Goal: Task Accomplishment & Management: Complete application form

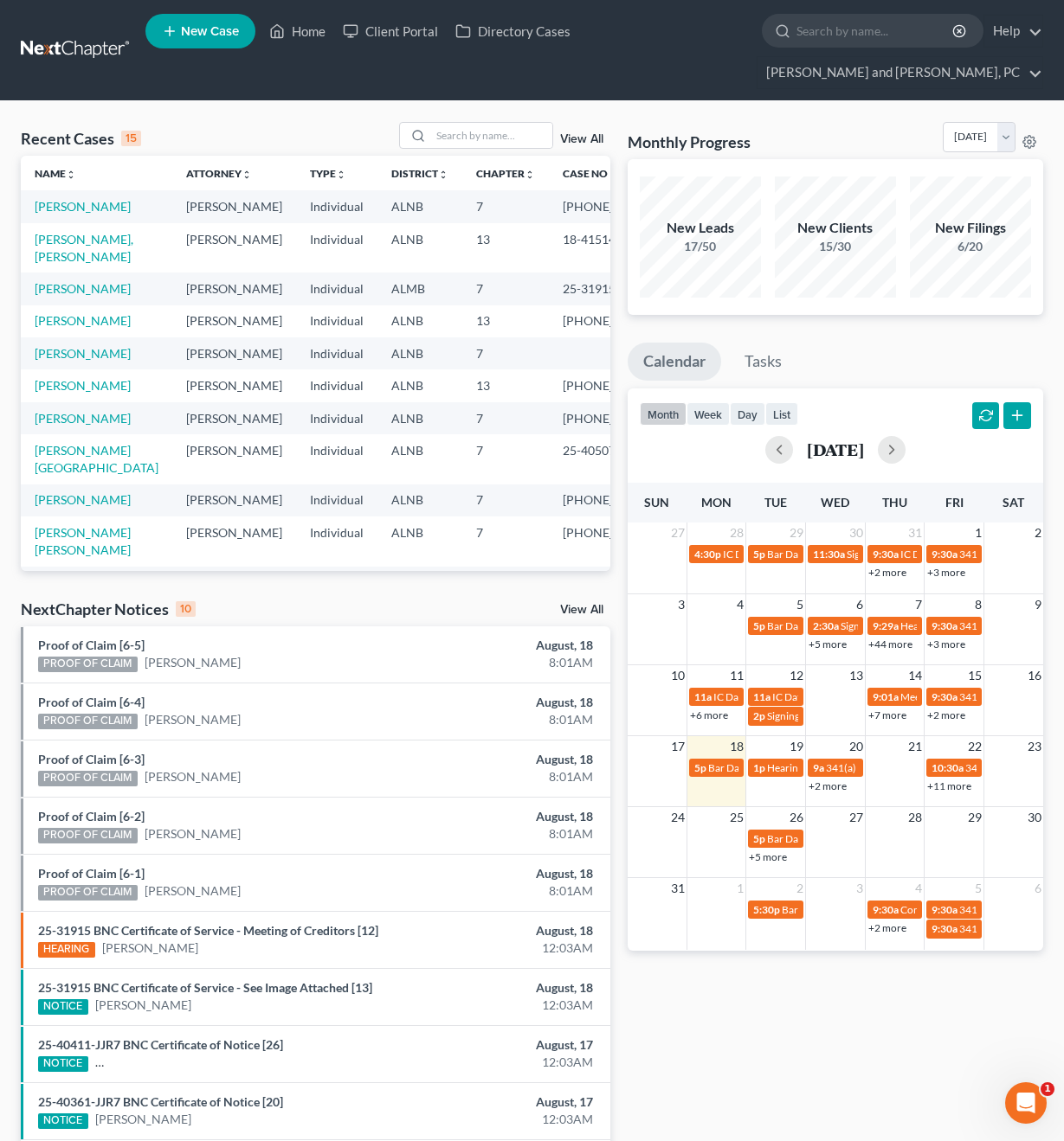
click at [188, 29] on span "New Case" at bounding box center [210, 31] width 58 height 13
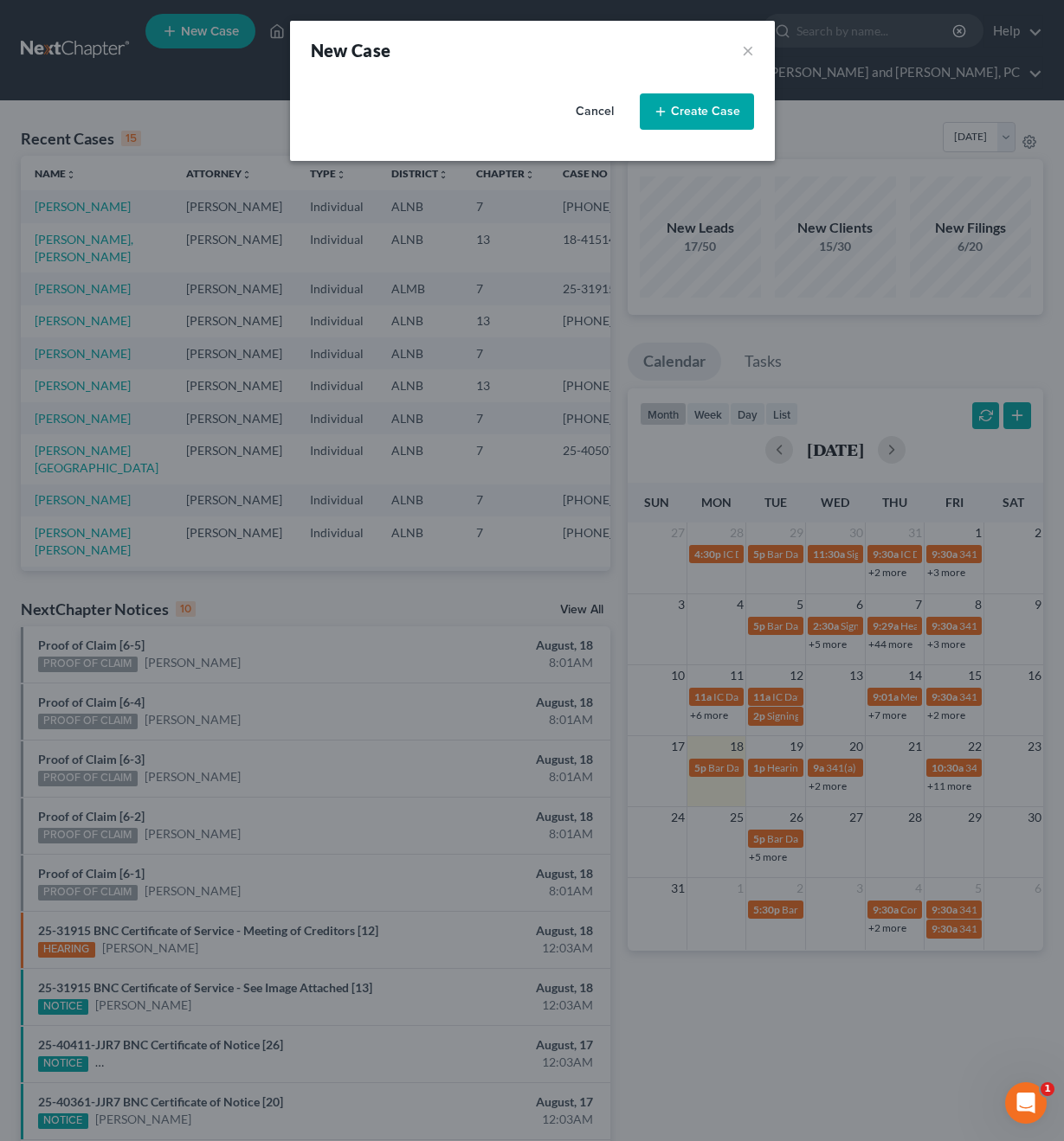
select select "1"
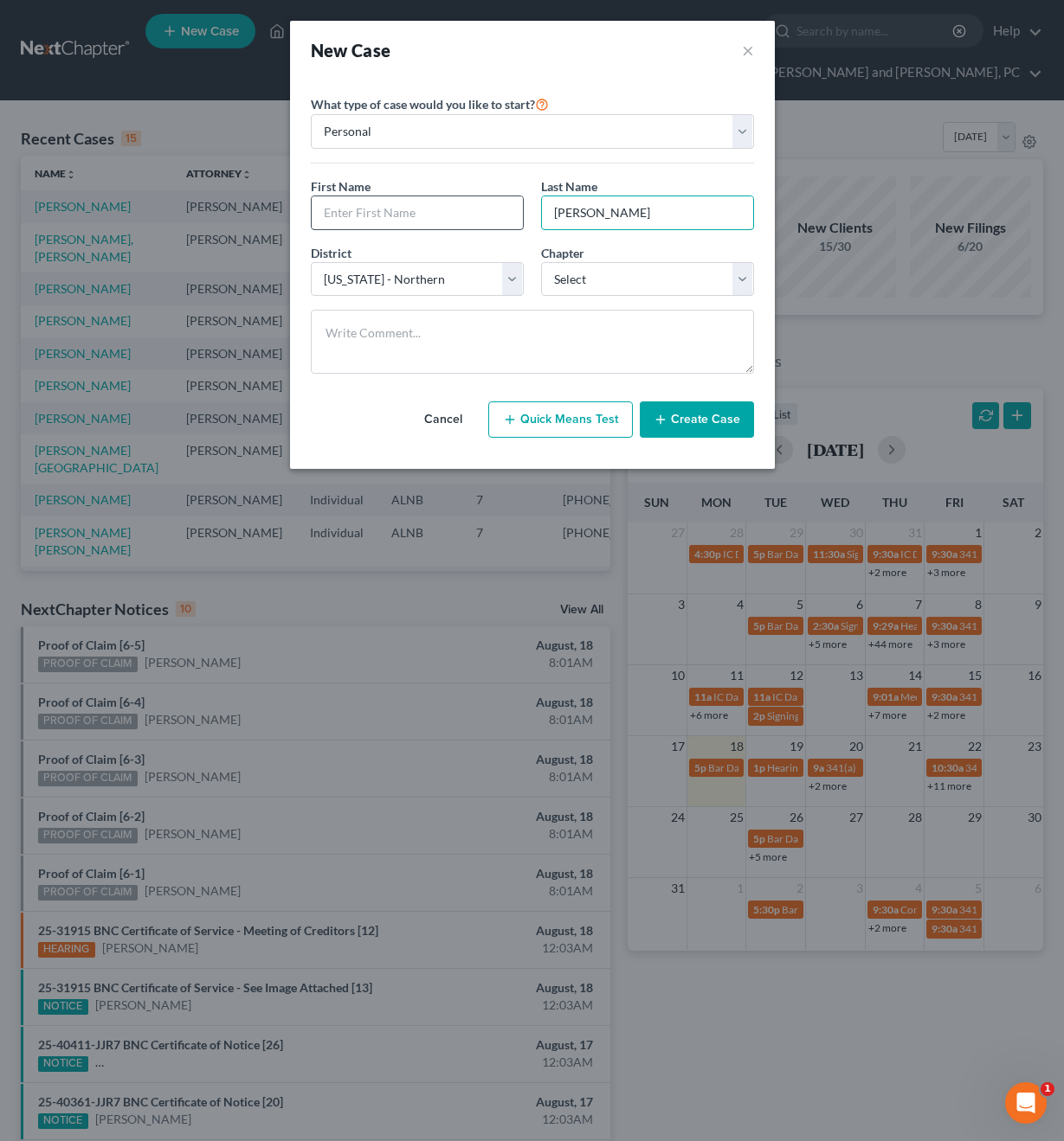
type input "[PERSON_NAME]"
click at [383, 206] on input "text" at bounding box center [417, 212] width 211 height 33
type input "[PERSON_NAME]"
select select "0"
click at [587, 420] on button "Quick Means Test" at bounding box center [560, 419] width 145 height 36
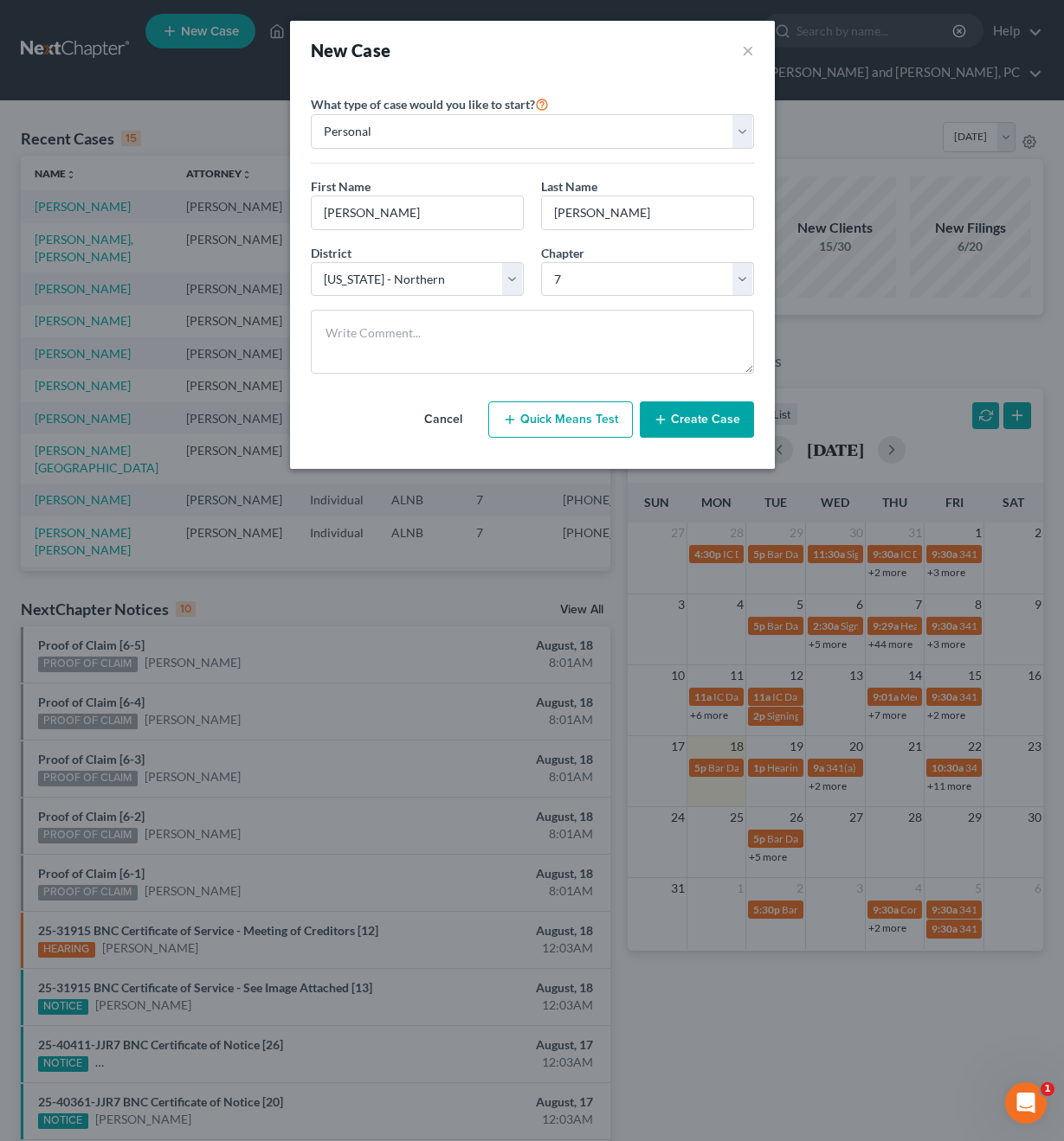
select select "0"
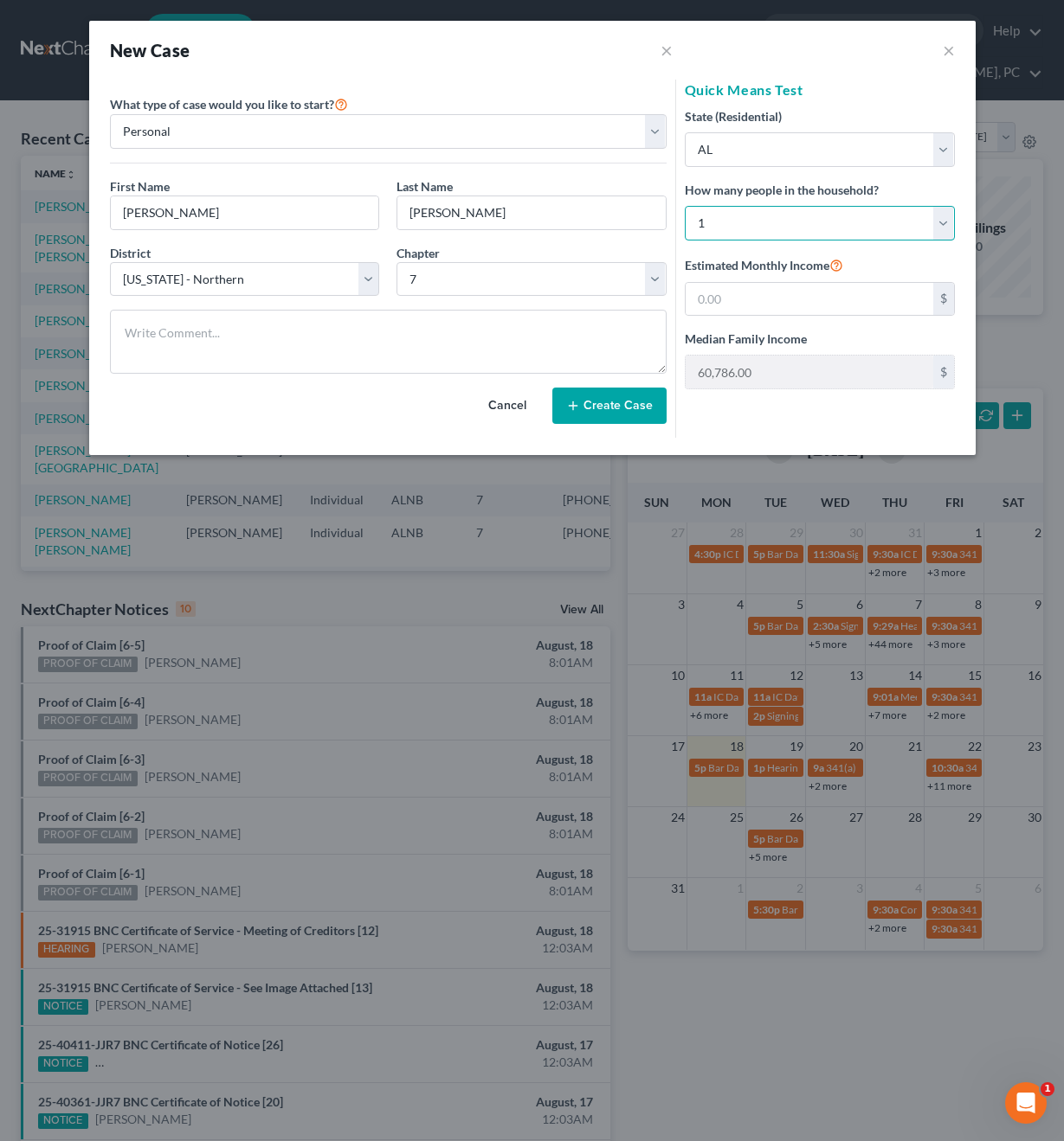
click at [763, 234] on select "Select 1 2 3 4 5 6 7 8 9 10 11 12 13 14 15 16 17 18 19 20" at bounding box center [820, 223] width 270 height 35
select select "4"
type input "112,871.00"
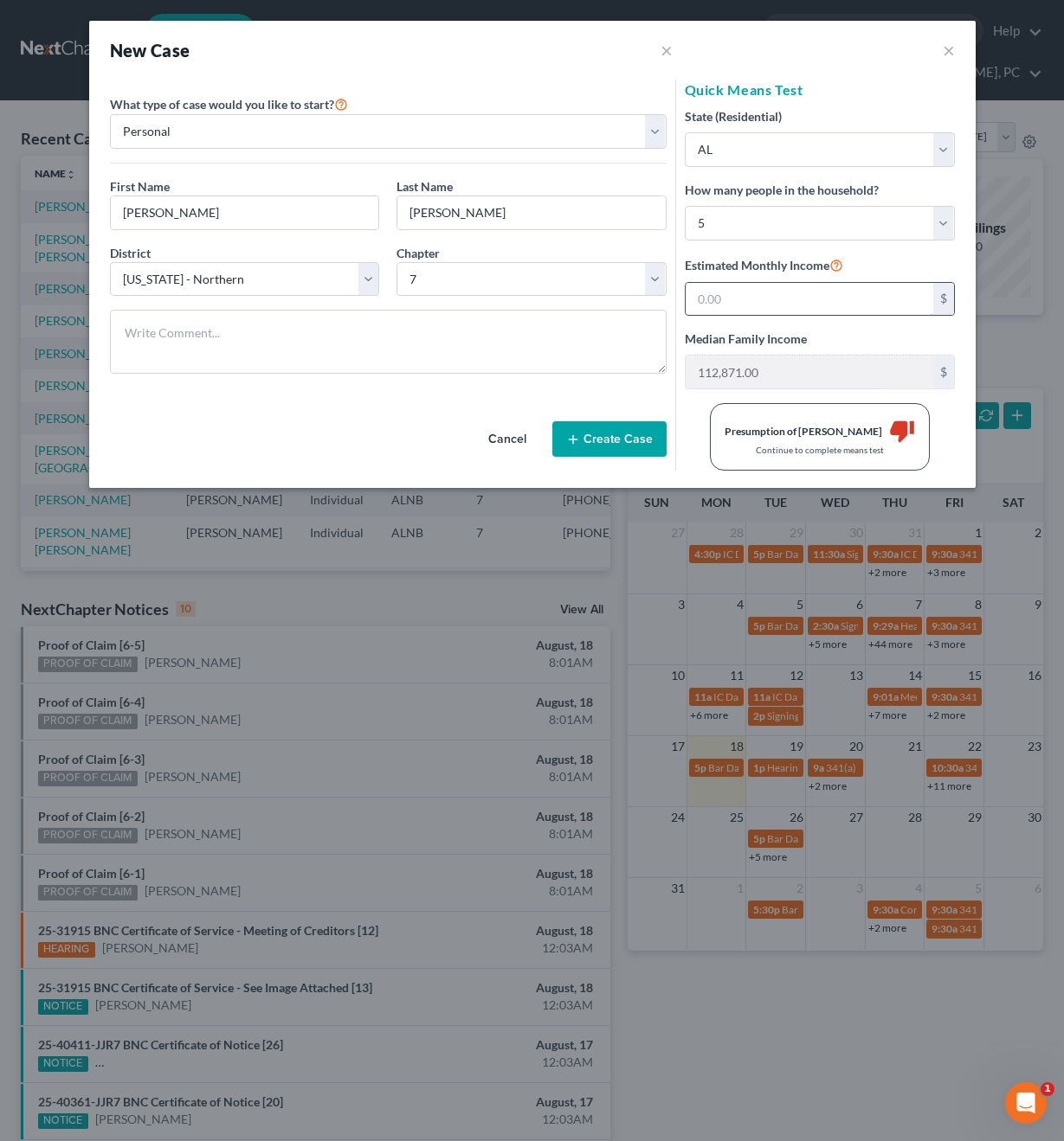
click at [752, 297] on input "text" at bounding box center [809, 299] width 248 height 33
type input "70,000"
click at [638, 440] on button "Create Case" at bounding box center [609, 440] width 115 height 36
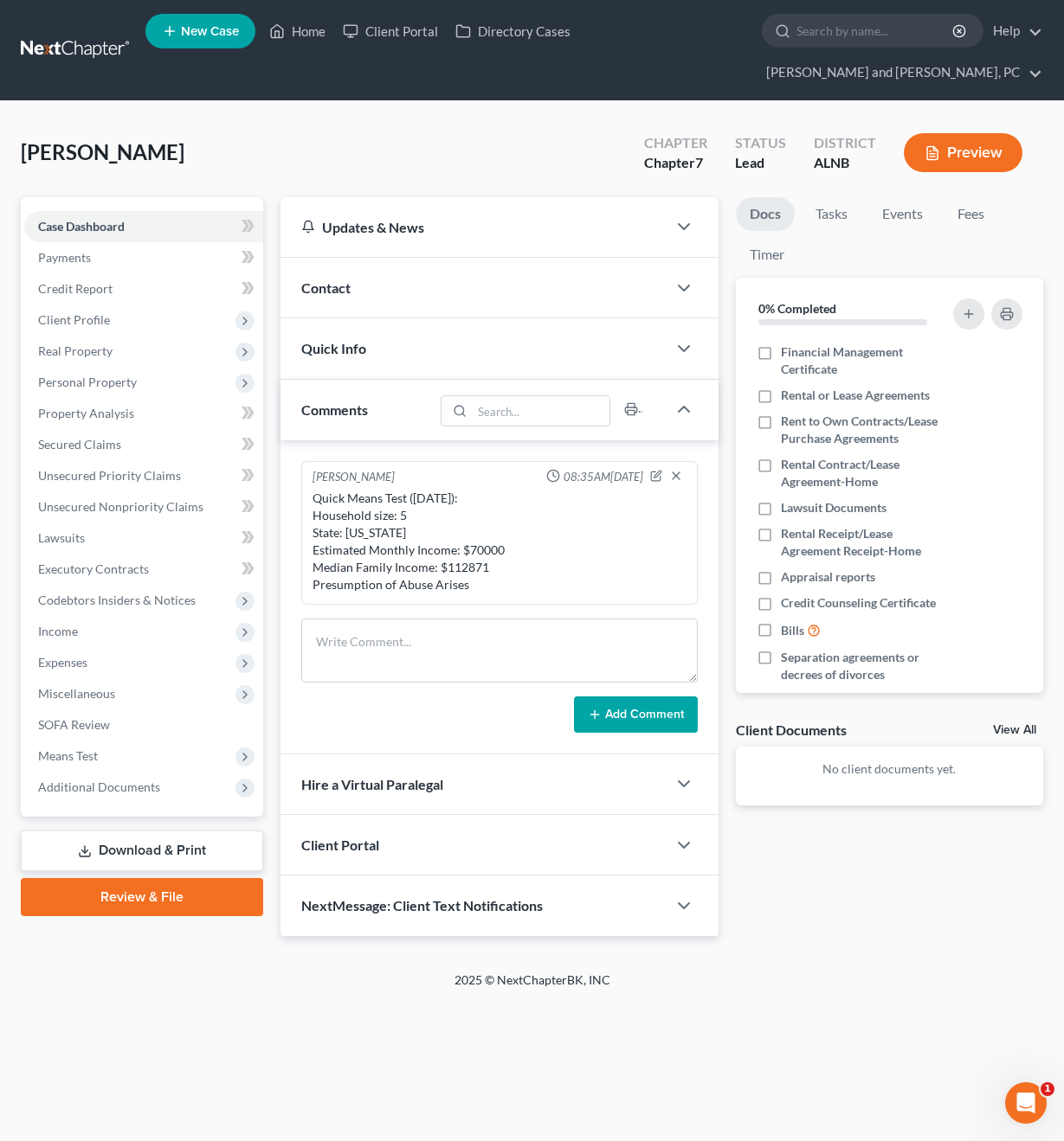
click at [439, 258] on div "Contact" at bounding box center [473, 287] width 385 height 59
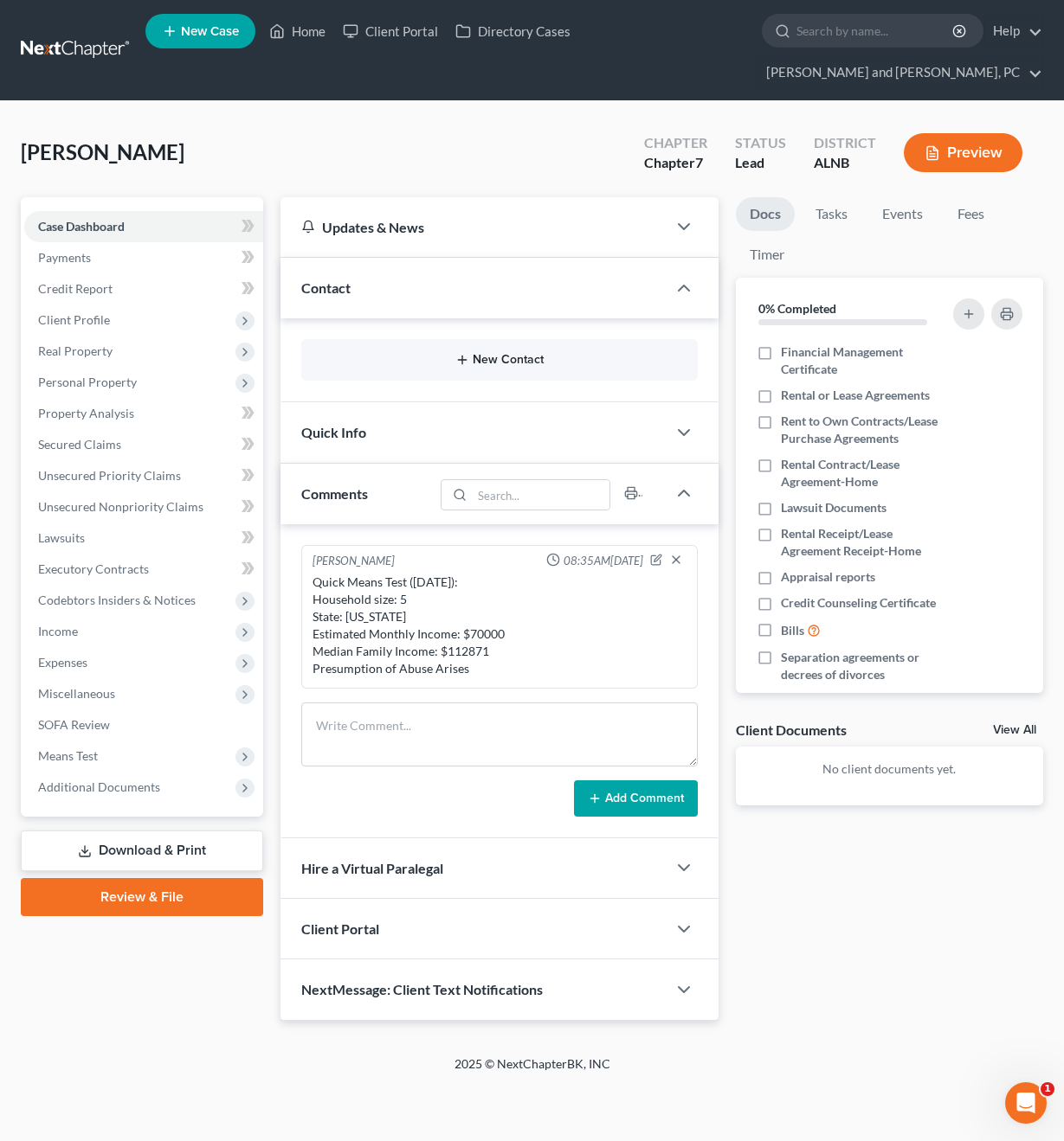
click at [463, 360] on line "button" at bounding box center [462, 360] width 8 height 0
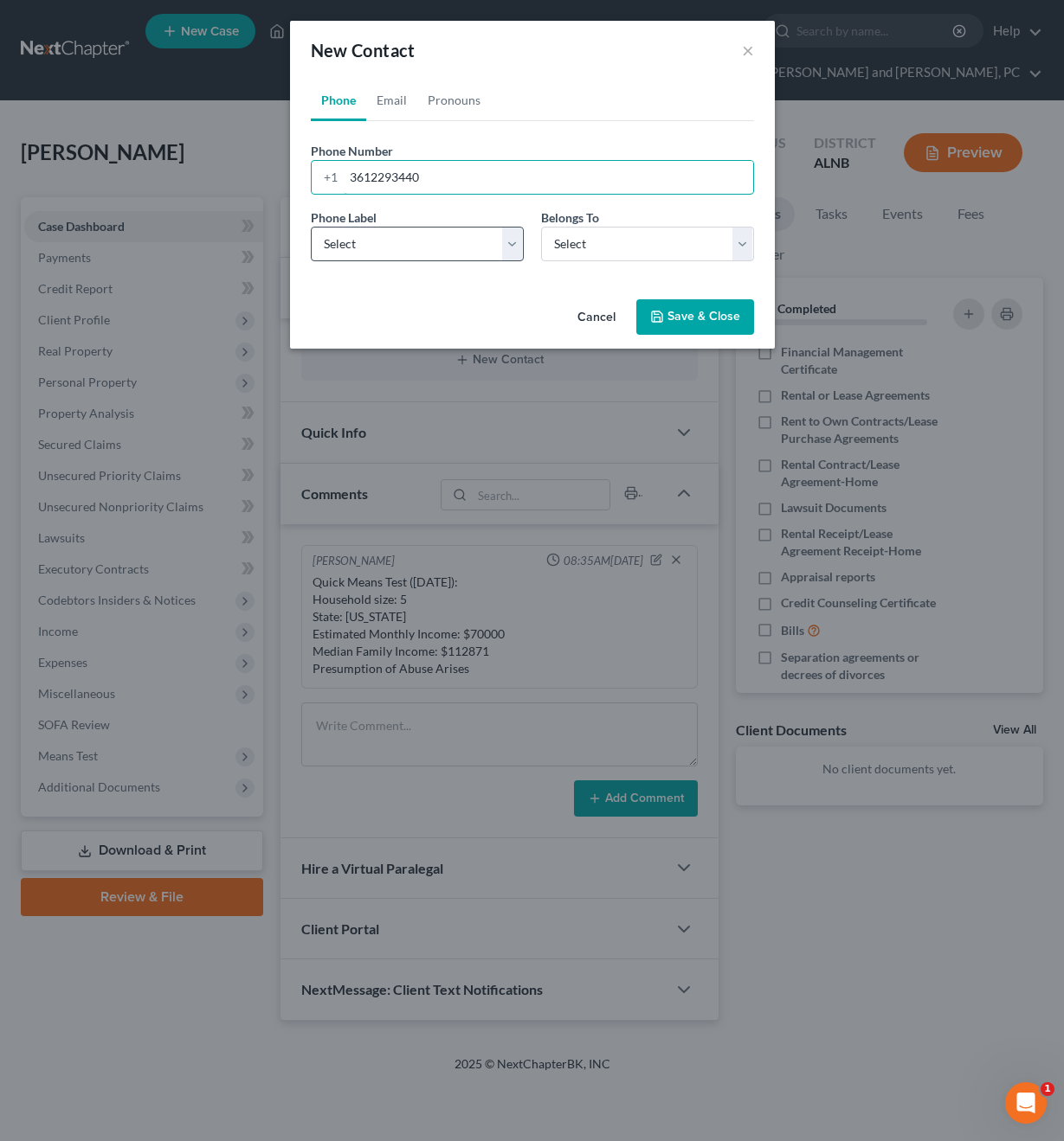
type input "3612293440"
select select "0"
click at [703, 320] on button "Save & Close" at bounding box center [695, 317] width 118 height 36
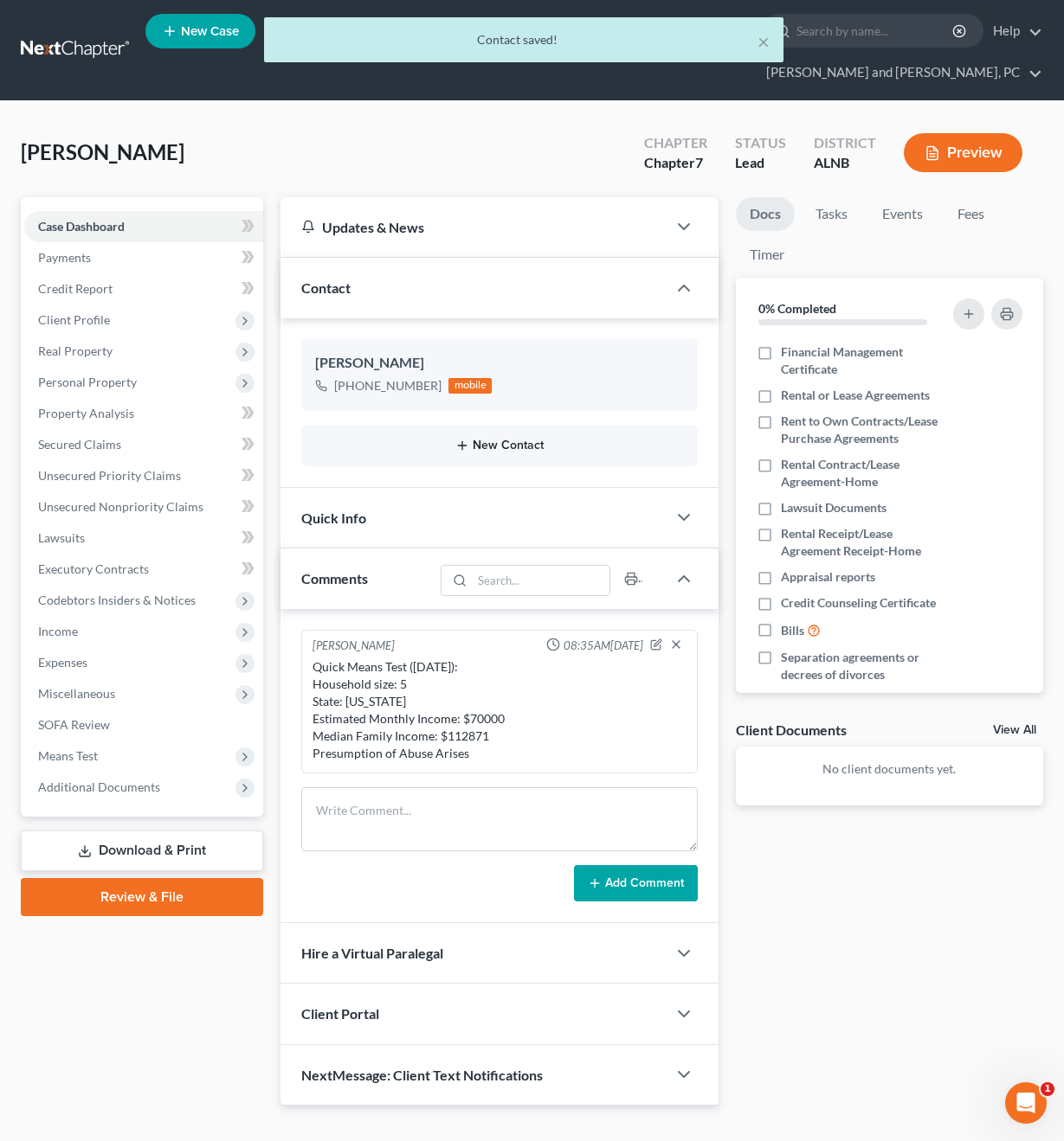
click at [472, 439] on button "New Contact" at bounding box center [499, 446] width 368 height 14
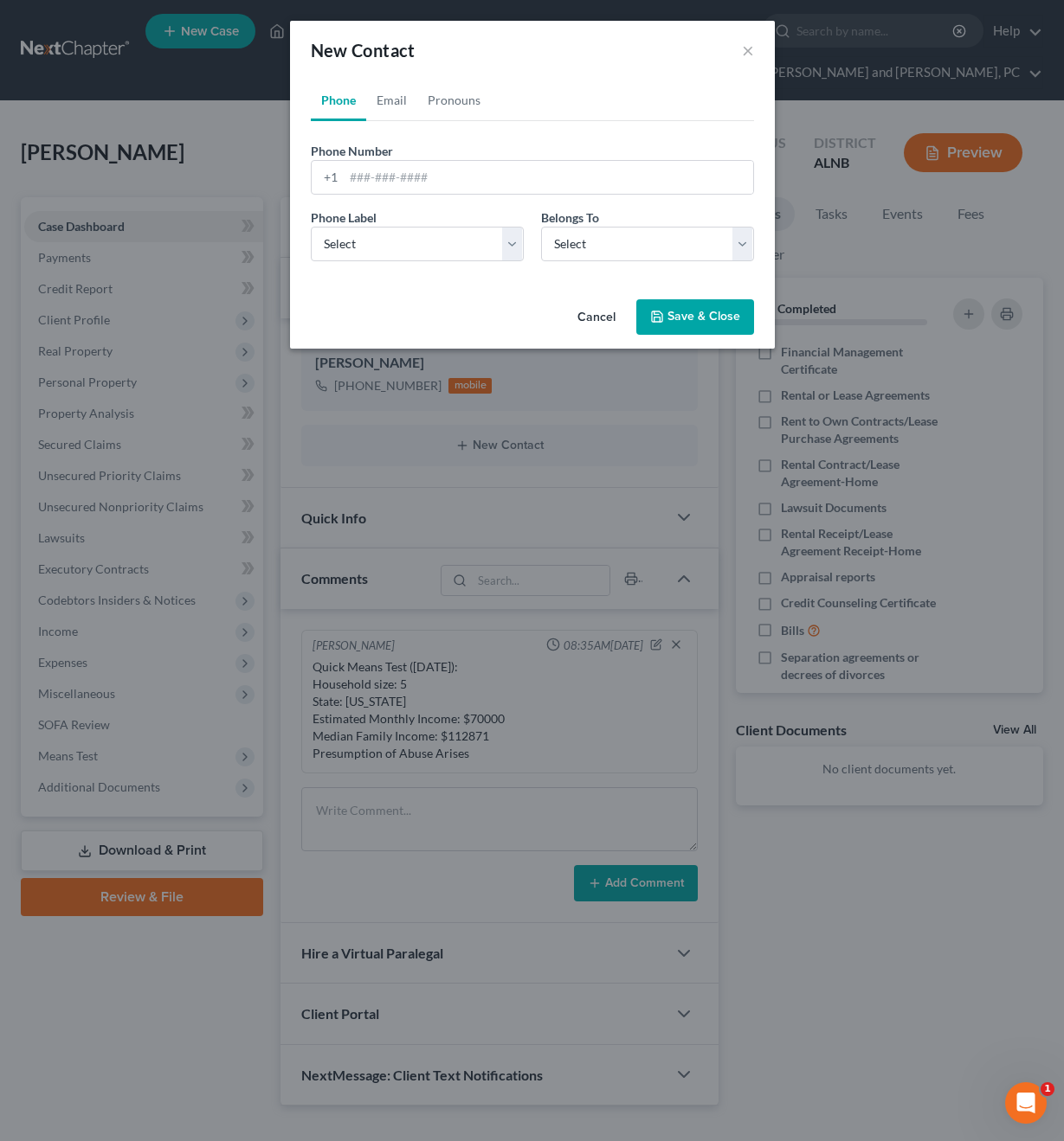
click at [165, 288] on div "New Contact × Phone Email Pronouns Phone Number * +1 Ext. Phone Label * Select …" at bounding box center [532, 570] width 1064 height 1141
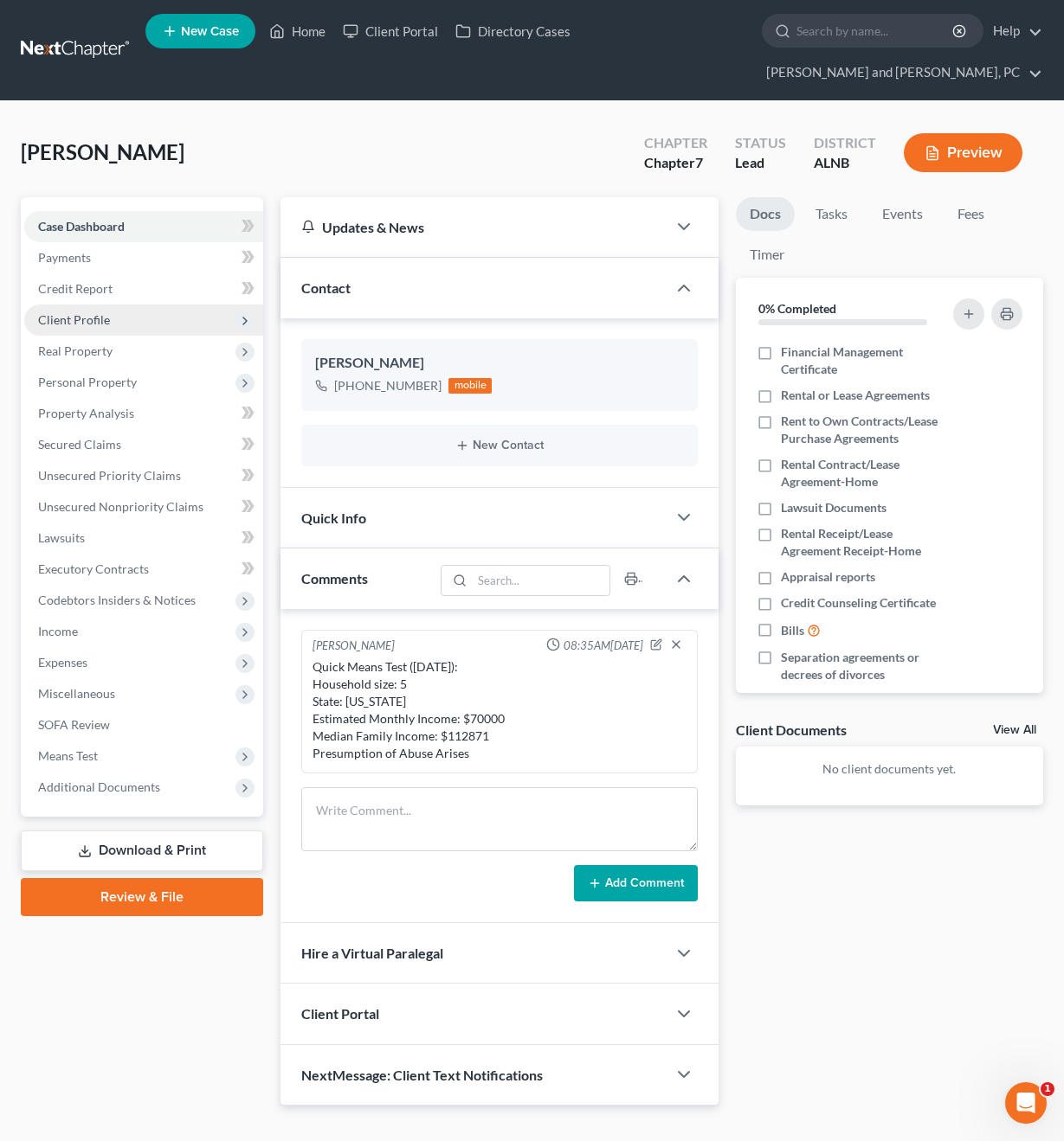
click at [82, 313] on span "Client Profile" at bounding box center [74, 320] width 72 height 15
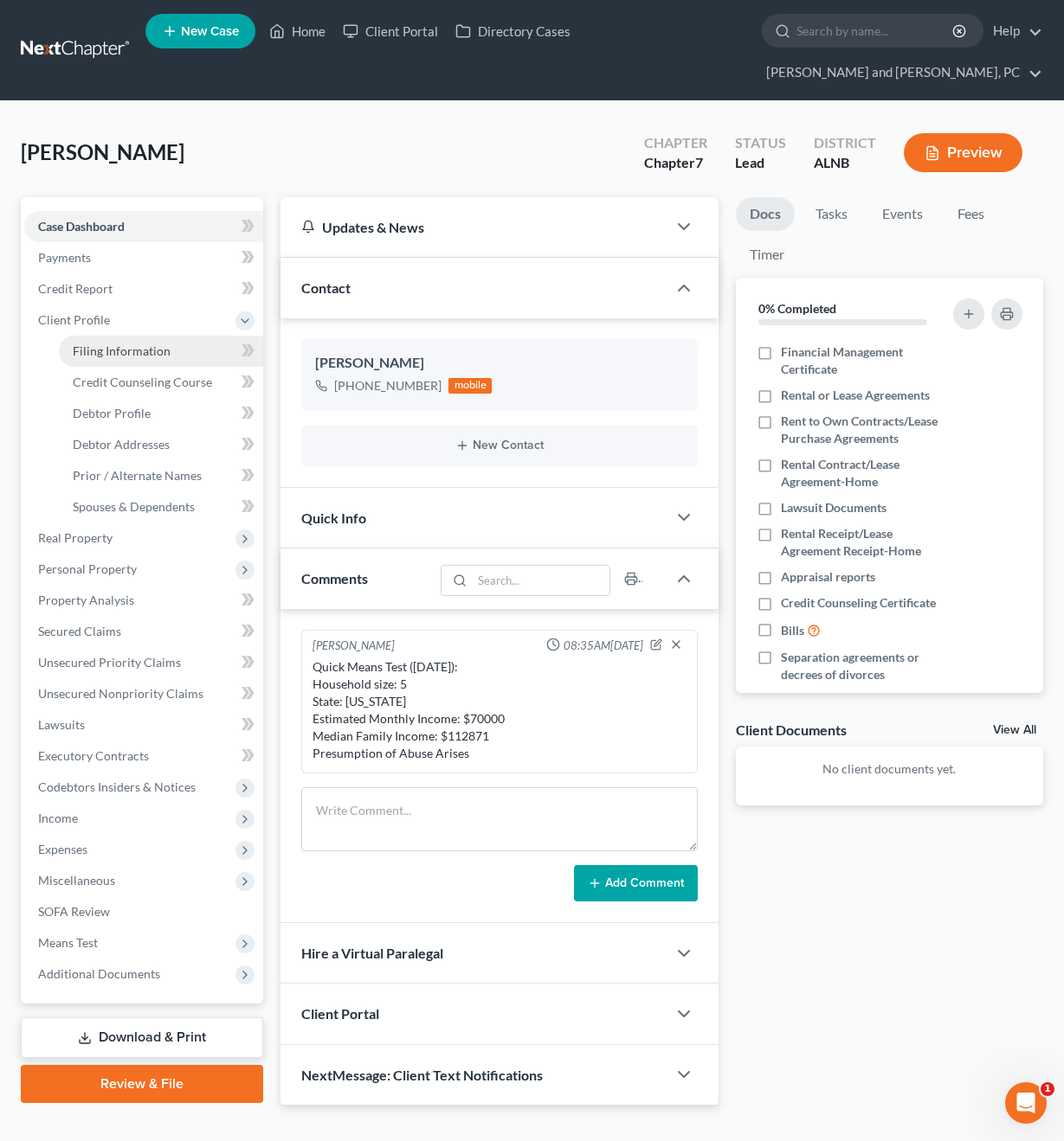
click at [135, 344] on span "Filing Information" at bounding box center [122, 351] width 98 height 15
select select "1"
select select "0"
select select "1"
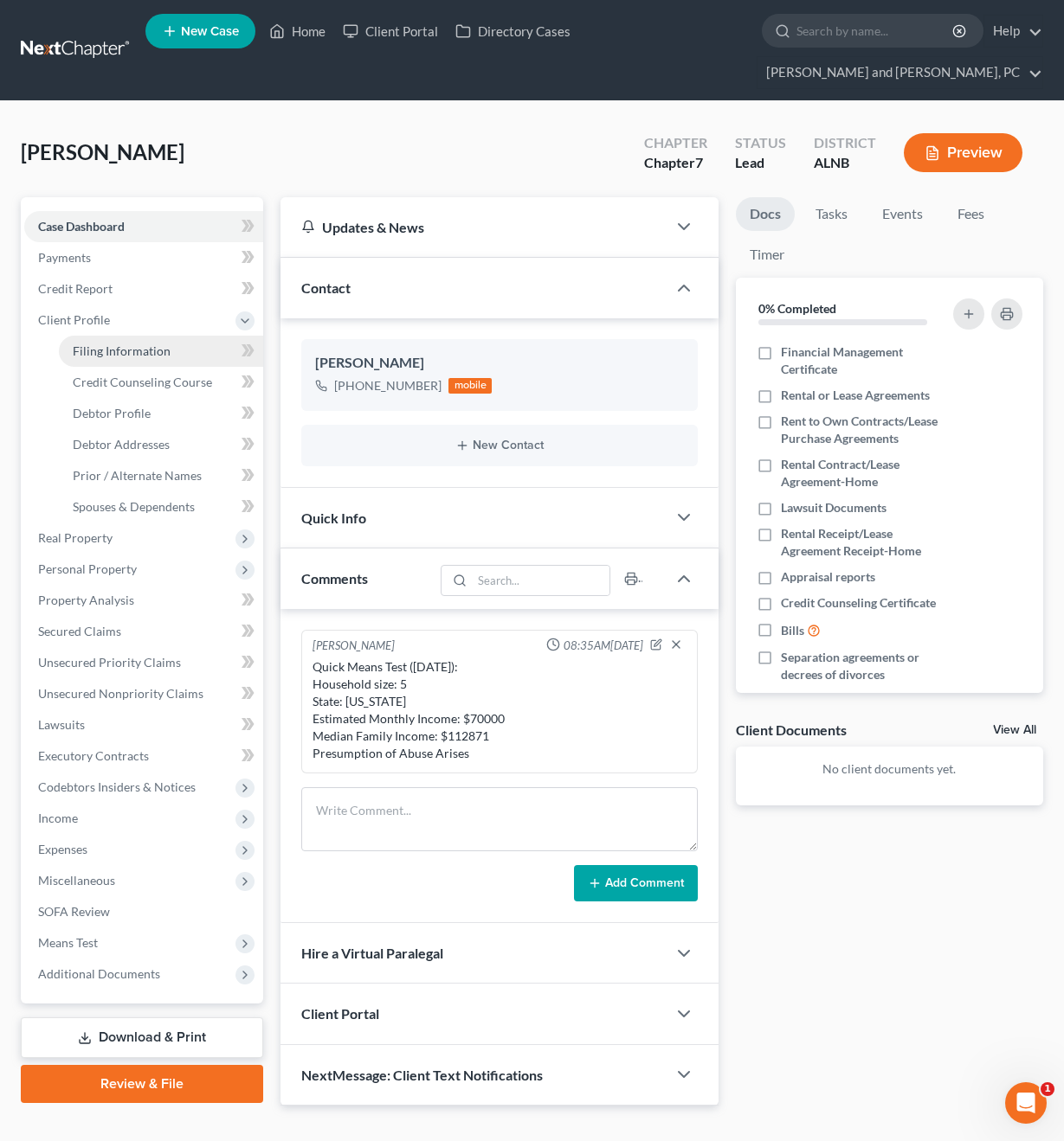
select select "0"
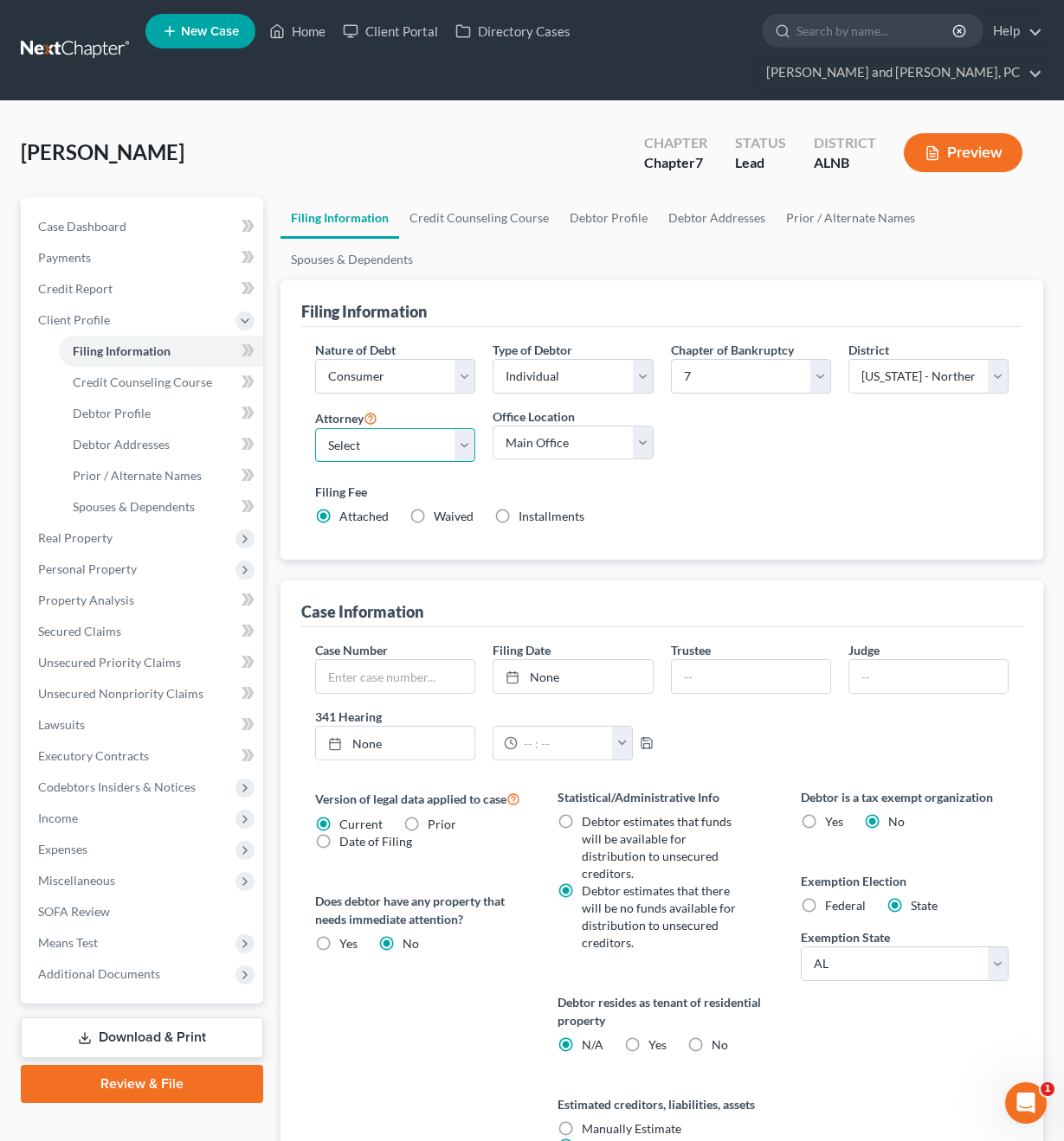
select select "1"
select select "0"
click at [466, 197] on link "Credit Counseling Course" at bounding box center [479, 218] width 160 height 42
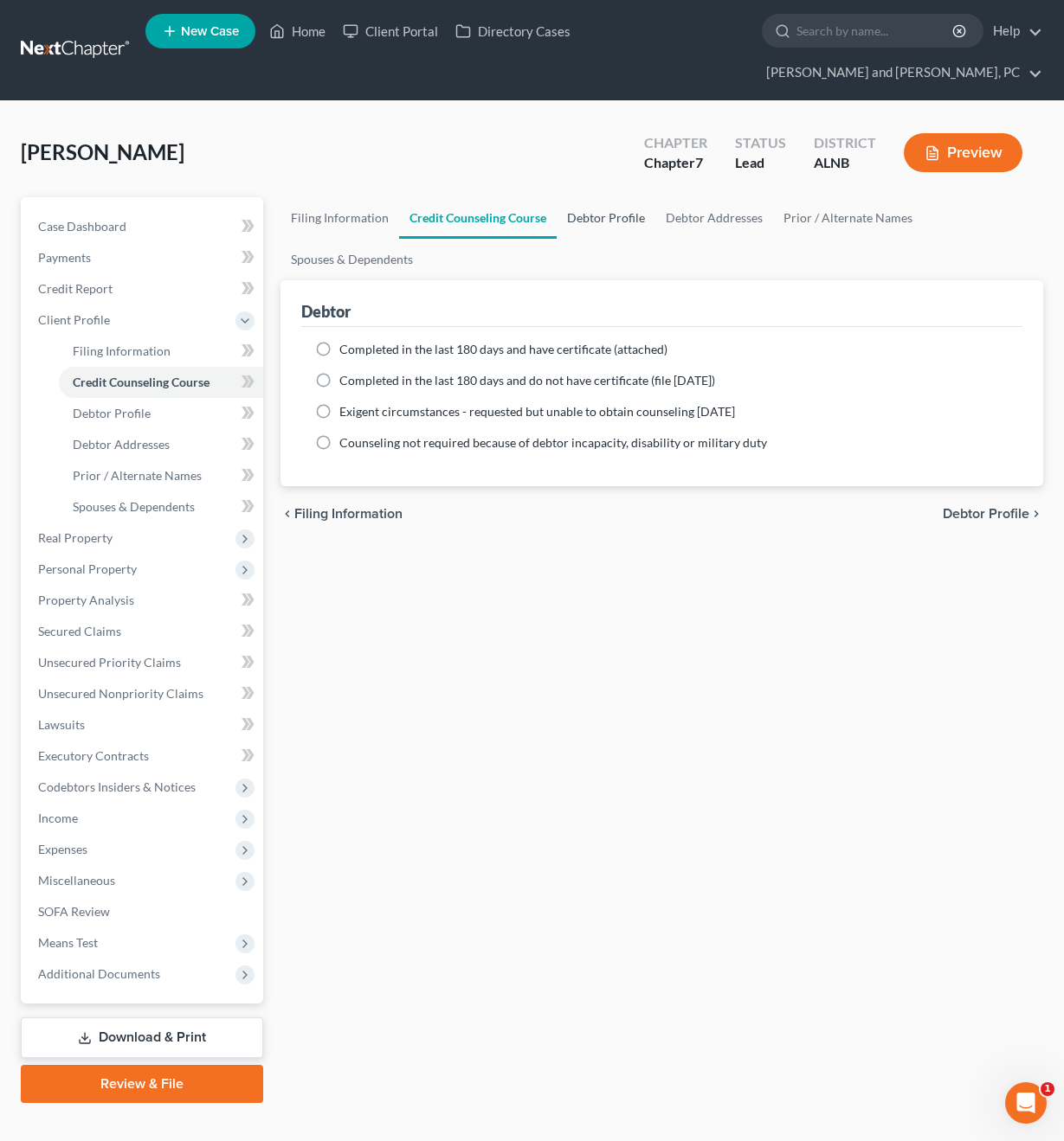
click at [632, 197] on link "Debtor Profile" at bounding box center [606, 218] width 99 height 42
select select "0"
select select "4"
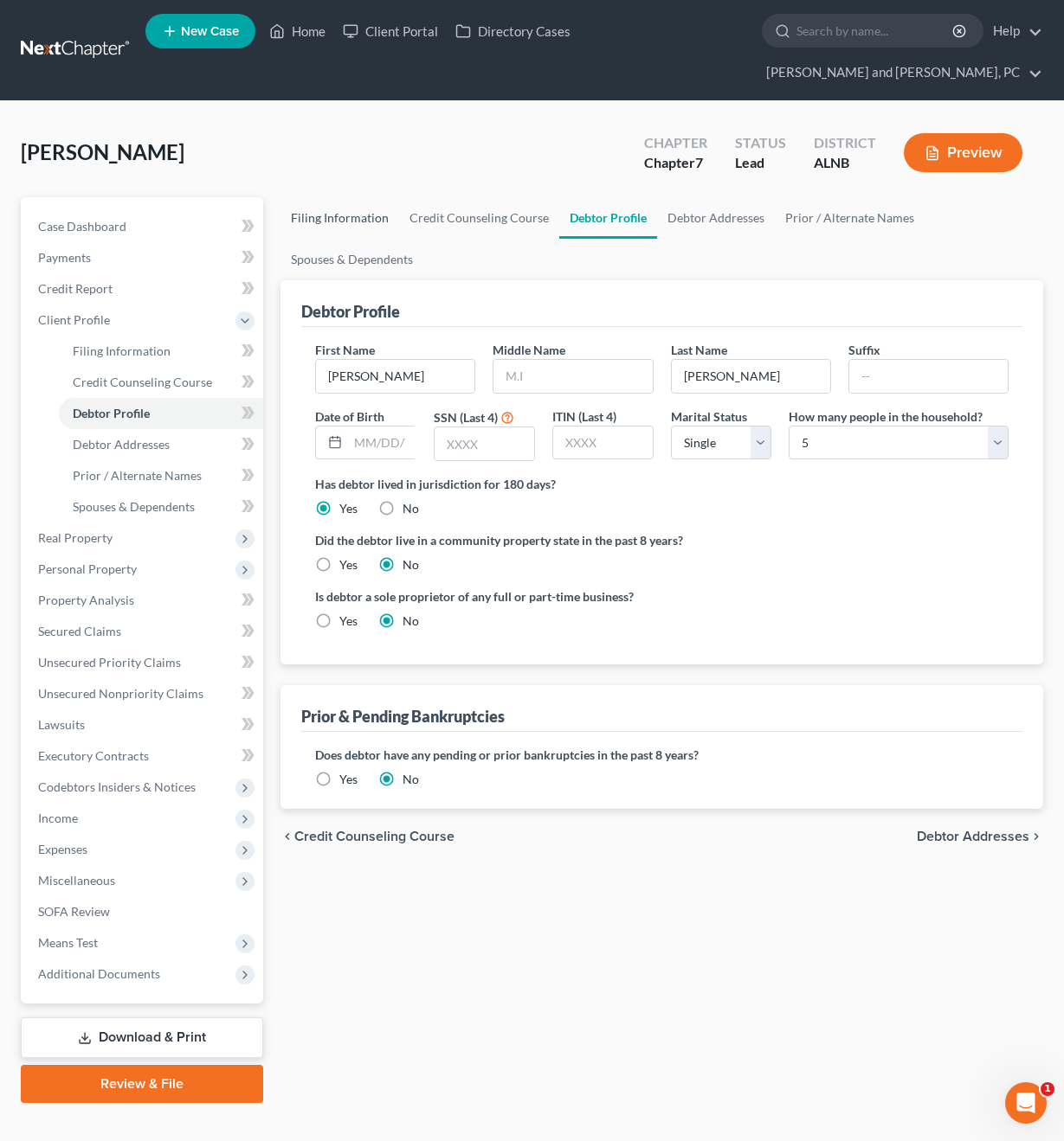
click at [324, 197] on link "Filing Information" at bounding box center [340, 218] width 119 height 42
select select "1"
select select "0"
select select "1"
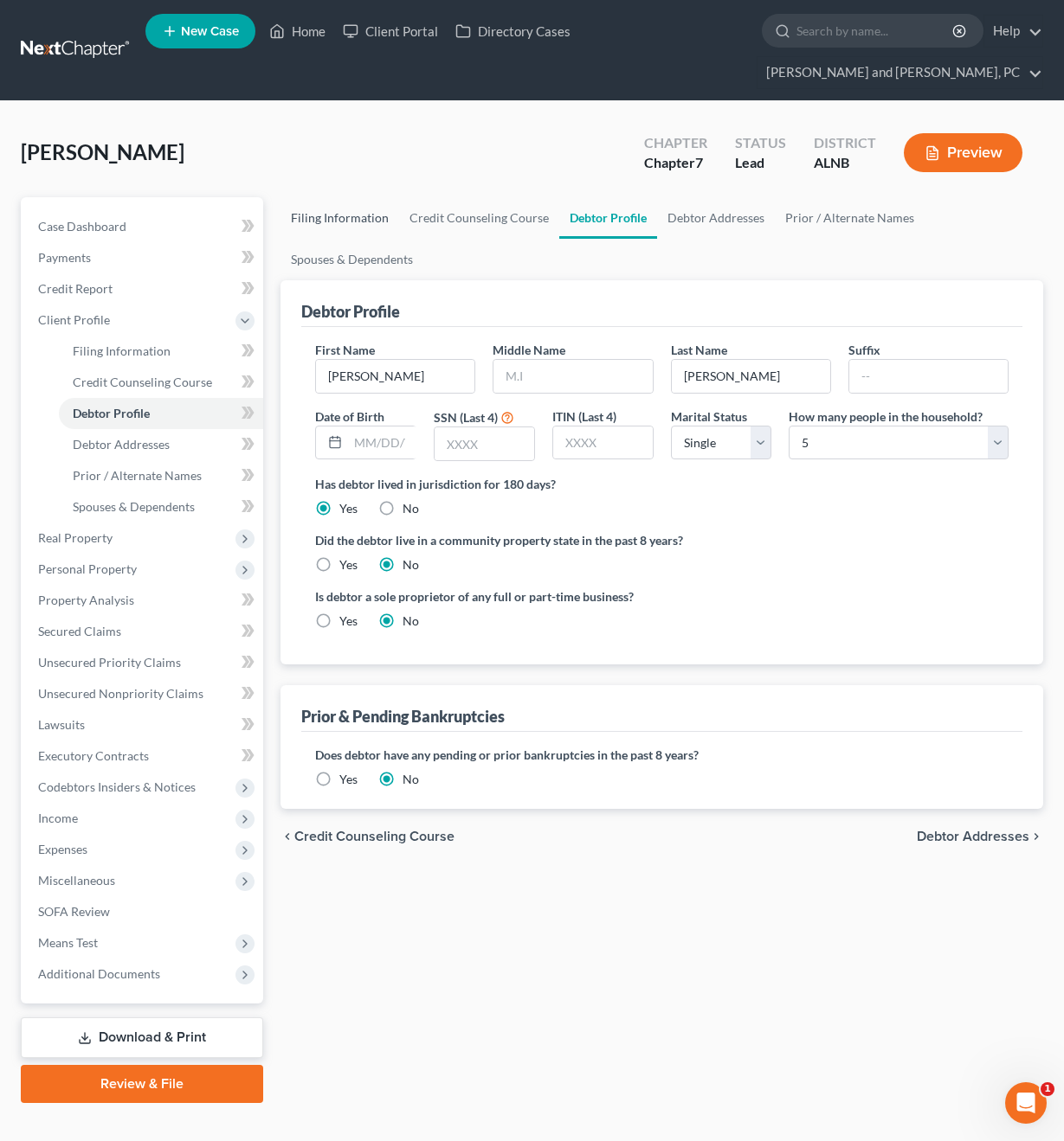
select select "1"
select select "0"
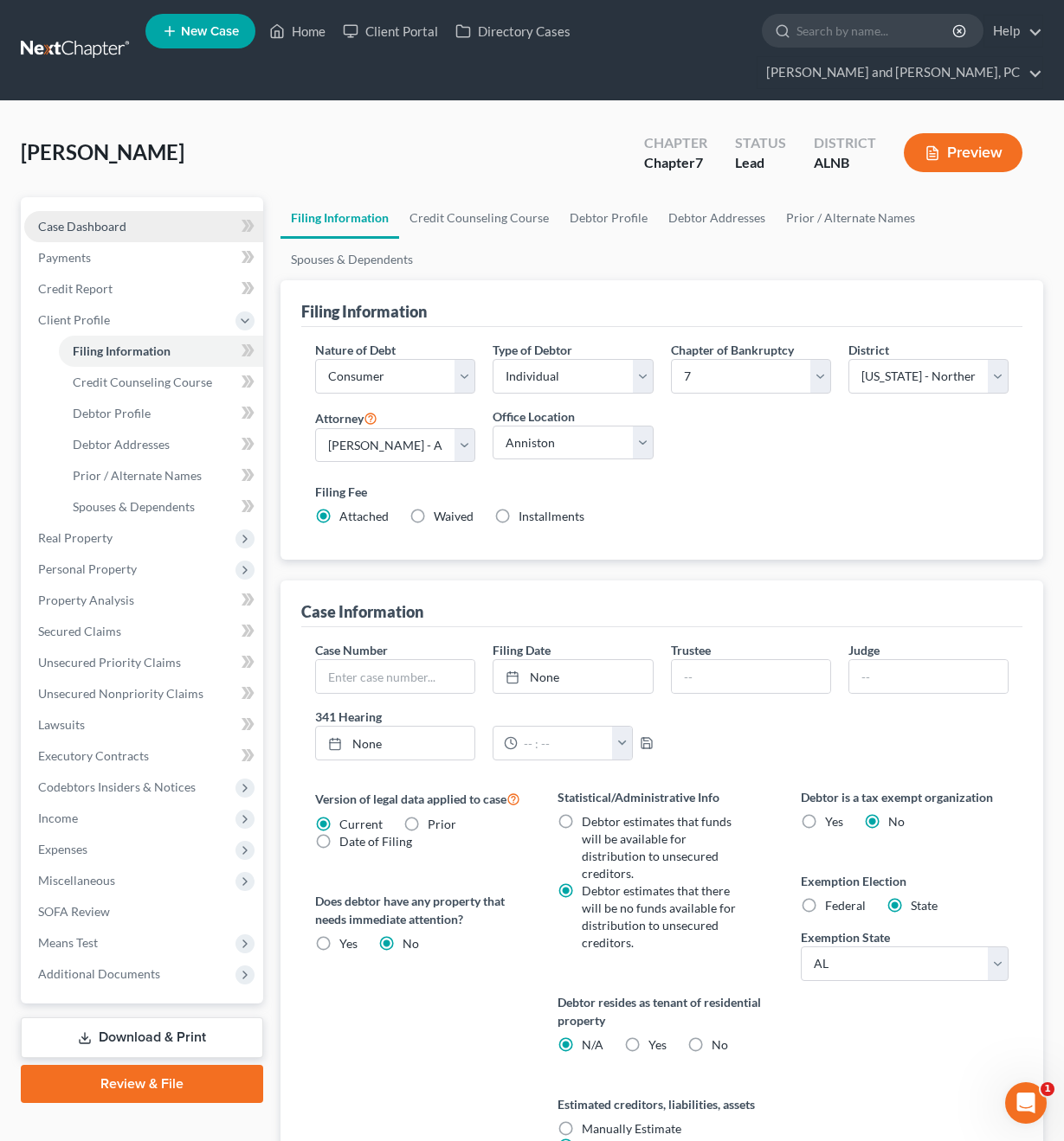
click at [83, 219] on span "Case Dashboard" at bounding box center [82, 226] width 88 height 15
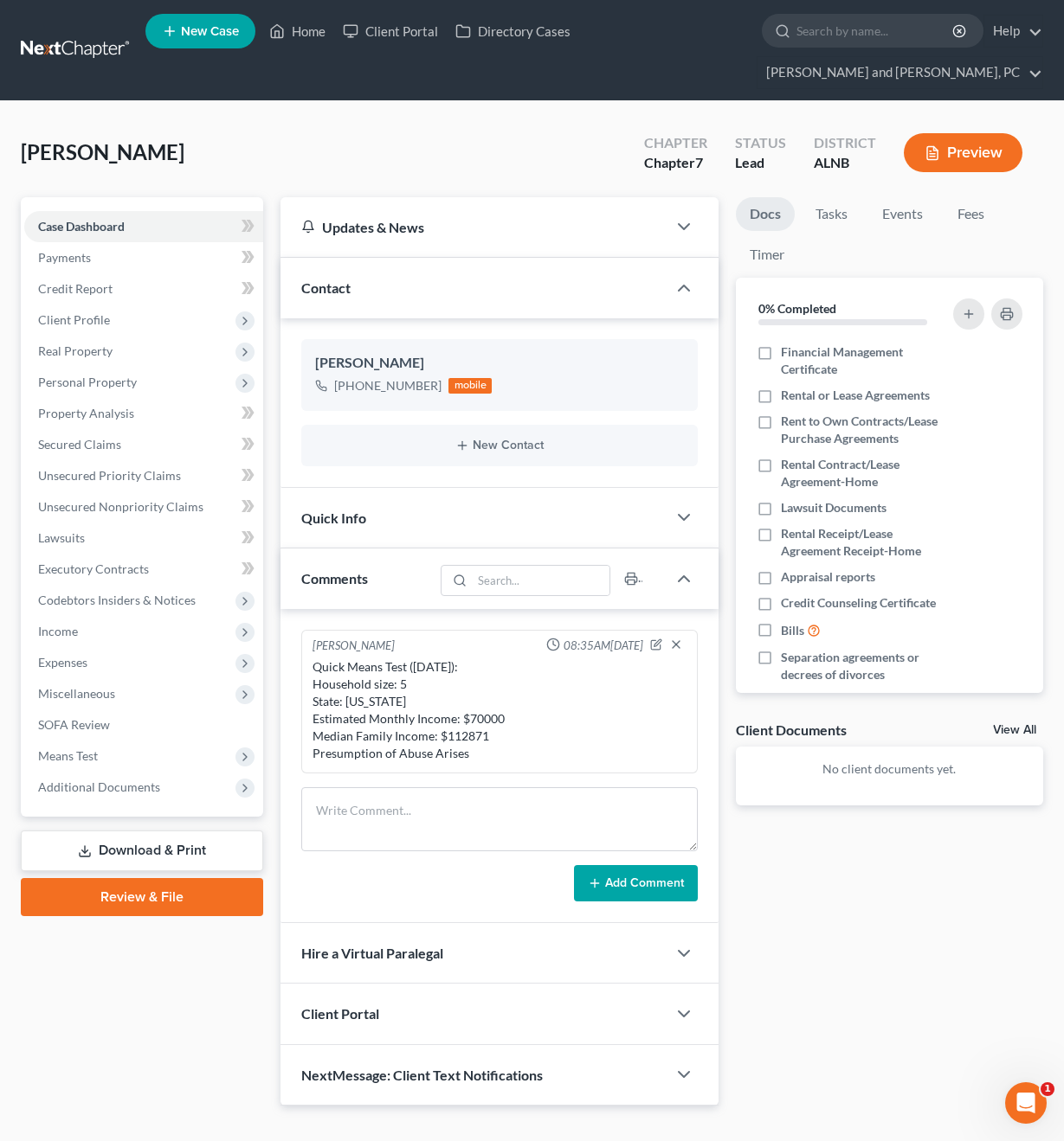
click at [437, 258] on div "Contact" at bounding box center [473, 287] width 385 height 59
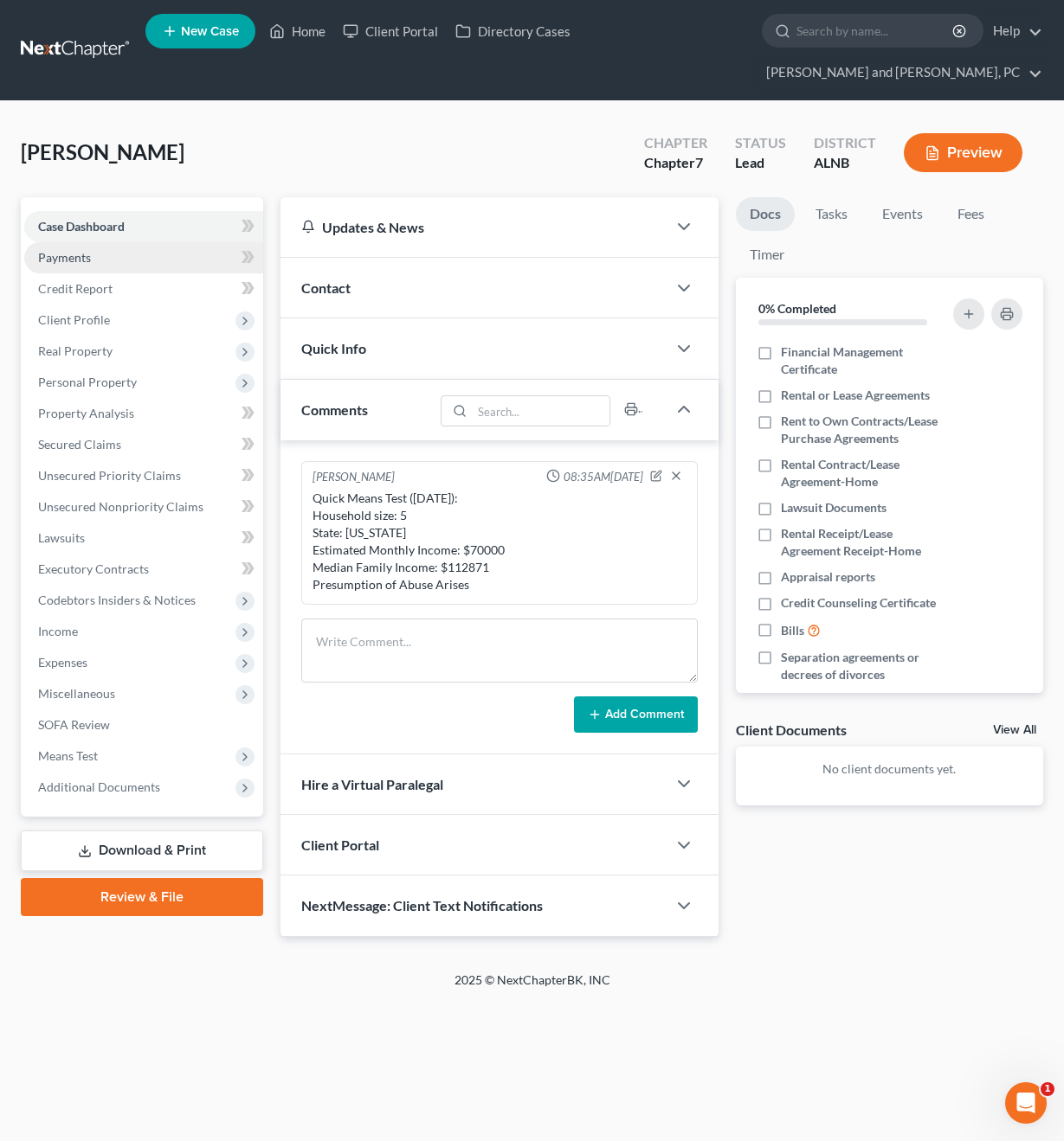
click at [131, 242] on link "Payments" at bounding box center [143, 258] width 239 height 31
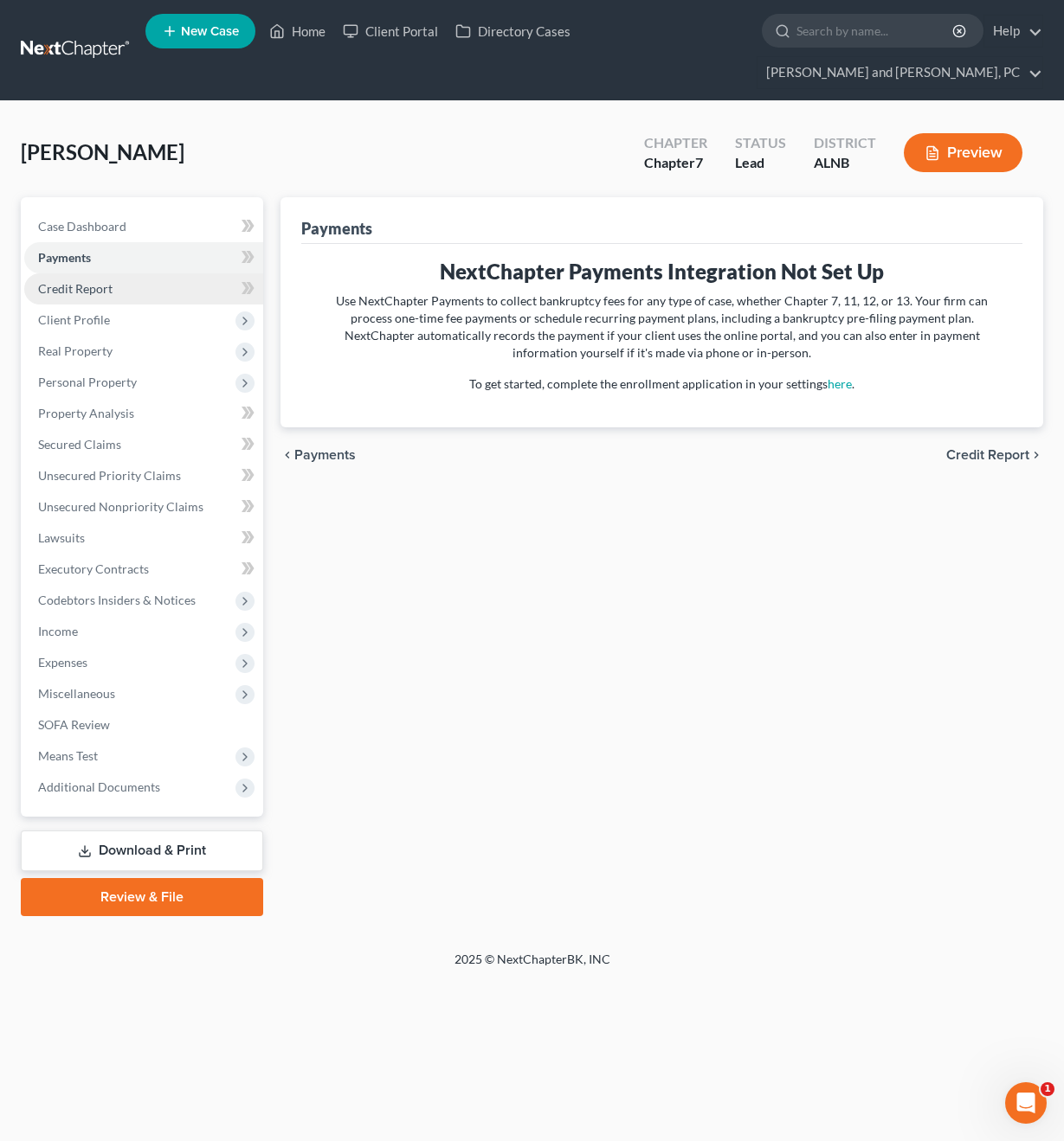
click at [130, 273] on link "Credit Report" at bounding box center [143, 289] width 239 height 31
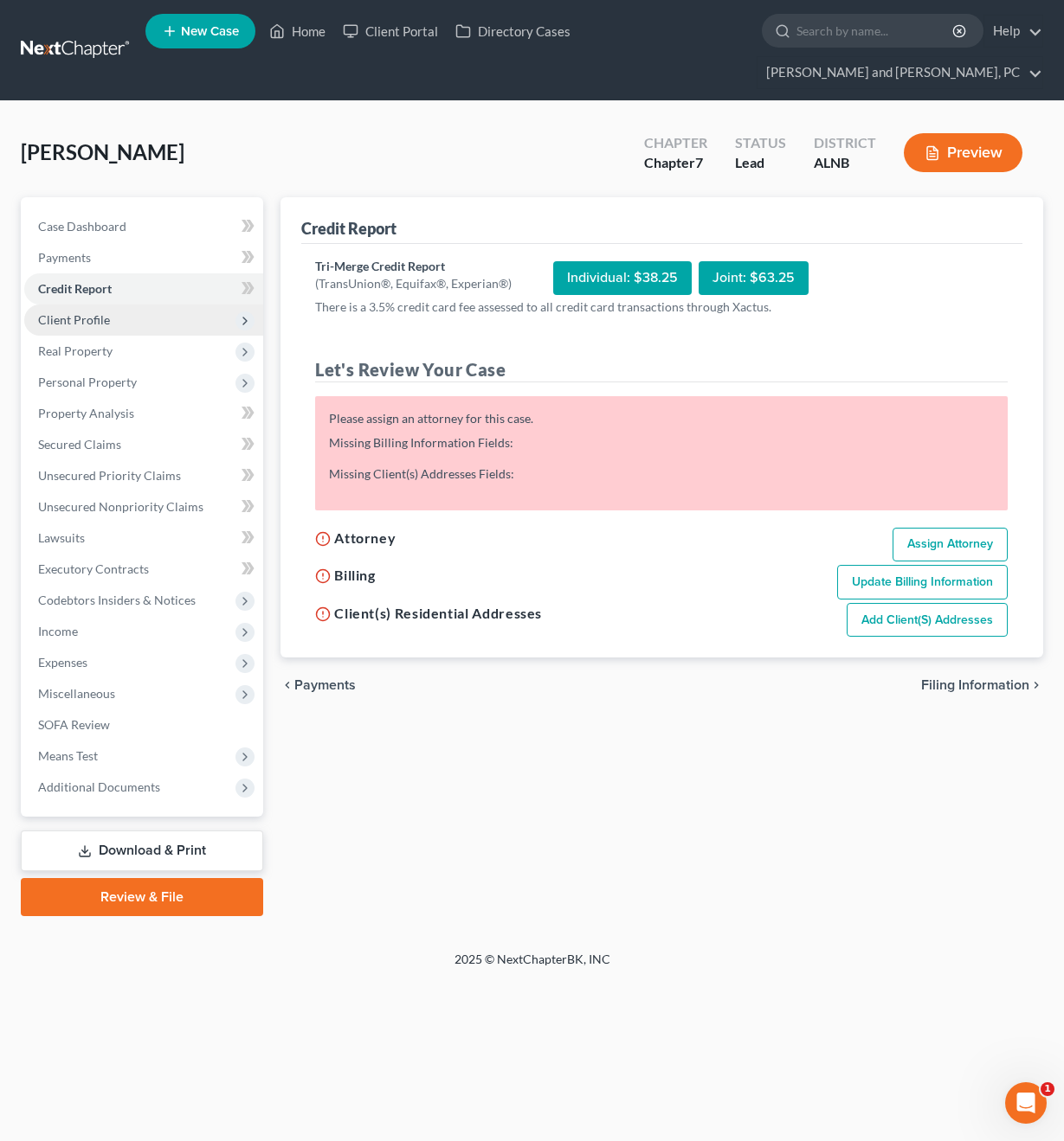
click at [122, 305] on span "Client Profile" at bounding box center [143, 320] width 239 height 31
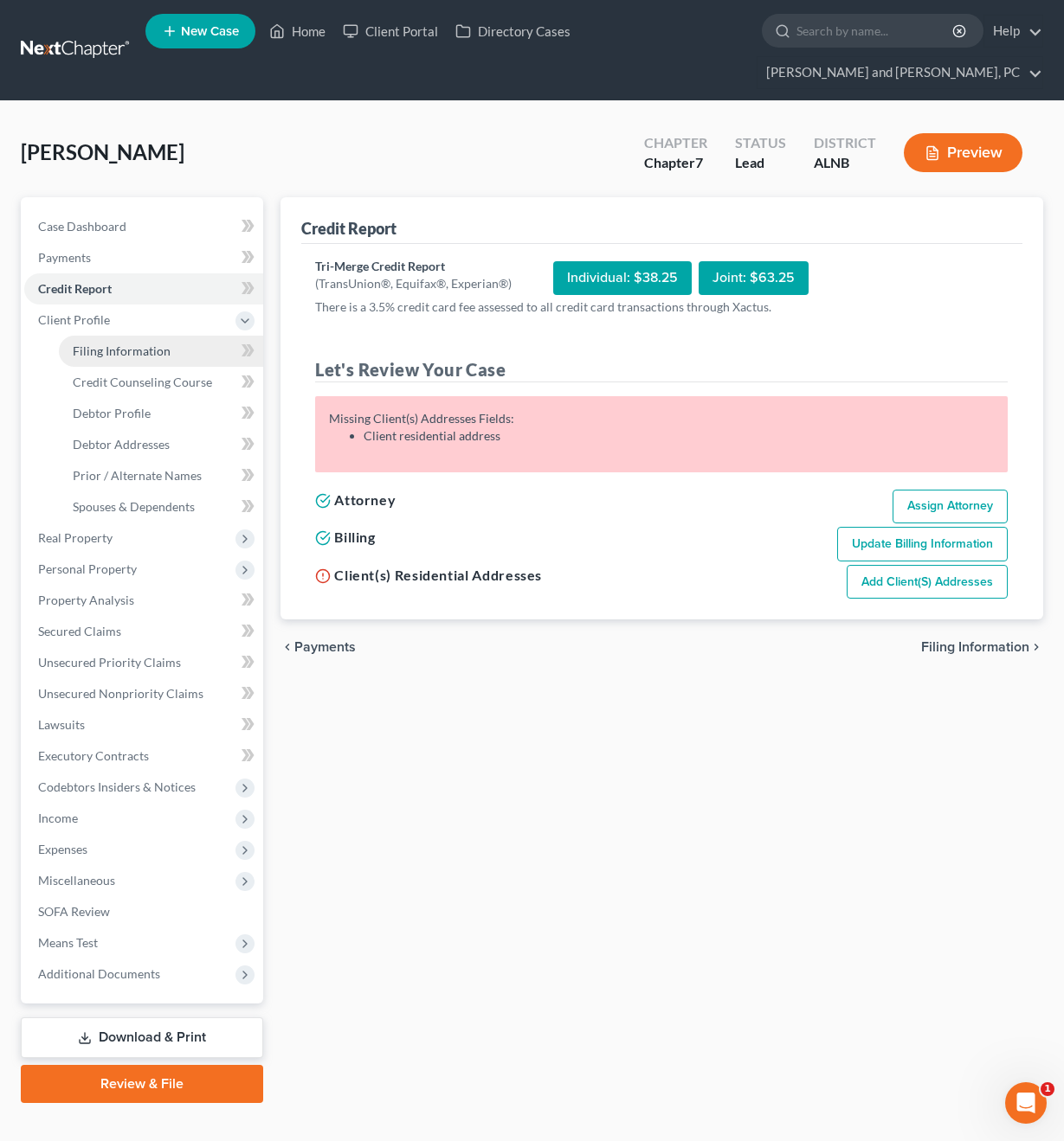
click at [107, 344] on span "Filing Information" at bounding box center [122, 351] width 98 height 15
select select "1"
select select "0"
select select "1"
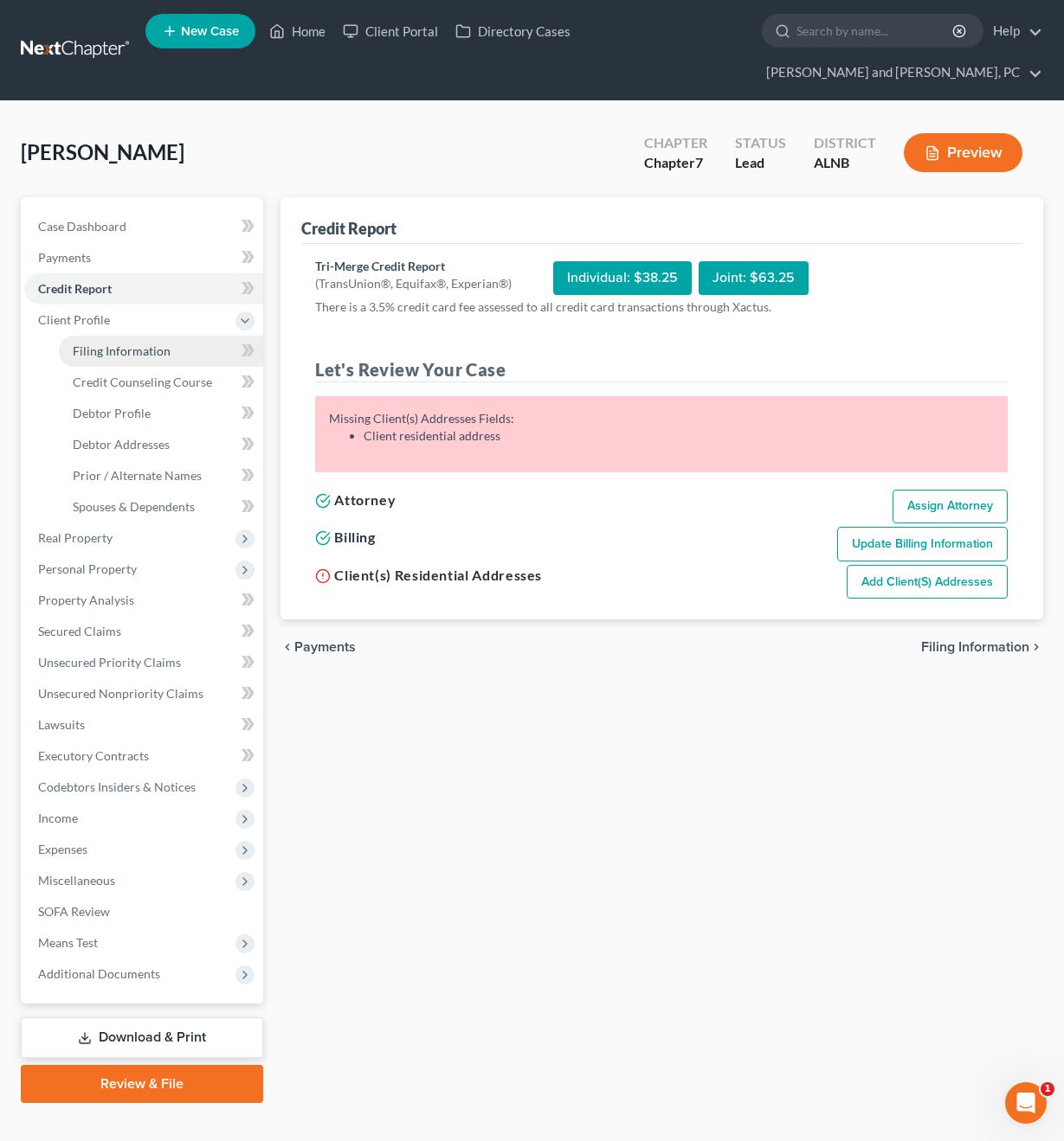
select select "1"
select select "0"
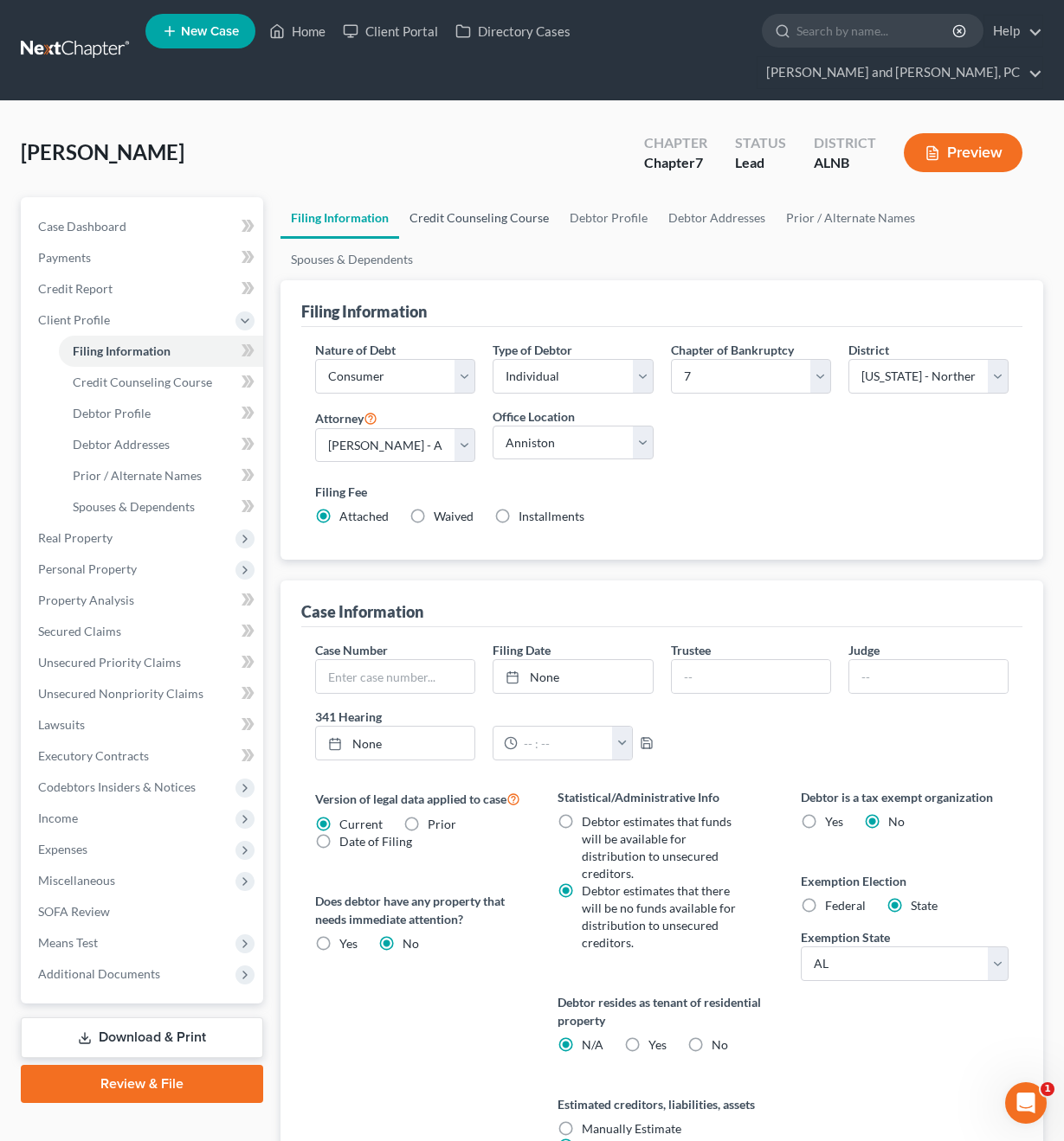
click at [455, 197] on link "Credit Counseling Course" at bounding box center [479, 218] width 160 height 42
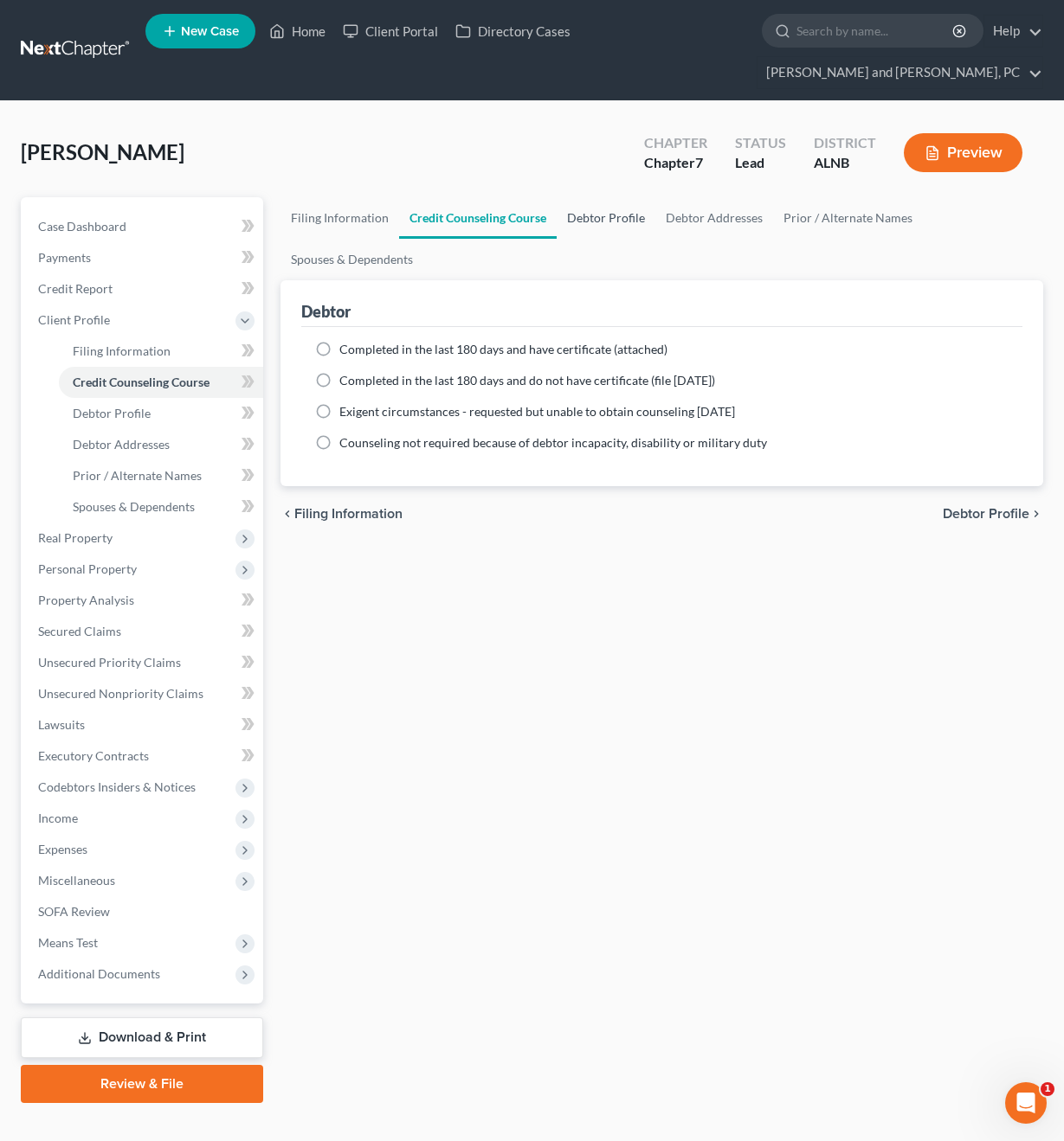
click at [578, 197] on link "Debtor Profile" at bounding box center [606, 218] width 99 height 42
select select "0"
select select "4"
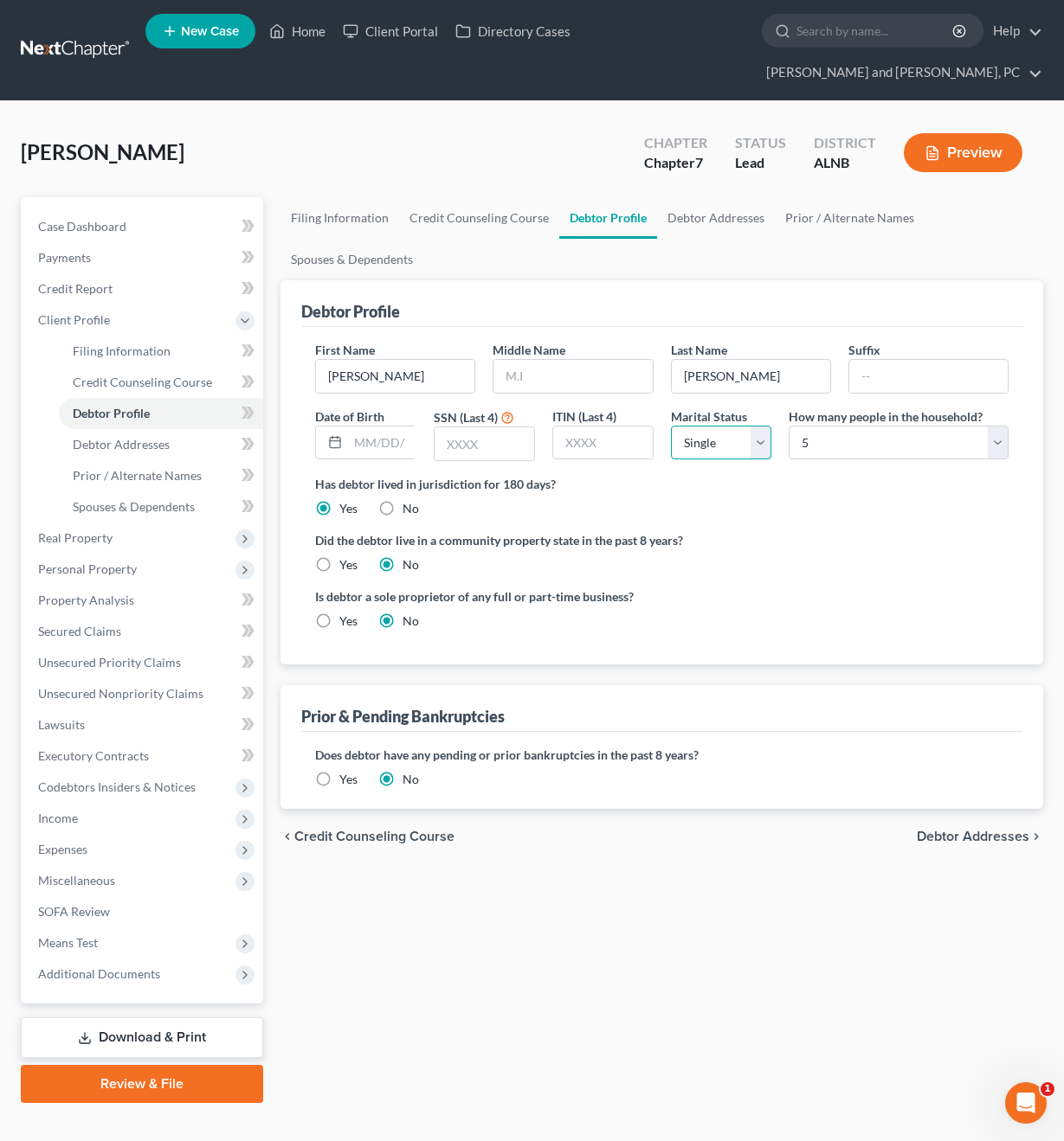
click at [768, 425] on select "Select Single Married Separated Divorced Widowed" at bounding box center [721, 442] width 101 height 35
select select "1"
click at [314, 239] on link "Spouses & Dependents" at bounding box center [352, 259] width 143 height 42
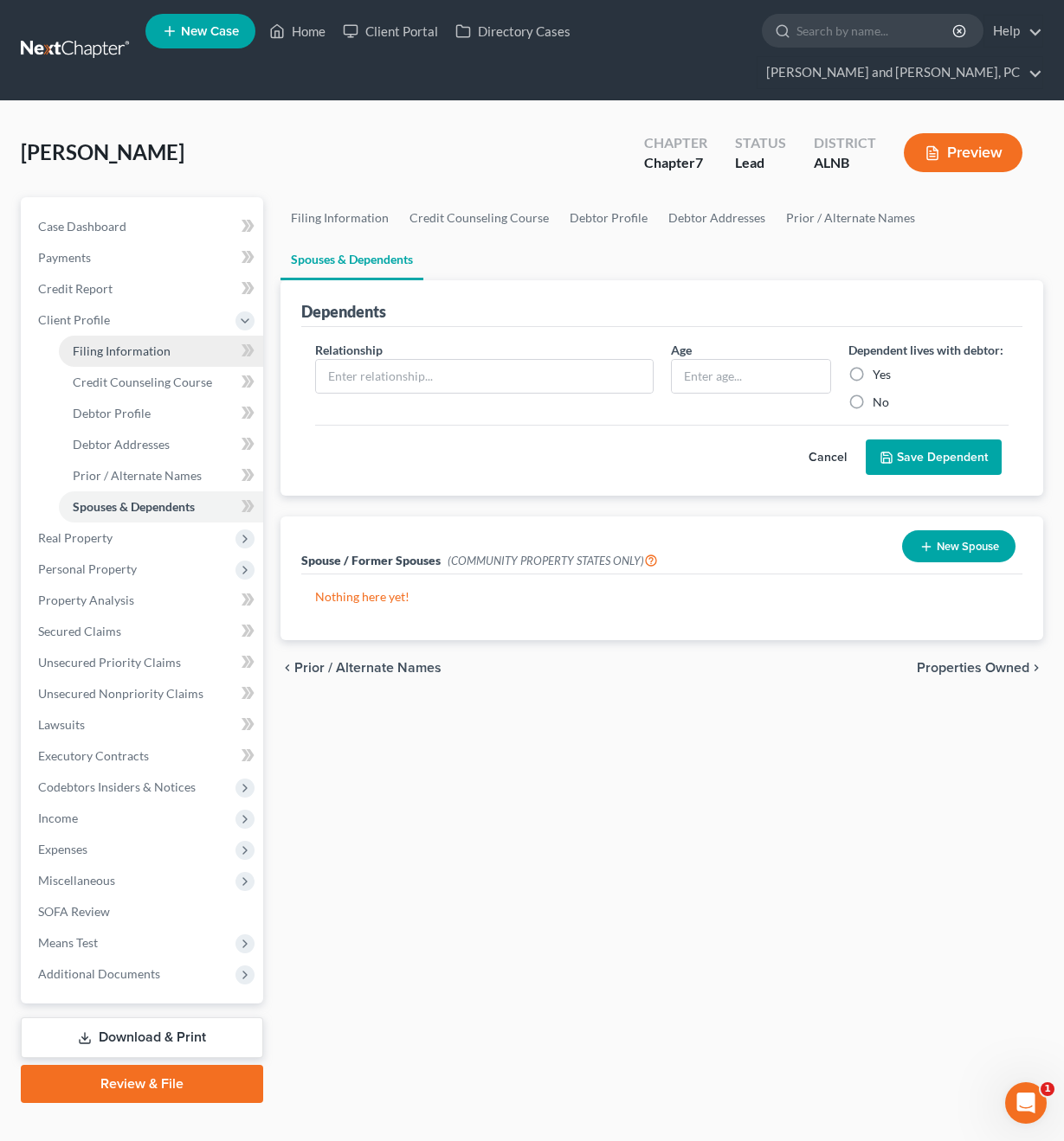
click at [179, 336] on link "Filing Information" at bounding box center [161, 351] width 204 height 31
select select "1"
select select "0"
select select "1"
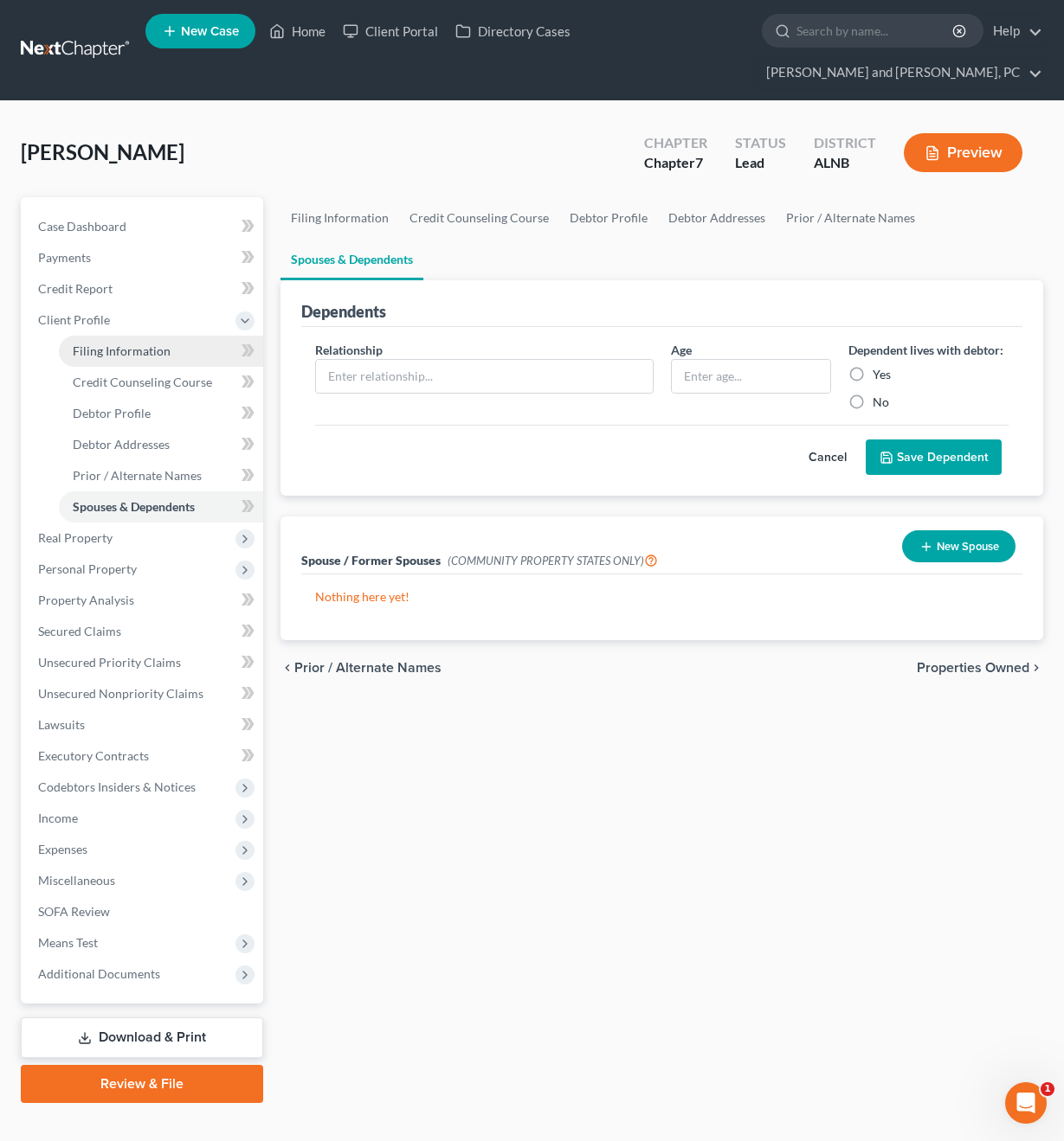
select select "1"
select select "0"
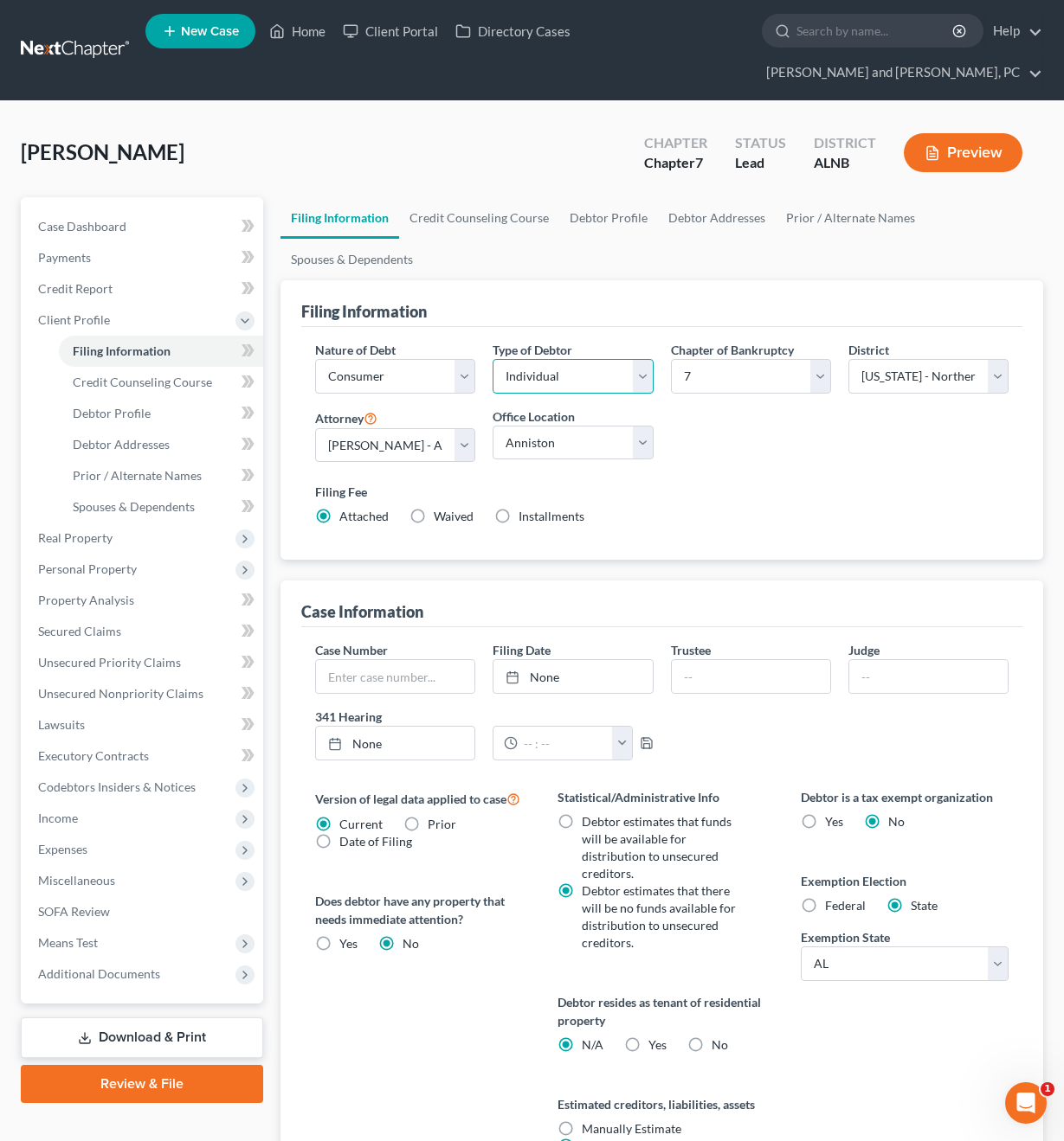
click at [561, 359] on select "Select Individual Joint" at bounding box center [573, 376] width 160 height 35
select select "1"
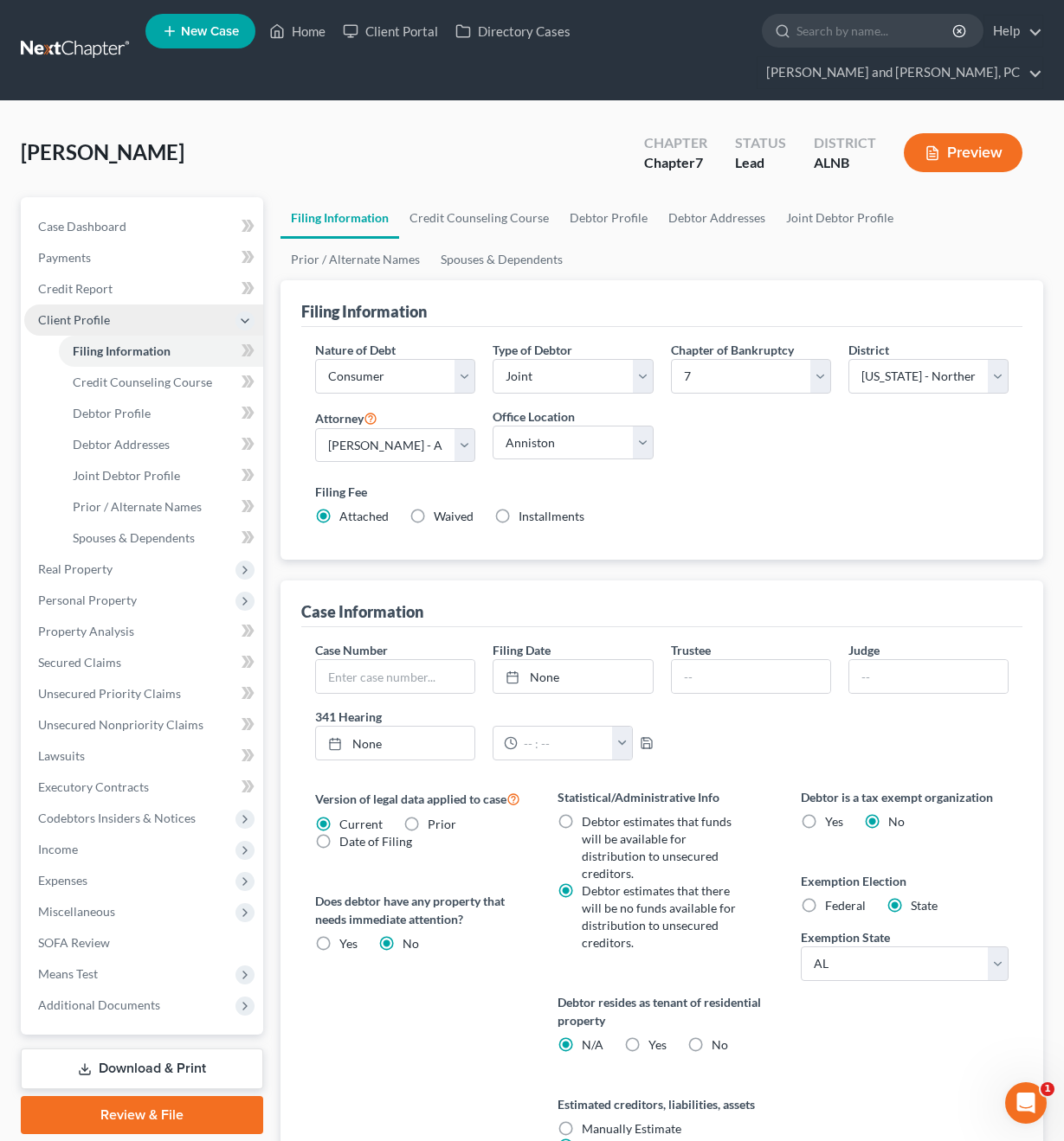
click at [250, 314] on icon at bounding box center [245, 321] width 14 height 14
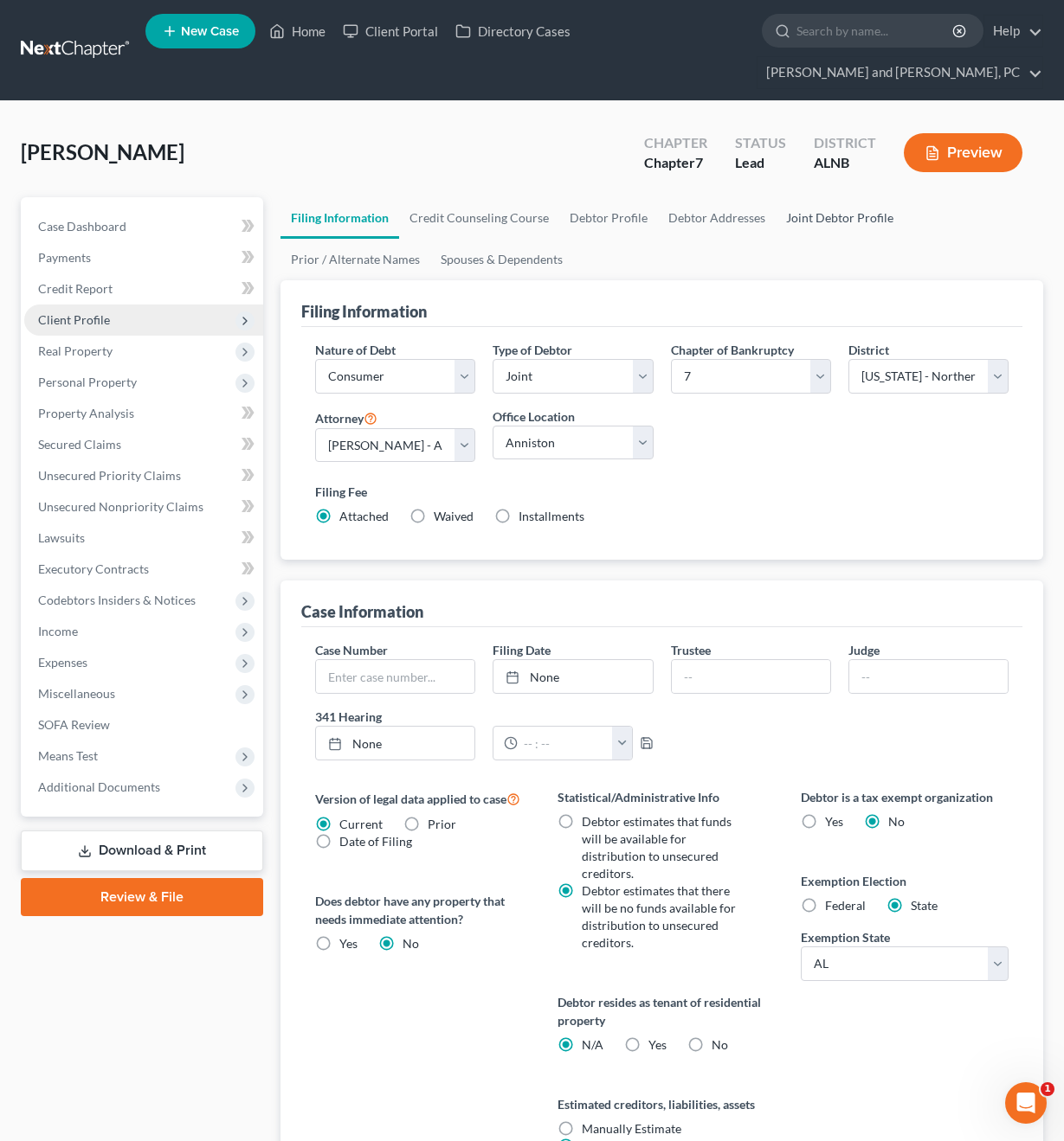
click at [835, 197] on link "Joint Debtor Profile" at bounding box center [839, 218] width 128 height 42
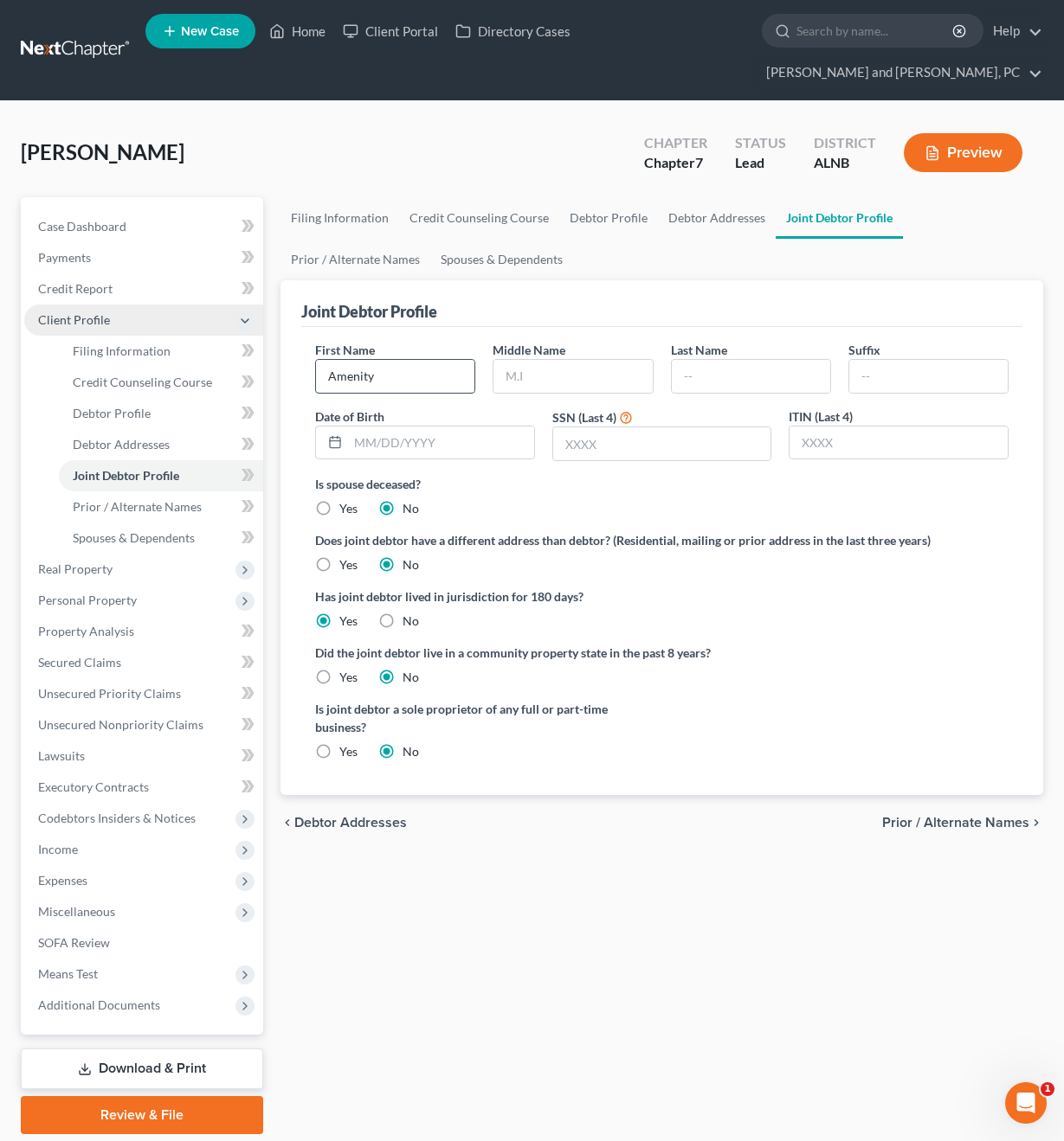
type input "Amenity"
type input "[PERSON_NAME]"
click at [817, 535] on div "Does joint debtor have a different address than debtor? (Residential, mailing o…" at bounding box center [662, 552] width 694 height 43
click at [112, 219] on span "Case Dashboard" at bounding box center [82, 226] width 88 height 15
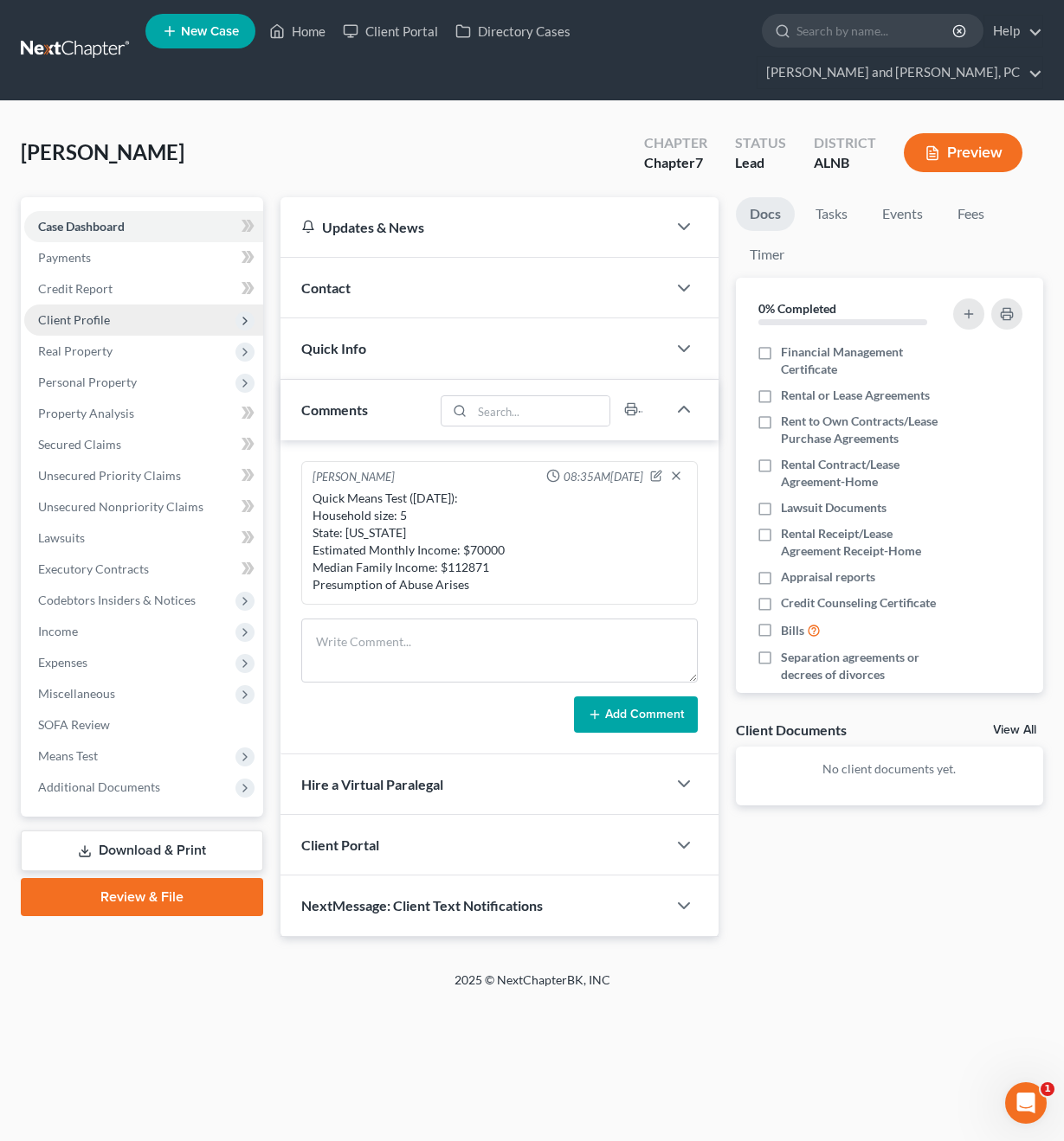
click at [436, 263] on div "Contact" at bounding box center [473, 287] width 385 height 59
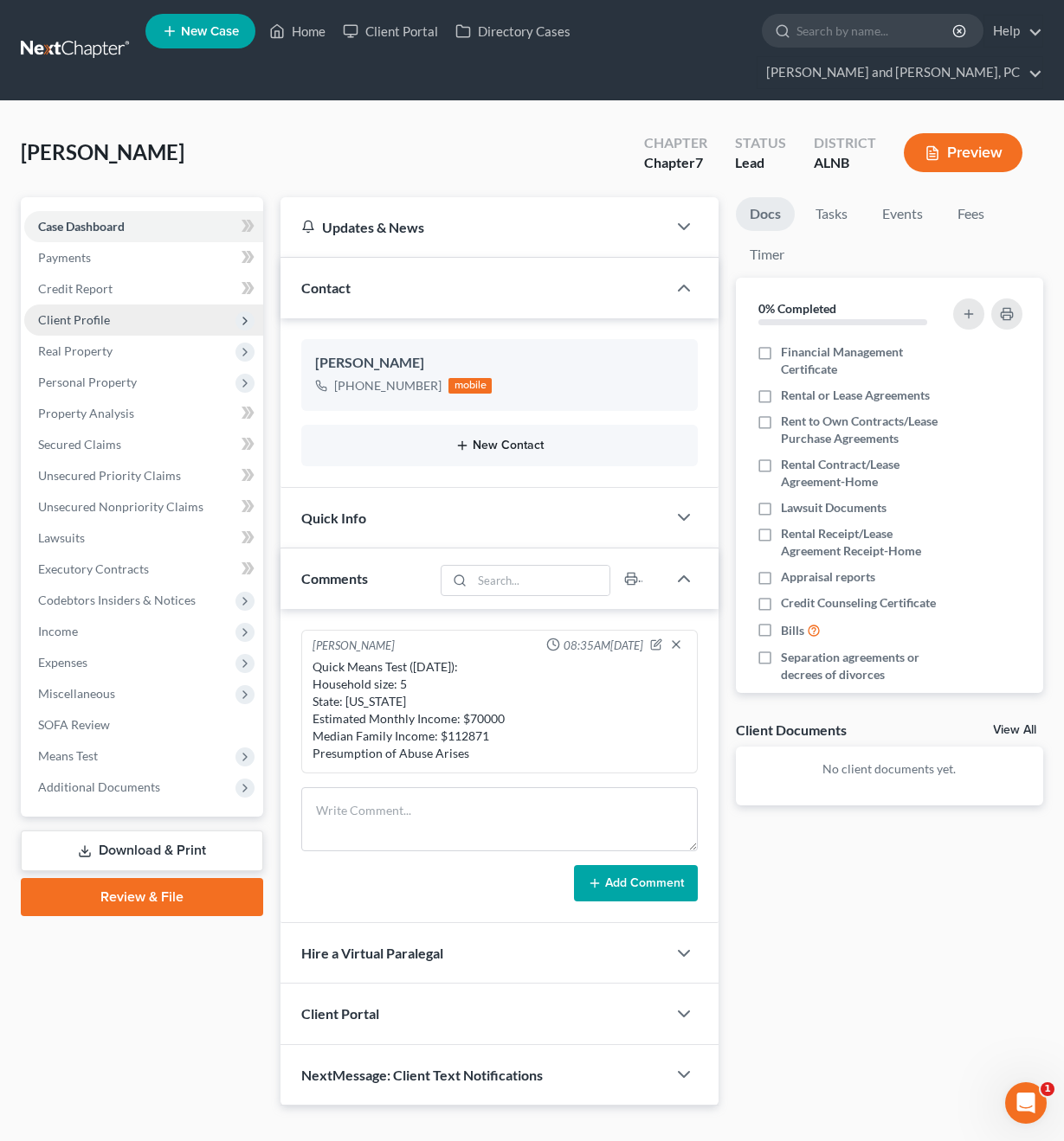
click at [488, 439] on button "New Contact" at bounding box center [499, 446] width 368 height 14
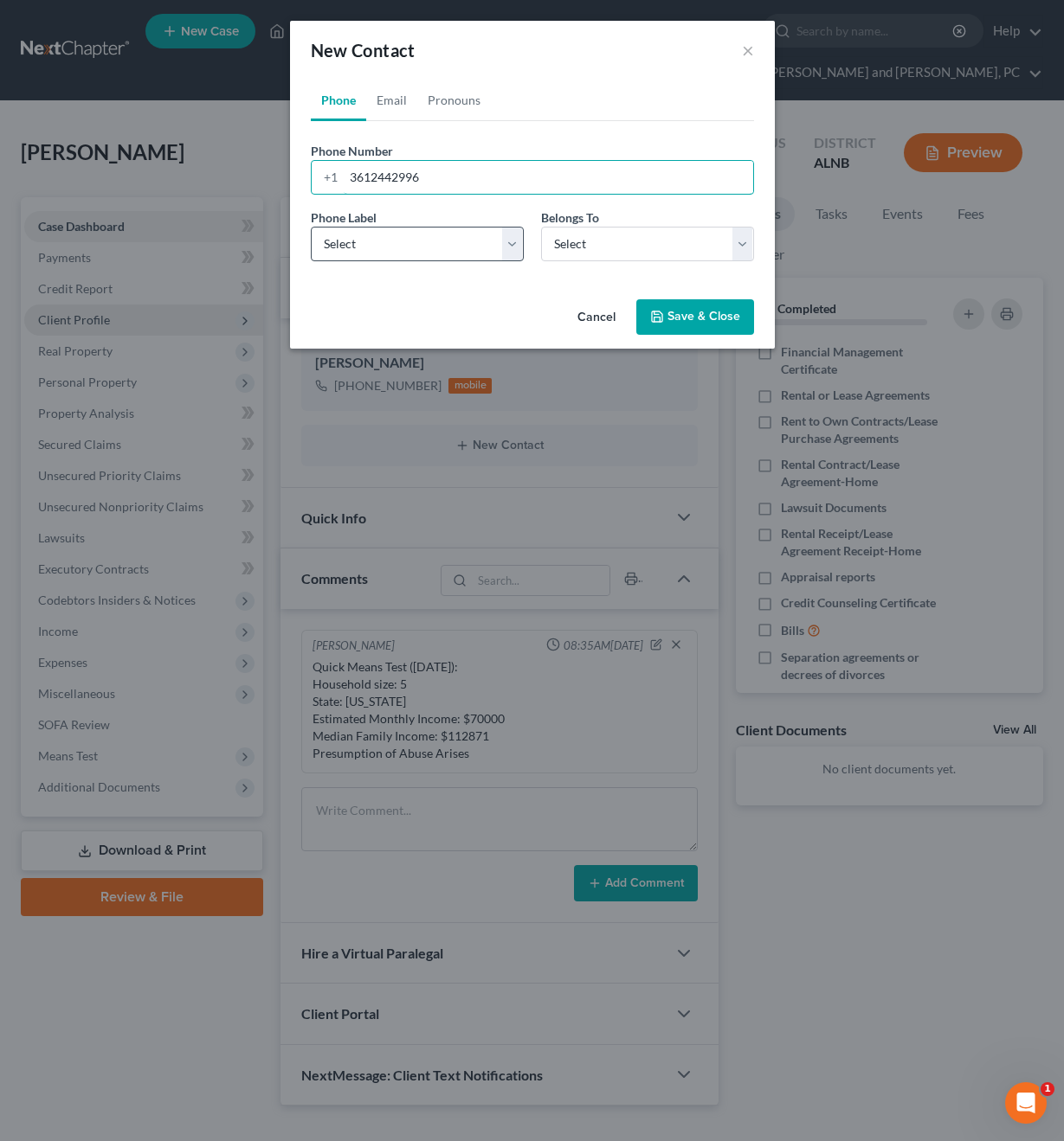
type input "3612442996"
select select "0"
click at [611, 222] on div "Belongs To * Select Client Spouse Other" at bounding box center [647, 234] width 230 height 52
select select "1"
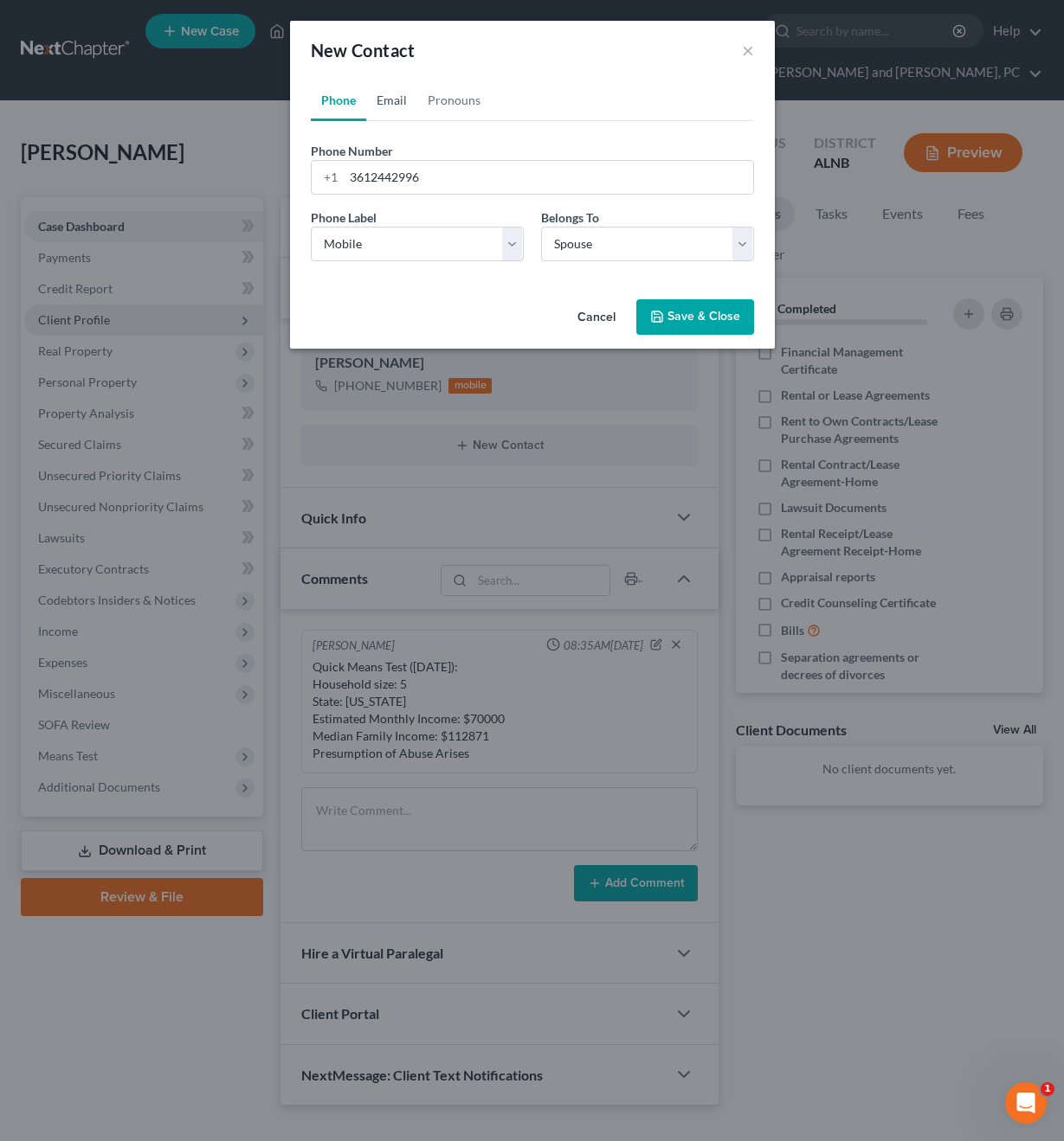
click at [381, 103] on link "Email" at bounding box center [391, 100] width 51 height 42
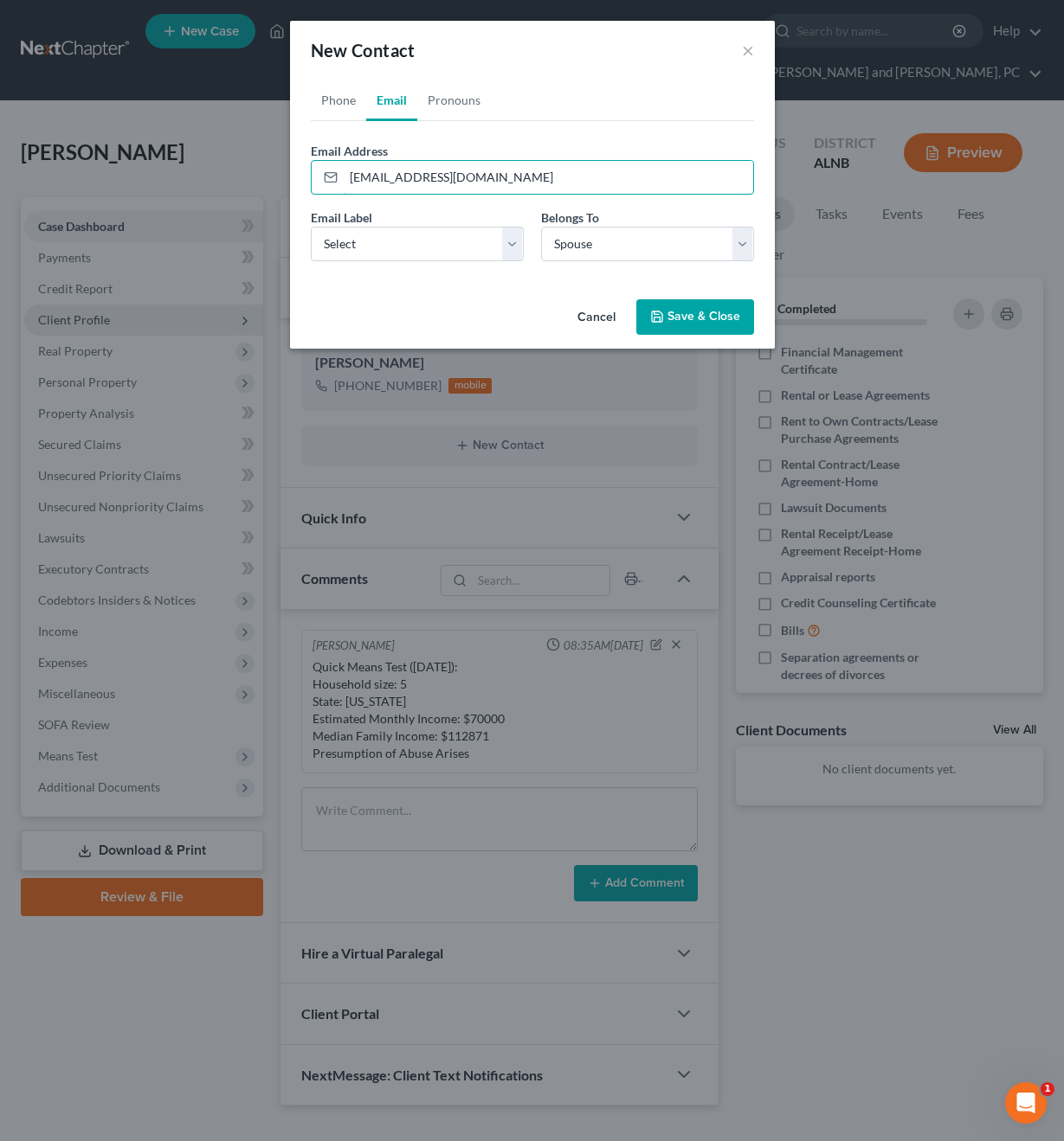
type input "[EMAIL_ADDRESS][DOMAIN_NAME]"
click at [697, 314] on button "Save & Close" at bounding box center [695, 317] width 118 height 36
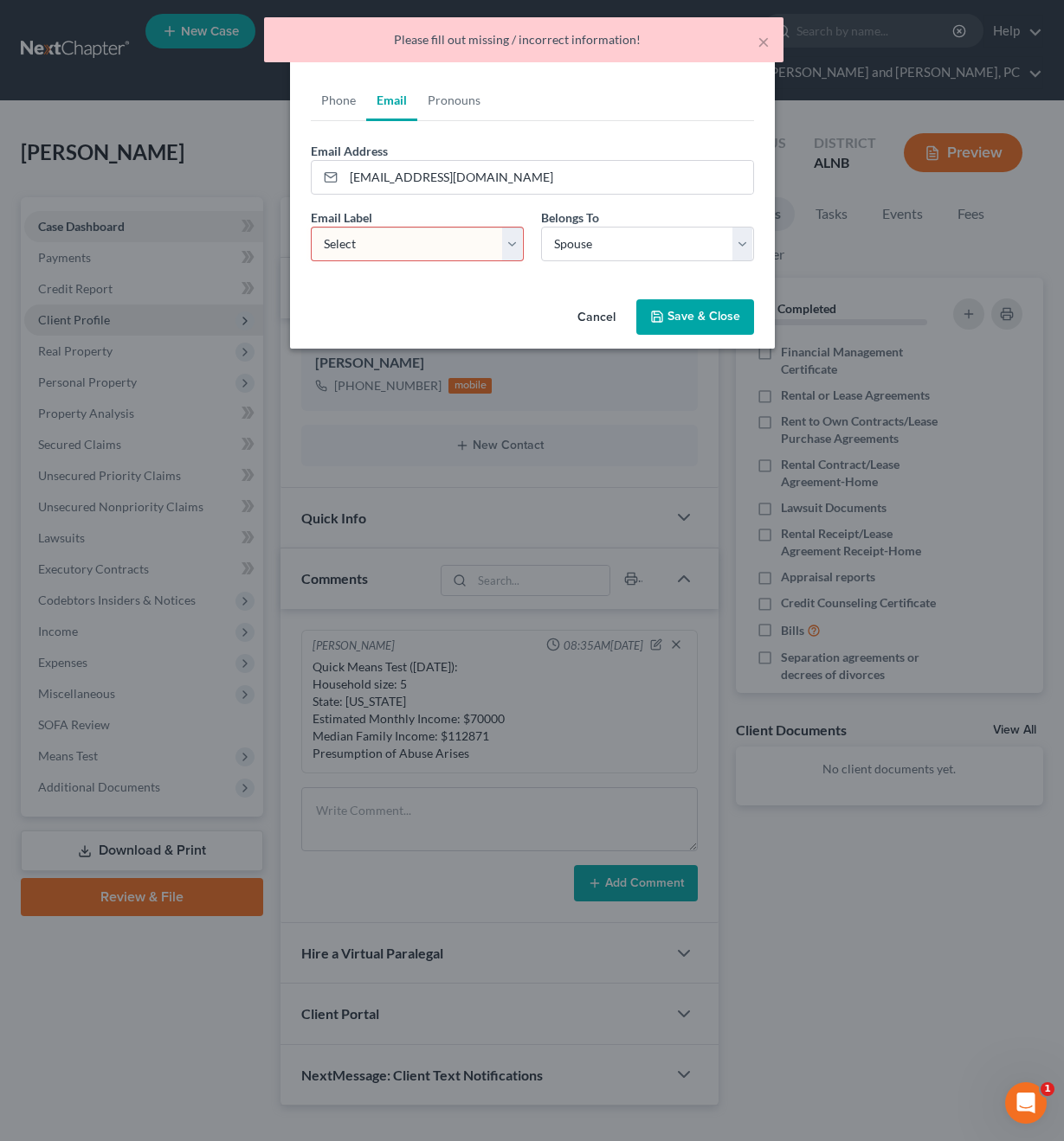
click at [428, 250] on select "Select Home Work Other" at bounding box center [417, 243] width 213 height 35
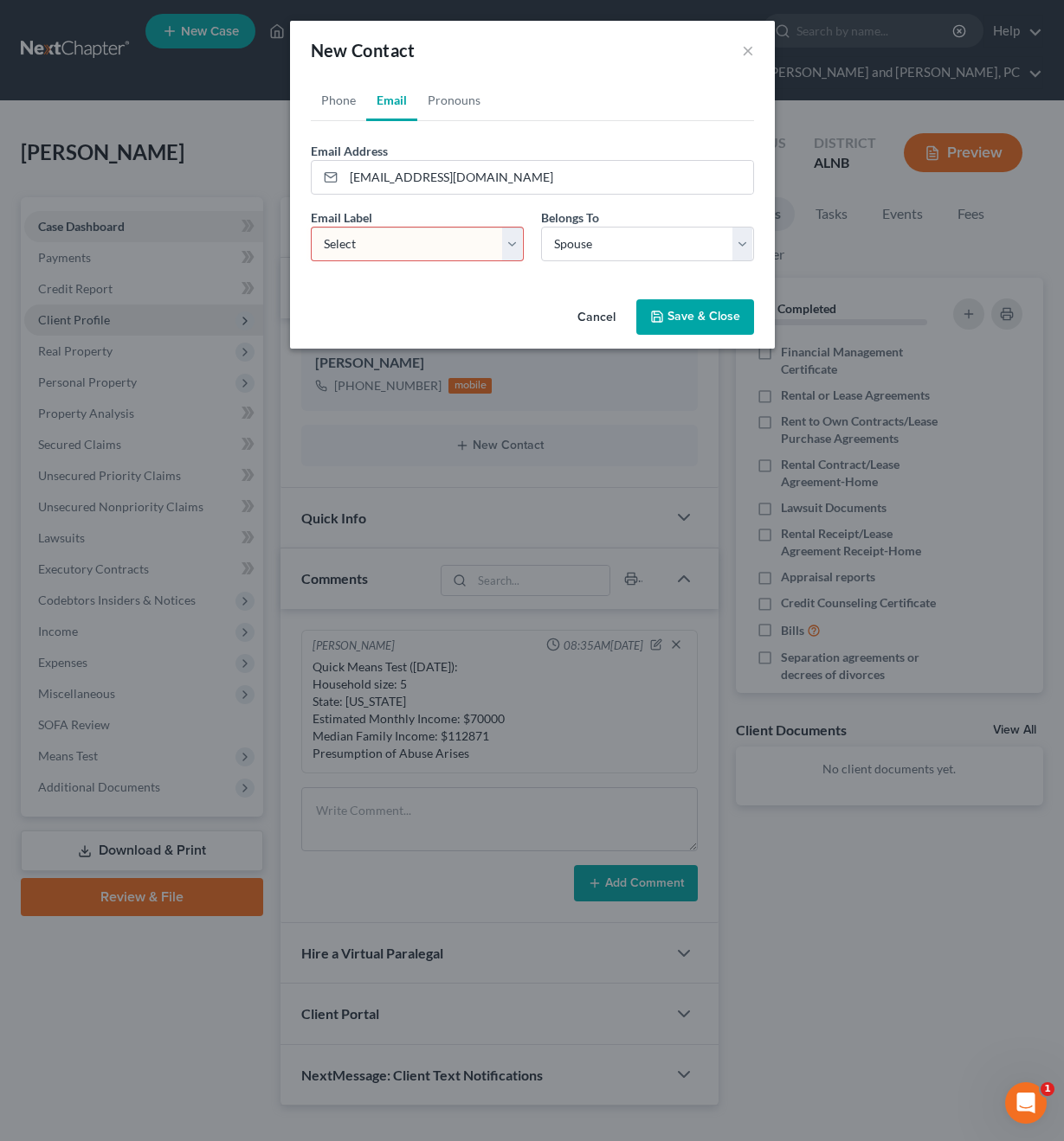
select select "0"
click at [722, 313] on button "Save & Close" at bounding box center [695, 317] width 118 height 36
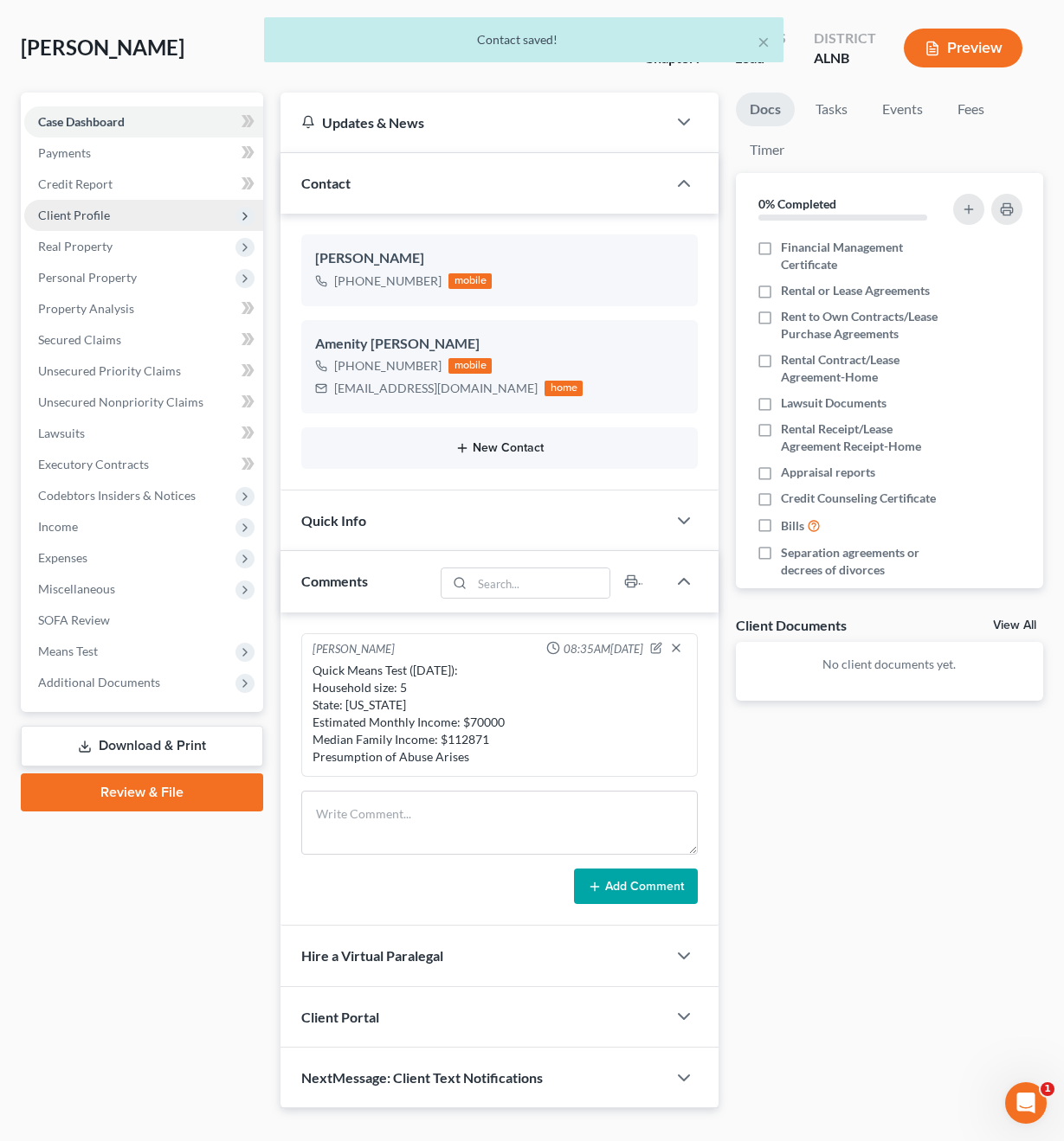
scroll to position [104, 0]
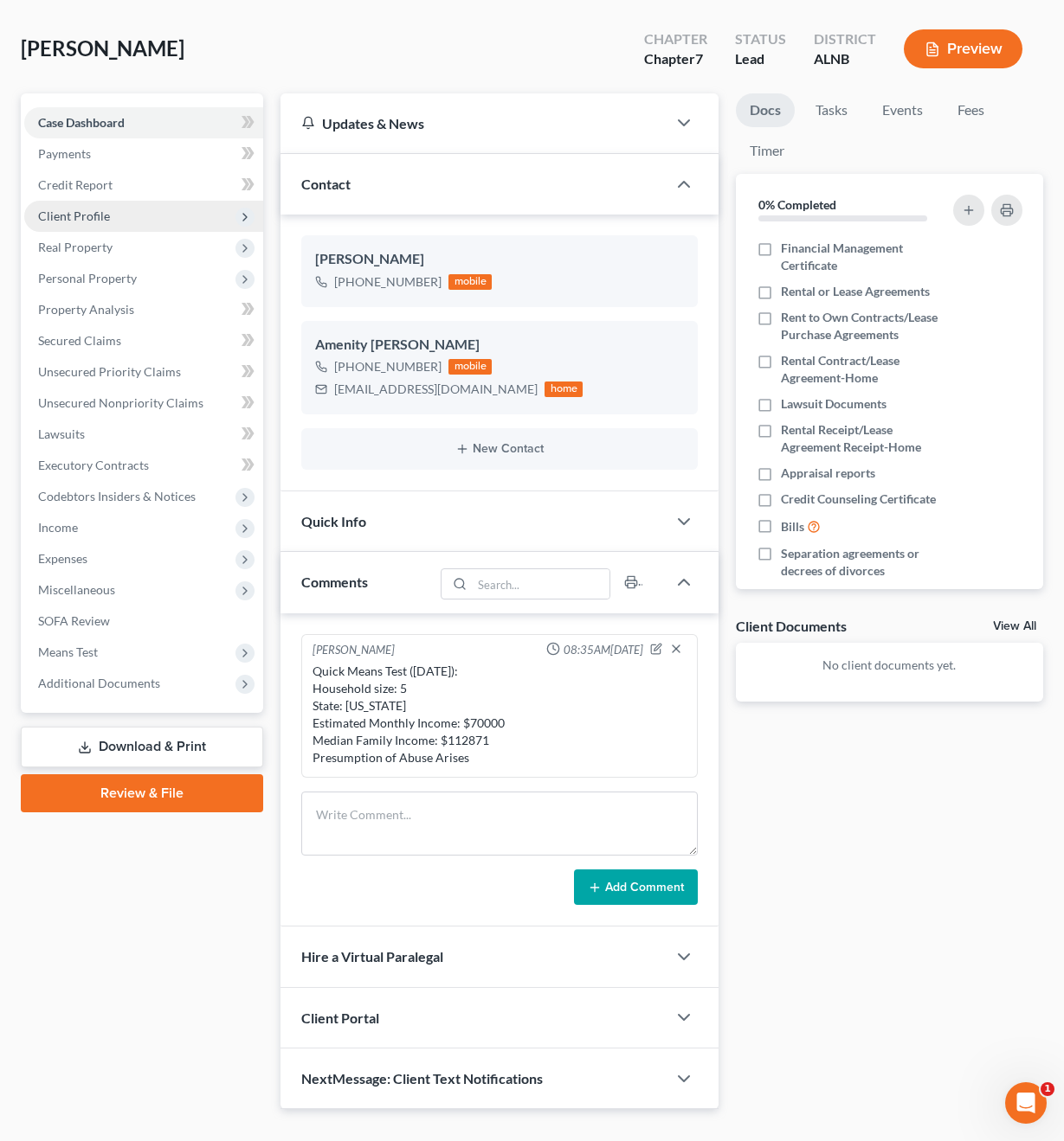
click at [512, 988] on div "Client Portal" at bounding box center [473, 1018] width 385 height 59
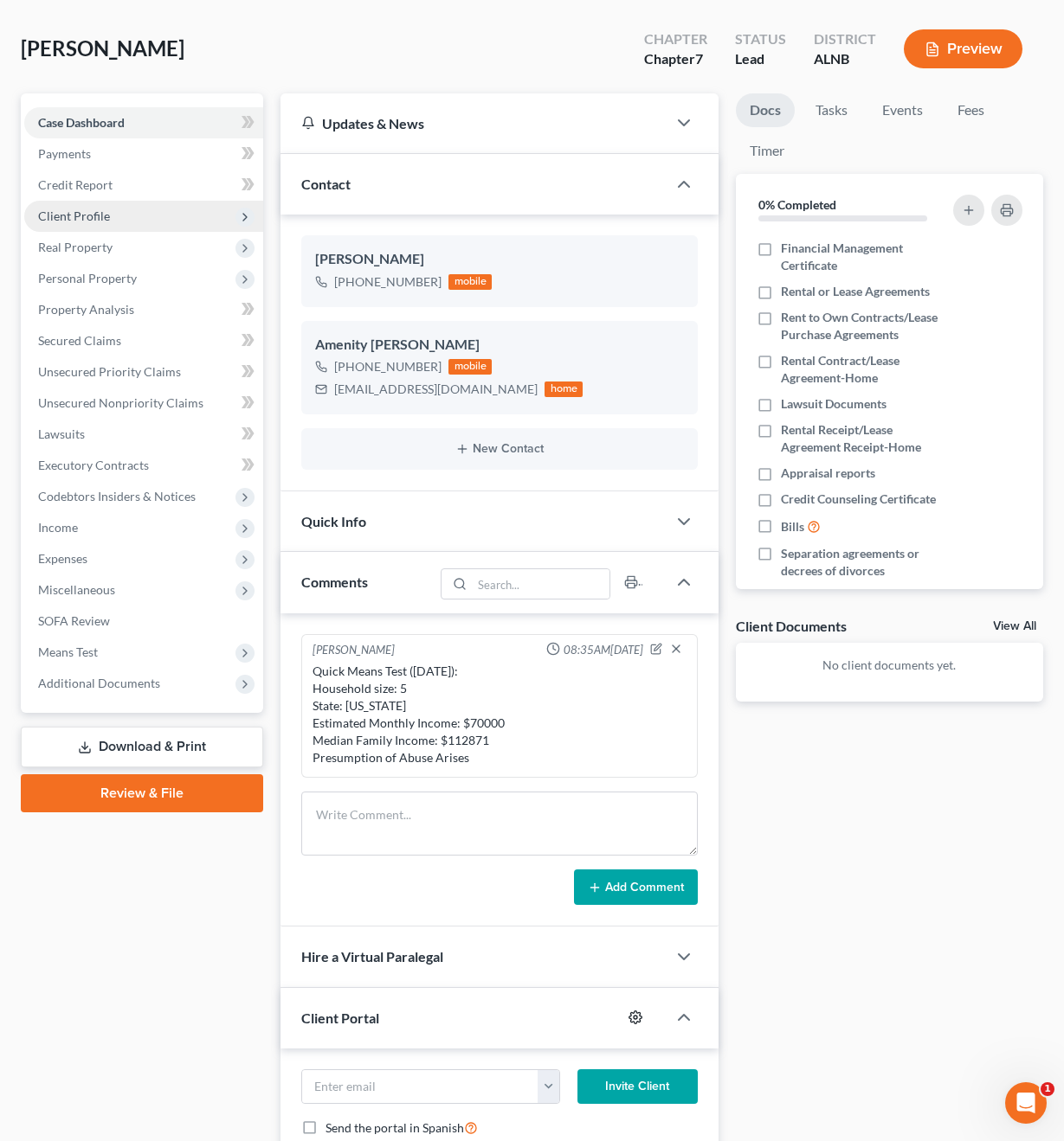
click at [632, 1010] on icon "button" at bounding box center [636, 1018] width 14 height 14
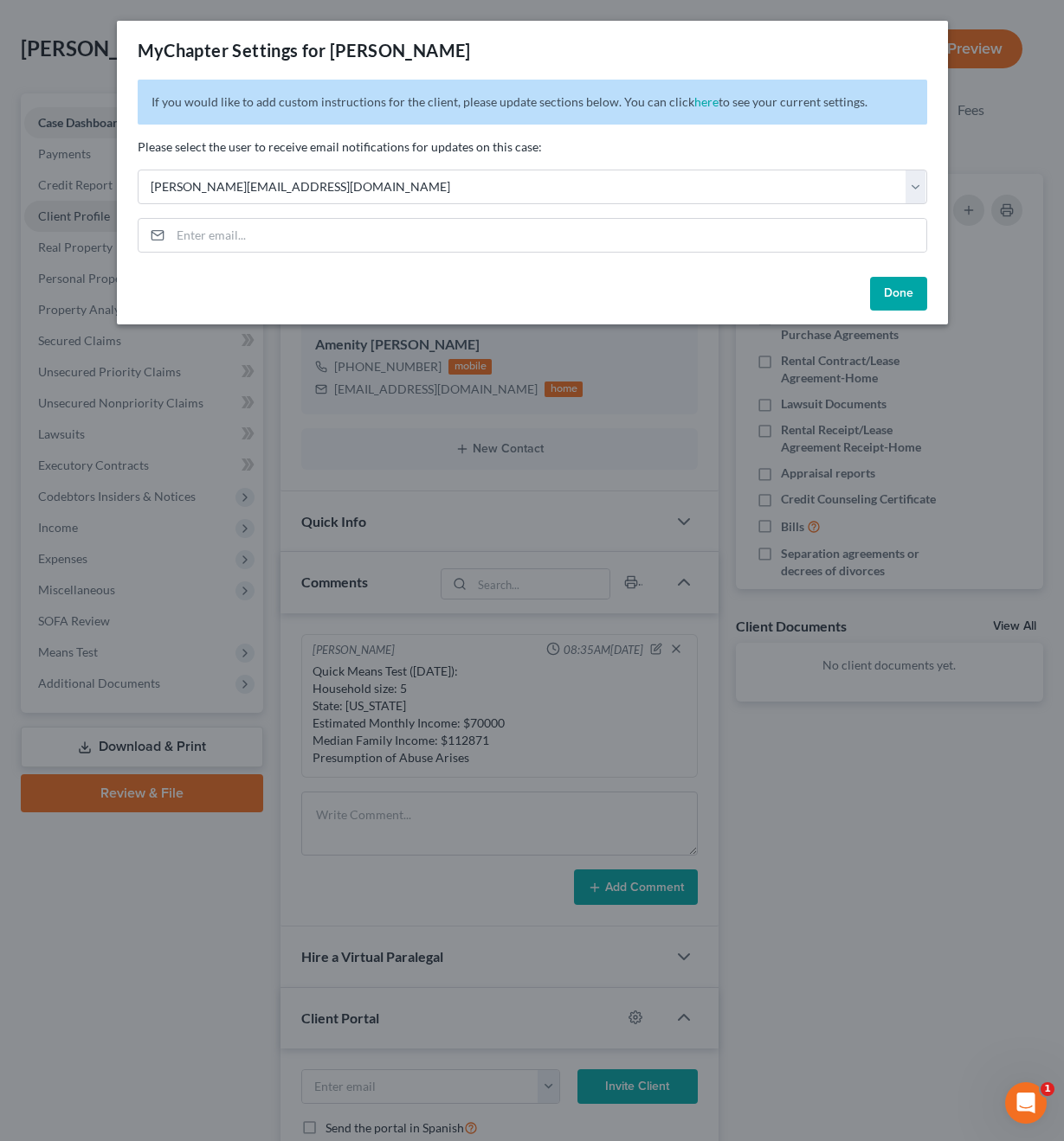
click at [392, 169] on div "Please select the user to receive email notifications for updates on this case:…" at bounding box center [532, 171] width 790 height 66
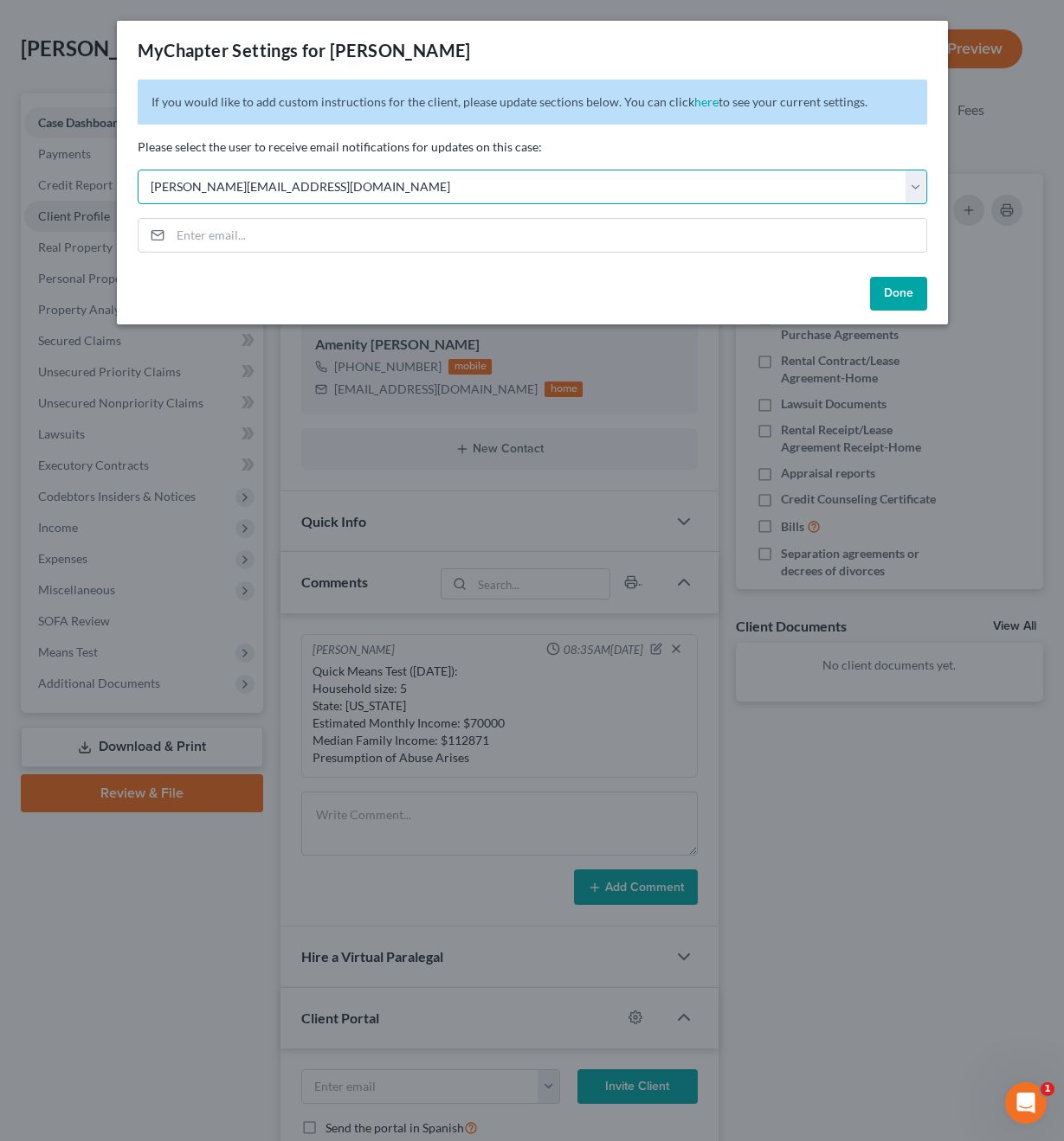
select select "1"
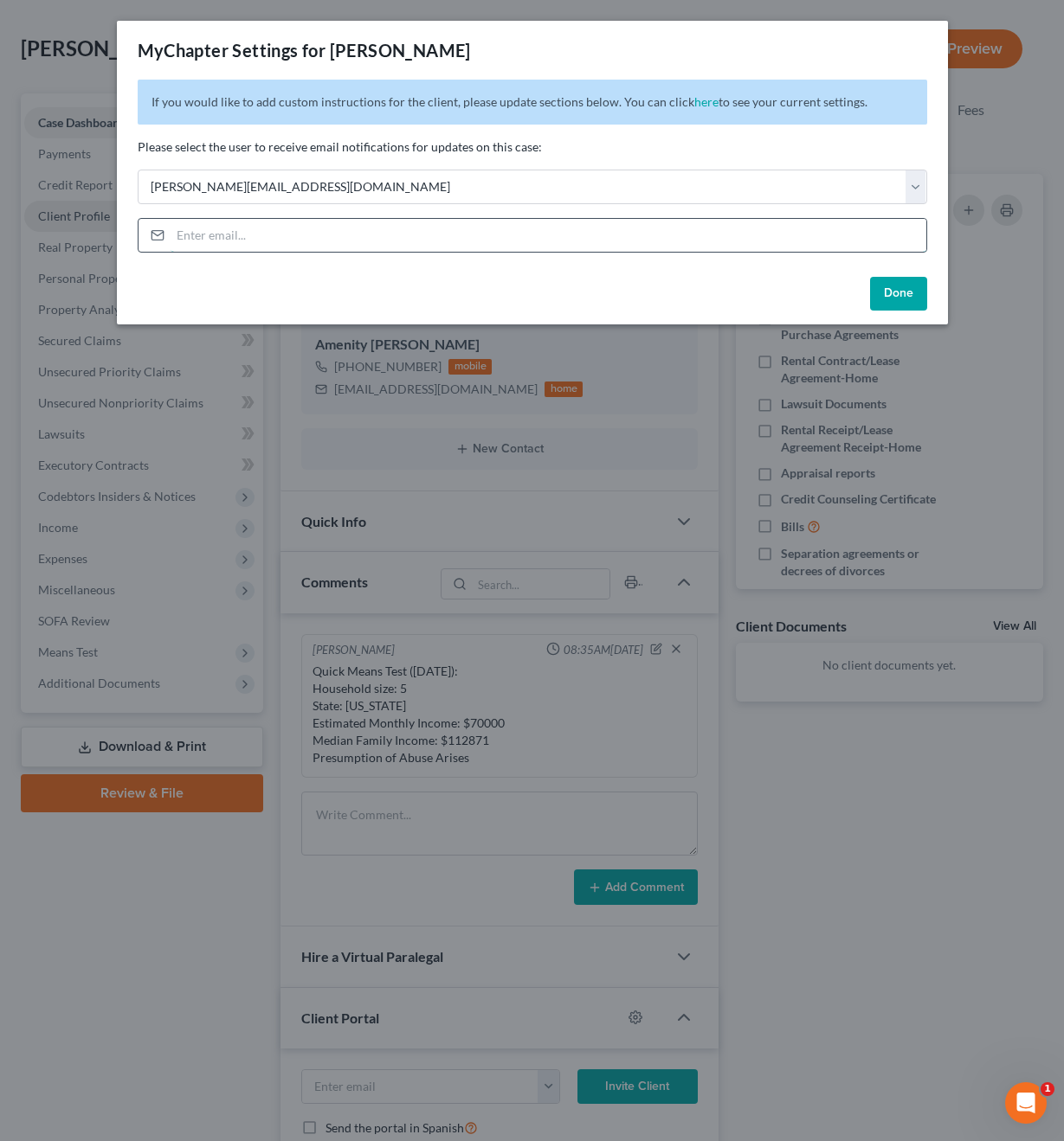
click at [854, 233] on input "email" at bounding box center [548, 235] width 756 height 33
click at [785, 280] on div "Done" at bounding box center [533, 297] width 831 height 55
click at [589, 242] on input "email" at bounding box center [548, 235] width 756 height 33
click at [803, 306] on div "Done" at bounding box center [533, 297] width 831 height 55
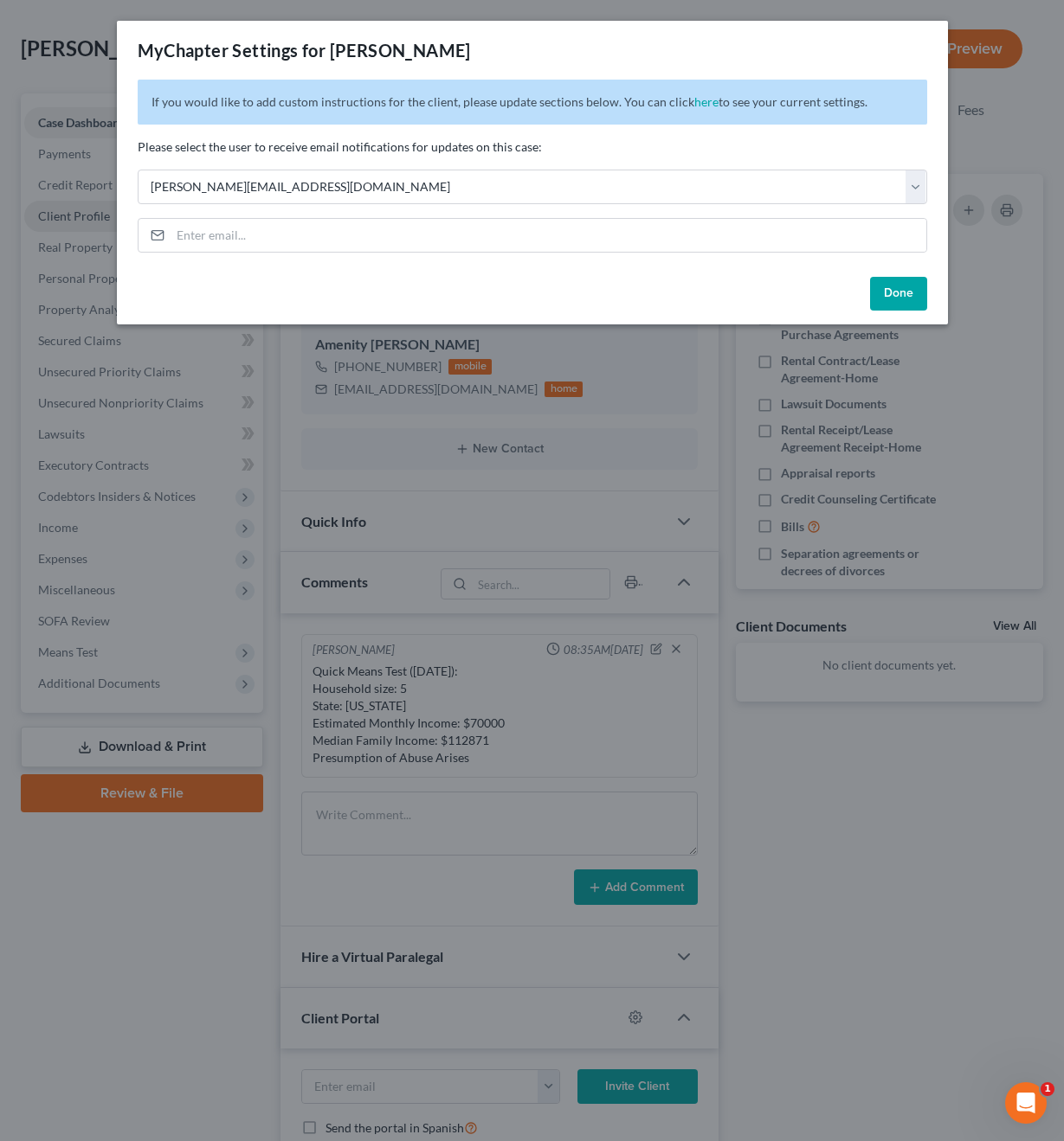
click at [854, 299] on button "Done" at bounding box center [898, 294] width 57 height 35
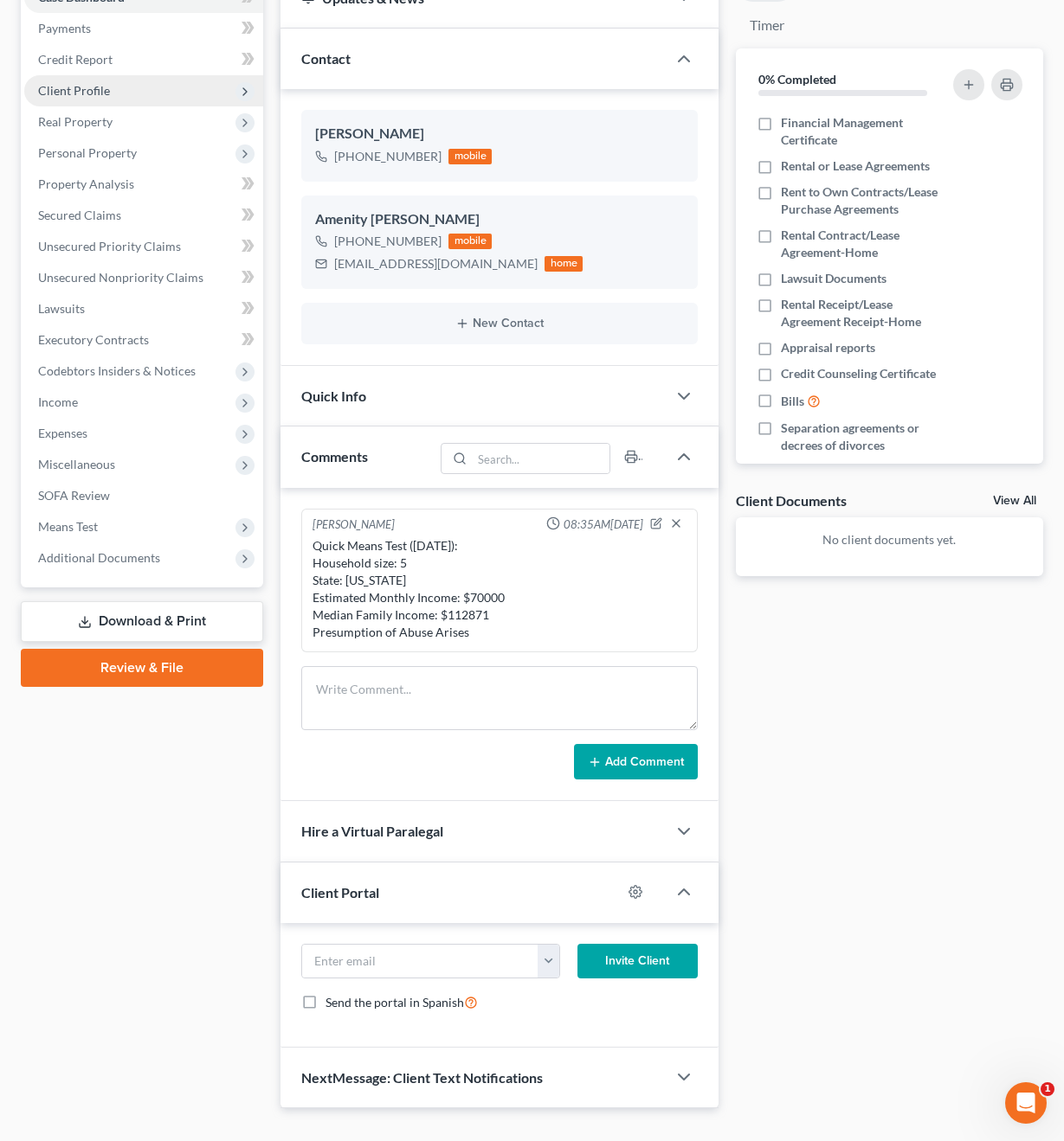
scroll to position [227, 0]
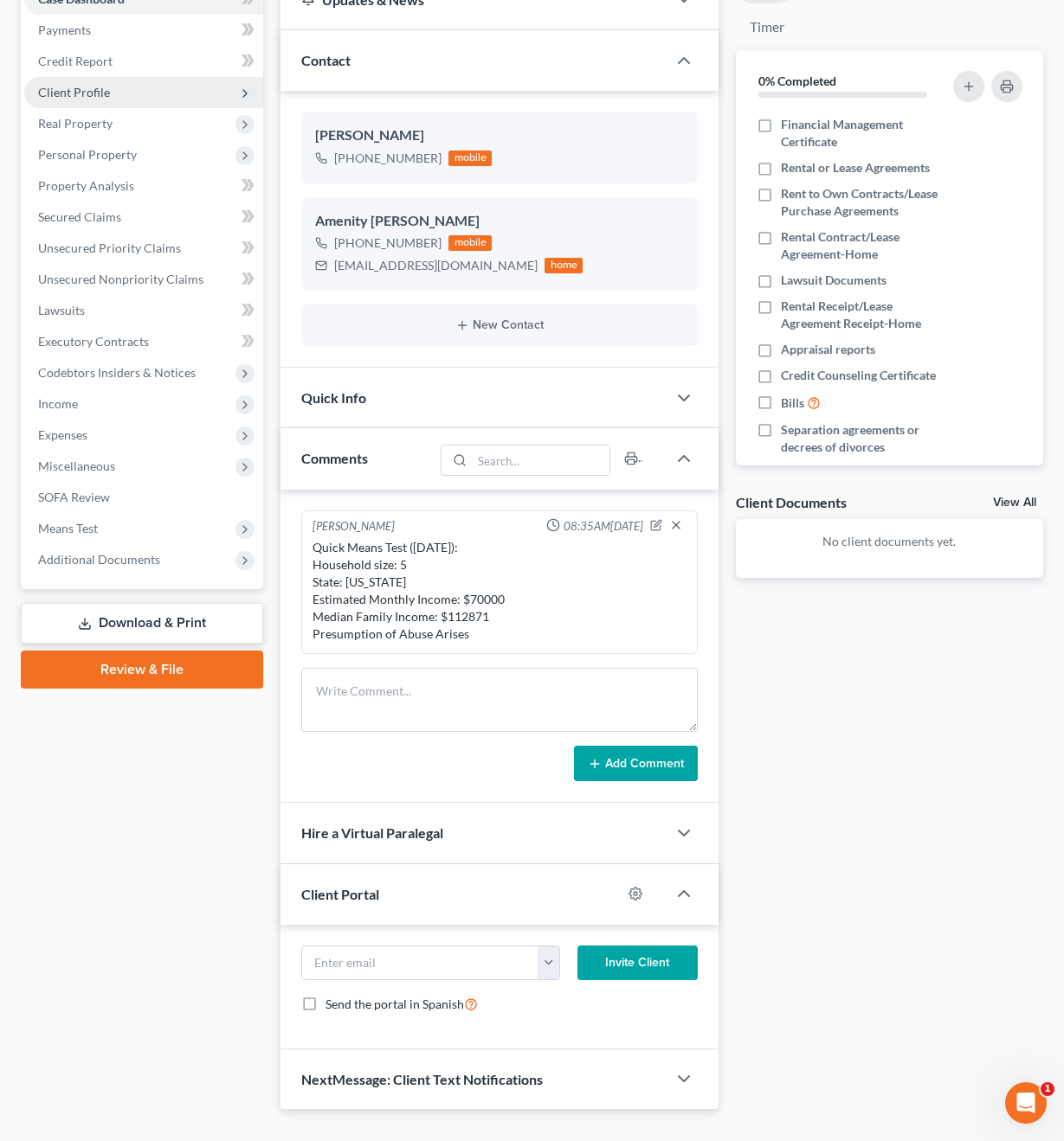
click at [433, 1050] on div "NextMessage: Client Text Notifications" at bounding box center [473, 1079] width 385 height 59
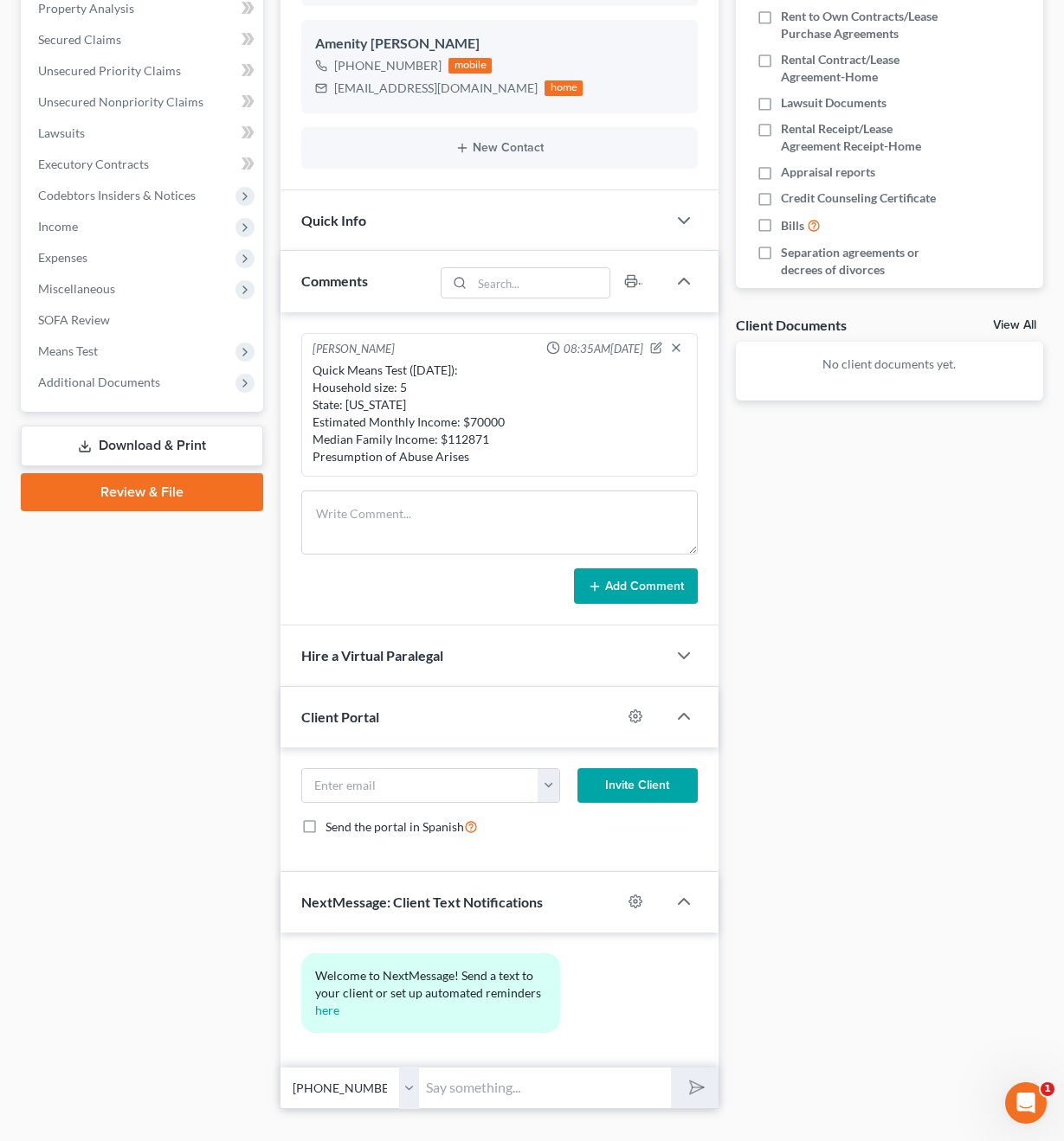
scroll to position [404, 0]
click at [628, 889] on div at bounding box center [644, 902] width 45 height 28
click at [647, 889] on div at bounding box center [644, 902] width 45 height 28
click at [634, 896] on icon "button" at bounding box center [636, 903] width 14 height 14
select select "0"
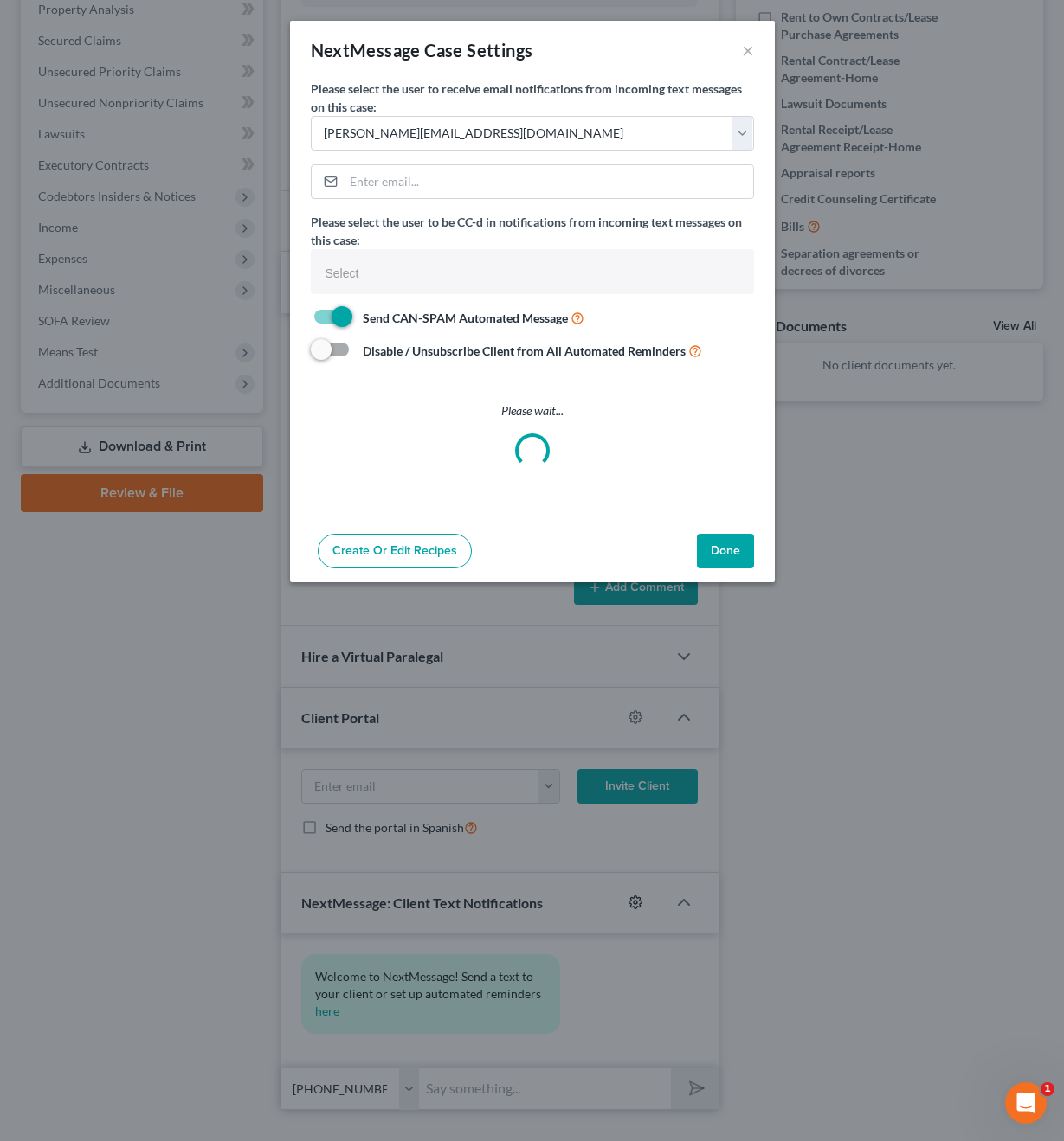
select select
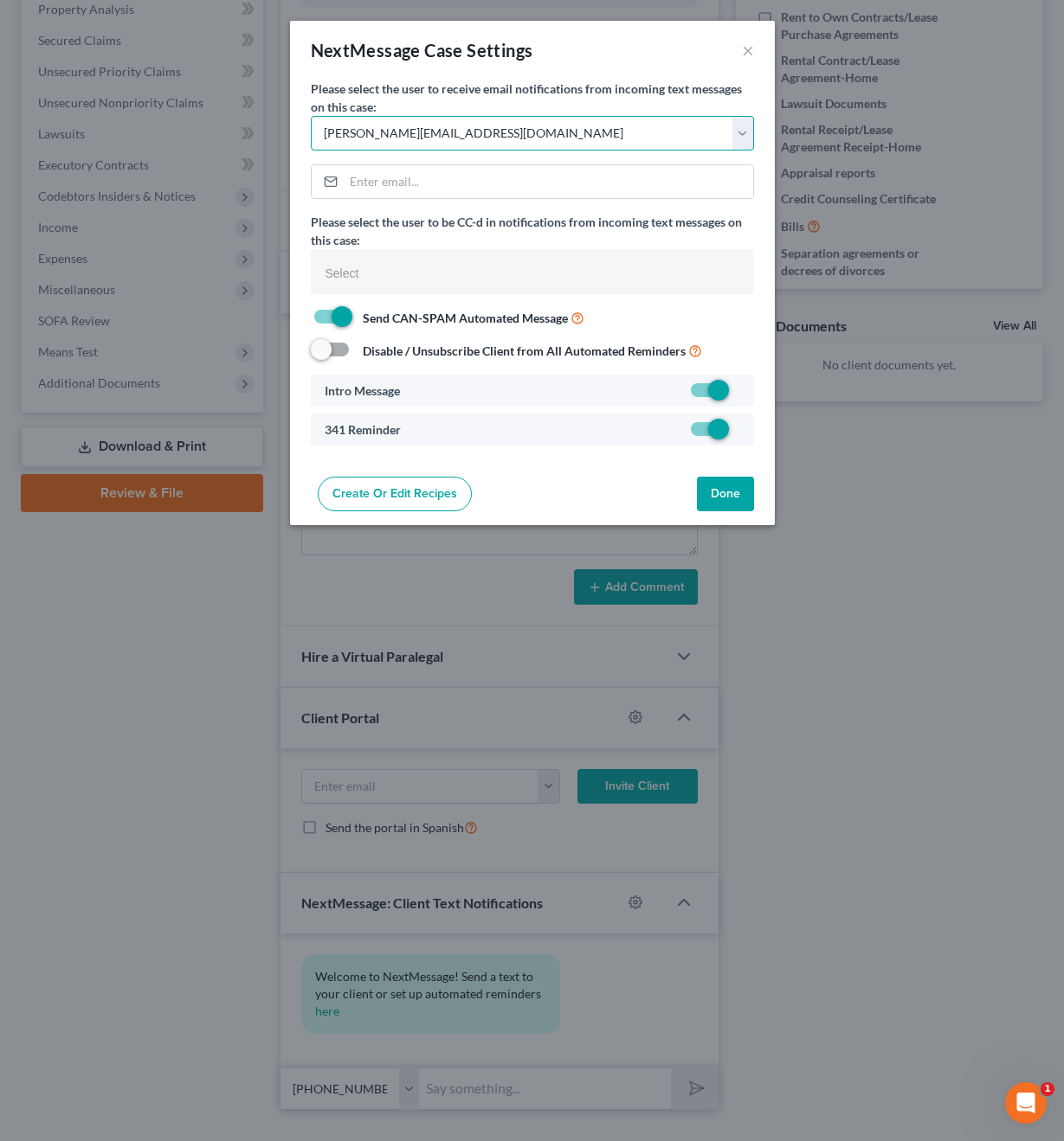
select select "1"
click at [709, 499] on button "Done" at bounding box center [726, 494] width 57 height 35
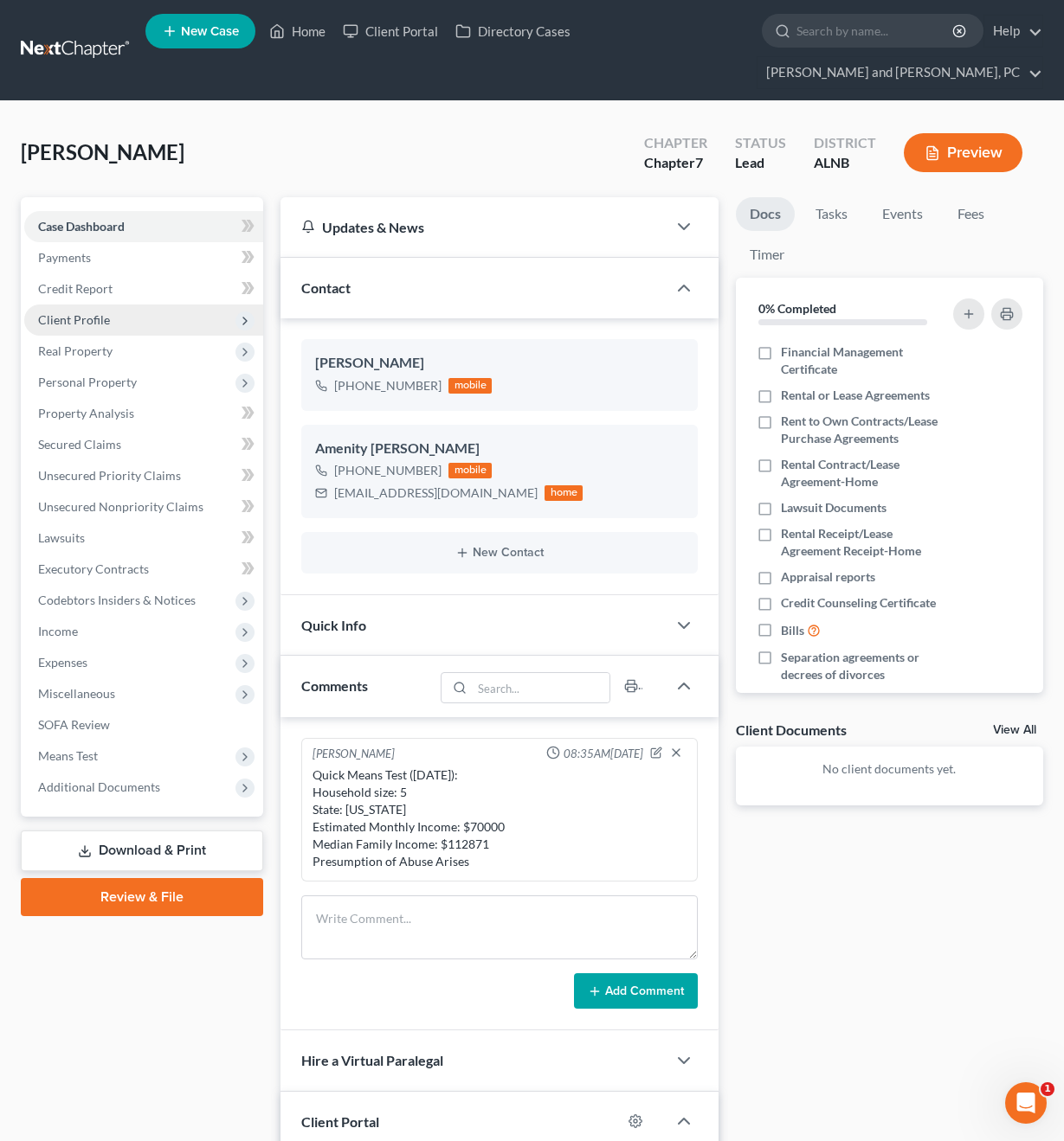
scroll to position [0, 0]
click at [655, 498] on icon "button" at bounding box center [657, 502] width 8 height 8
select select "0"
select select "1"
select select "0"
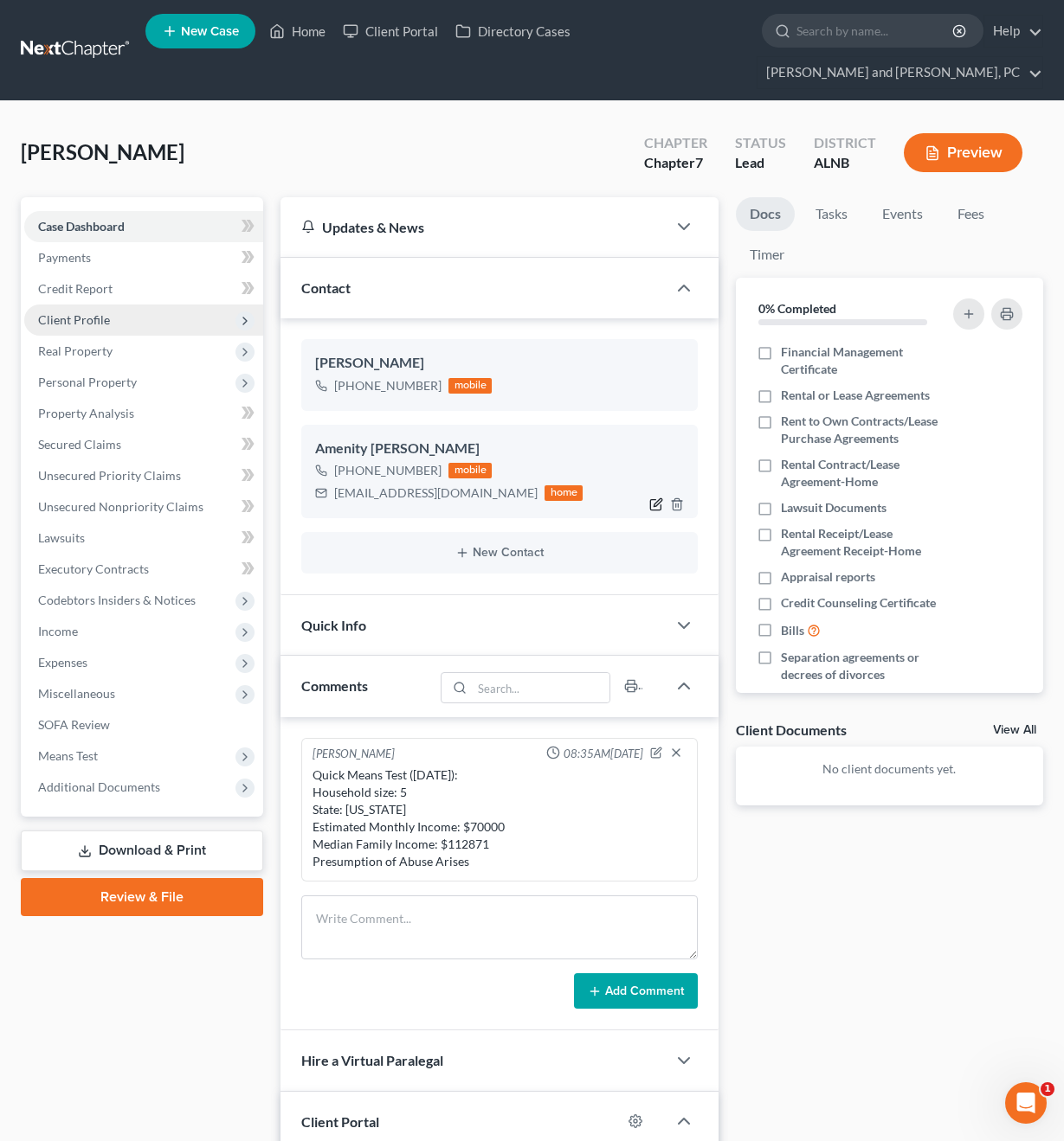
select select "1"
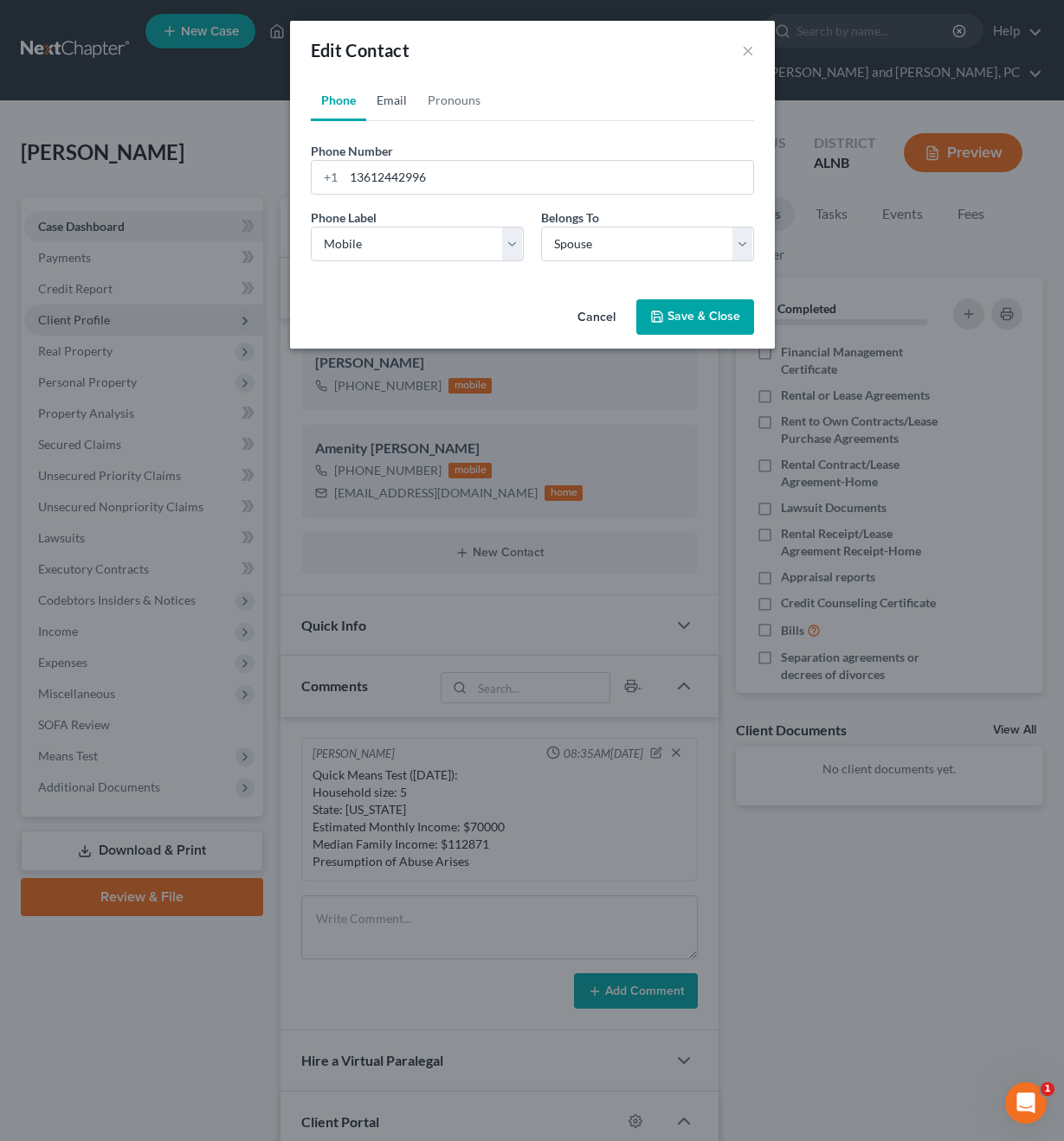
click at [397, 80] on link "Email" at bounding box center [391, 100] width 51 height 42
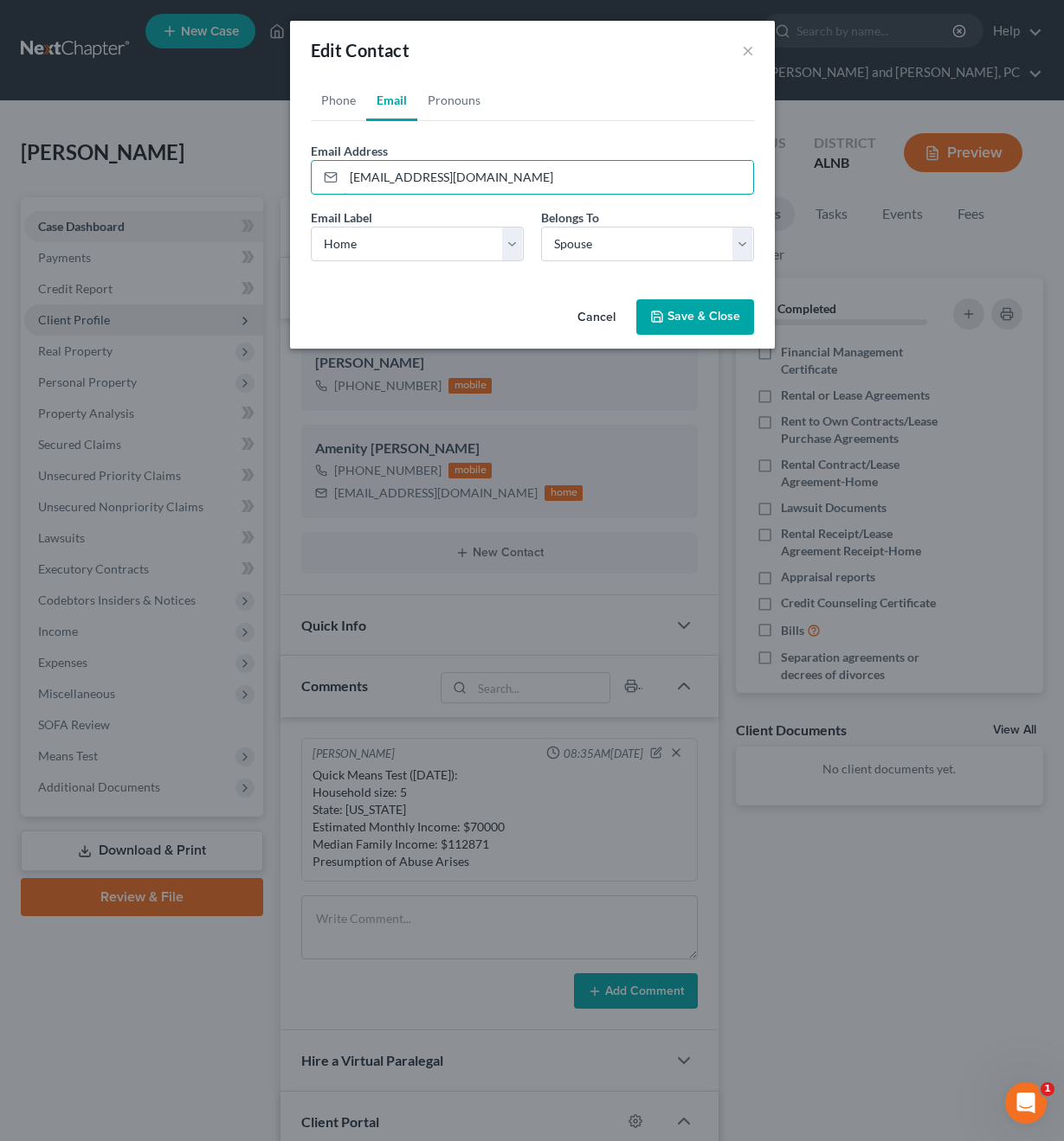
drag, startPoint x: 542, startPoint y: 185, endPoint x: 309, endPoint y: 179, distance: 233.1
click at [712, 319] on button "Save & Close" at bounding box center [695, 317] width 118 height 36
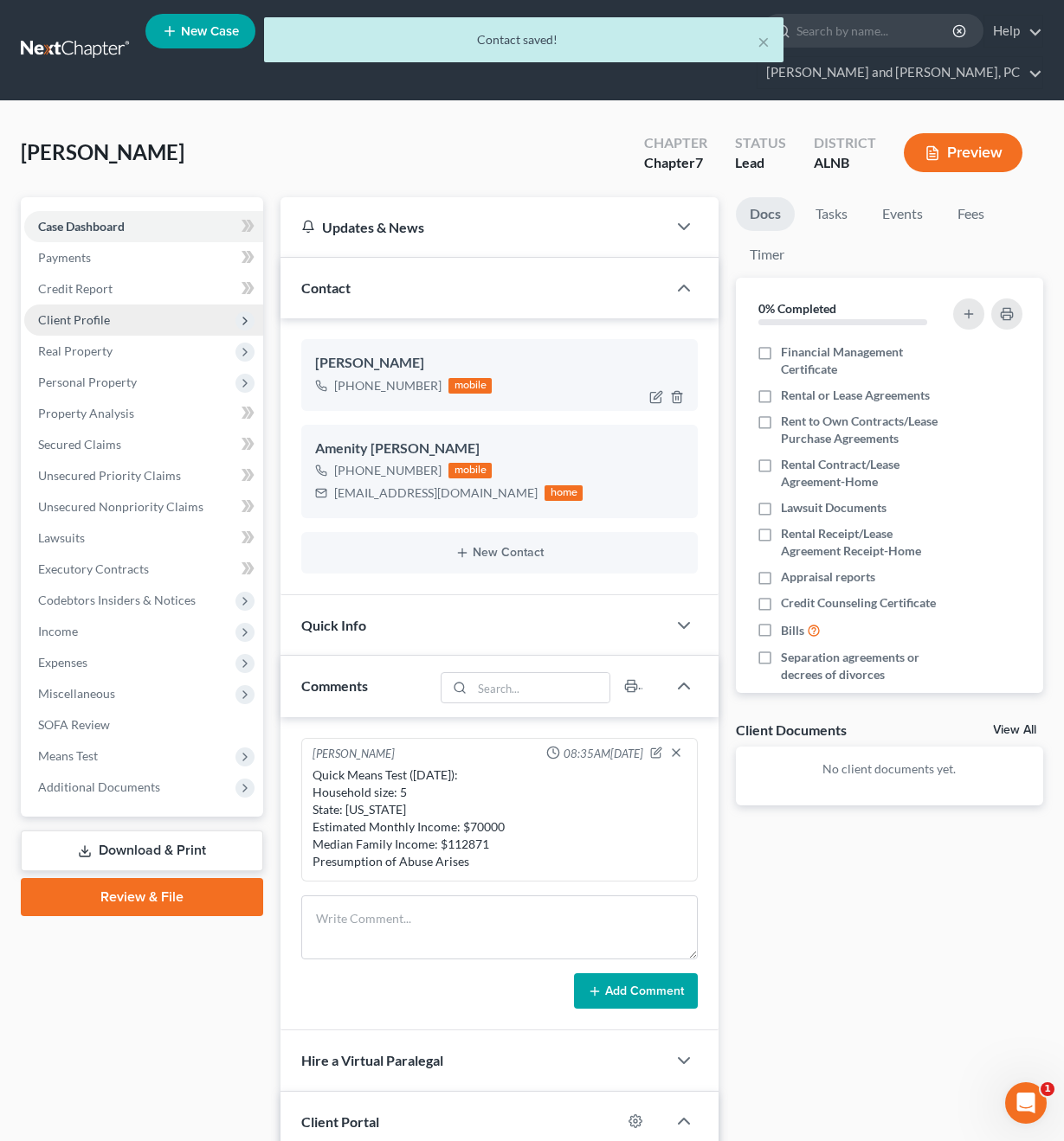
click at [383, 375] on div "[PHONE_NUMBER] mobile" at bounding box center [403, 385] width 177 height 22
click at [657, 392] on icon "button" at bounding box center [657, 395] width 8 height 8
select select "0"
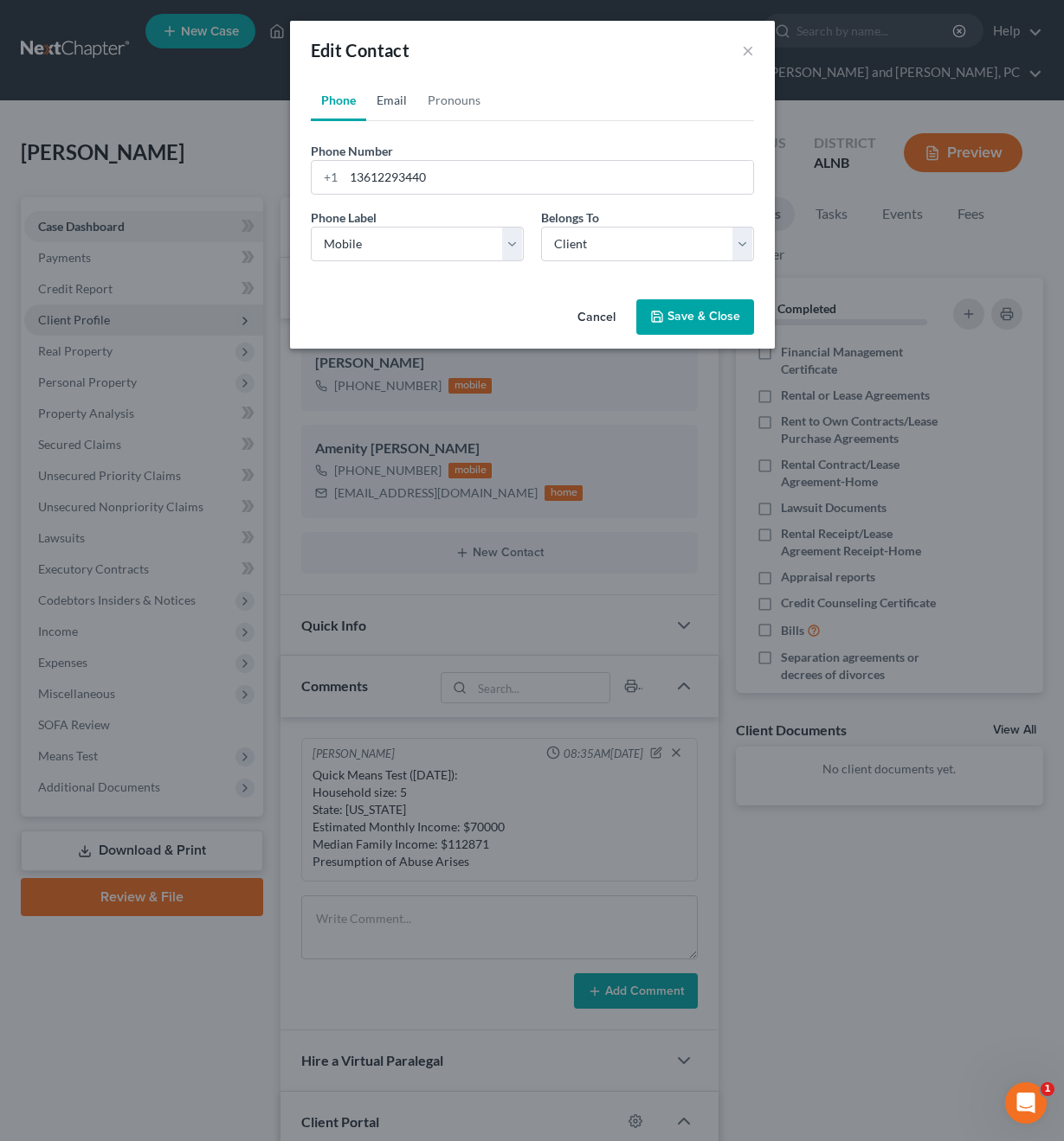
click at [403, 102] on link "Email" at bounding box center [391, 100] width 51 height 42
paste input "[EMAIL_ADDRESS][DOMAIN_NAME]"
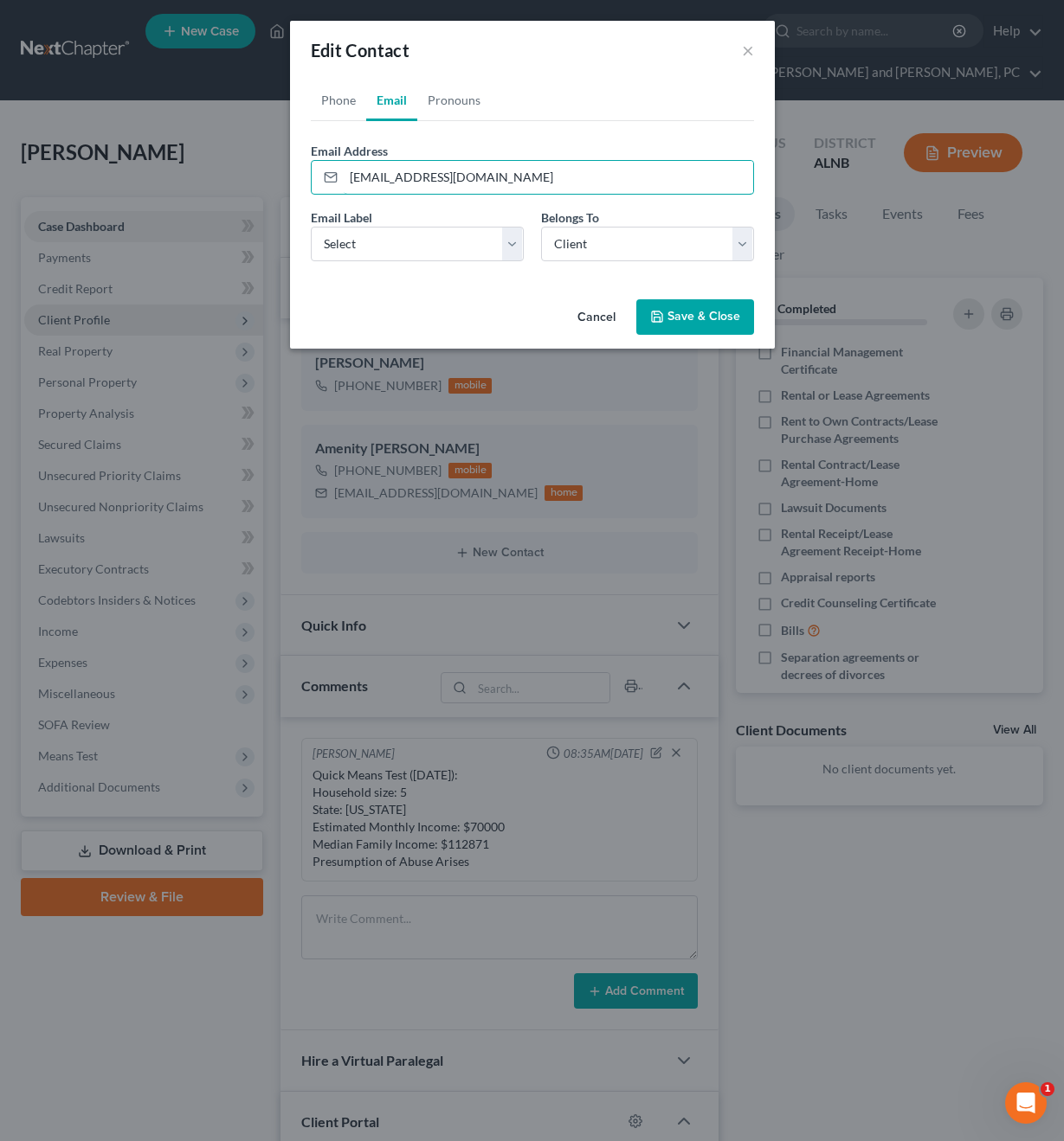
type input "[EMAIL_ADDRESS][DOMAIN_NAME]"
click at [687, 321] on button "Save & Close" at bounding box center [695, 317] width 118 height 36
select select "0"
select select "1"
click at [682, 315] on button "Save & Close" at bounding box center [695, 317] width 118 height 36
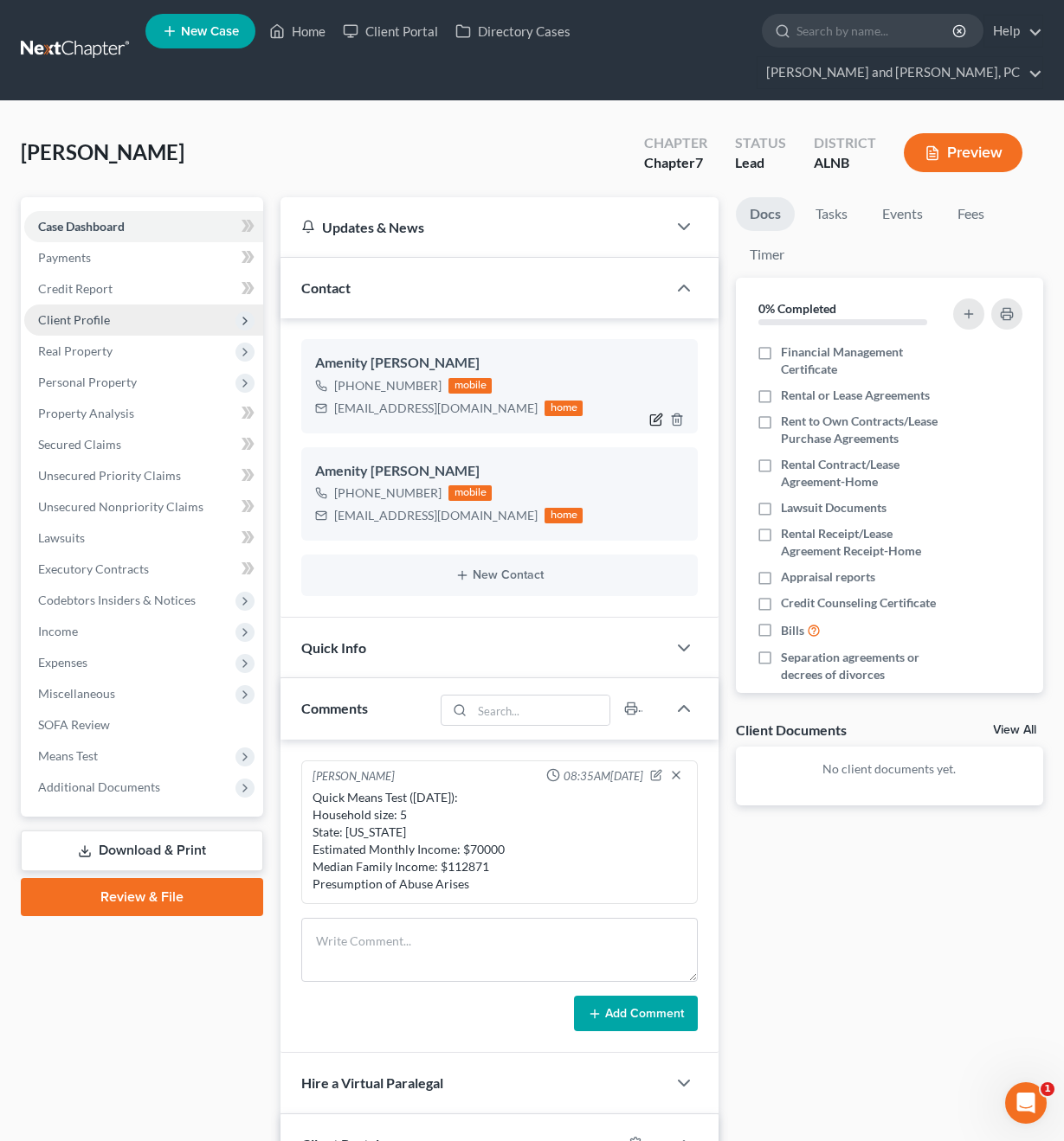
click at [653, 413] on icon "button" at bounding box center [656, 420] width 14 height 14
select select "0"
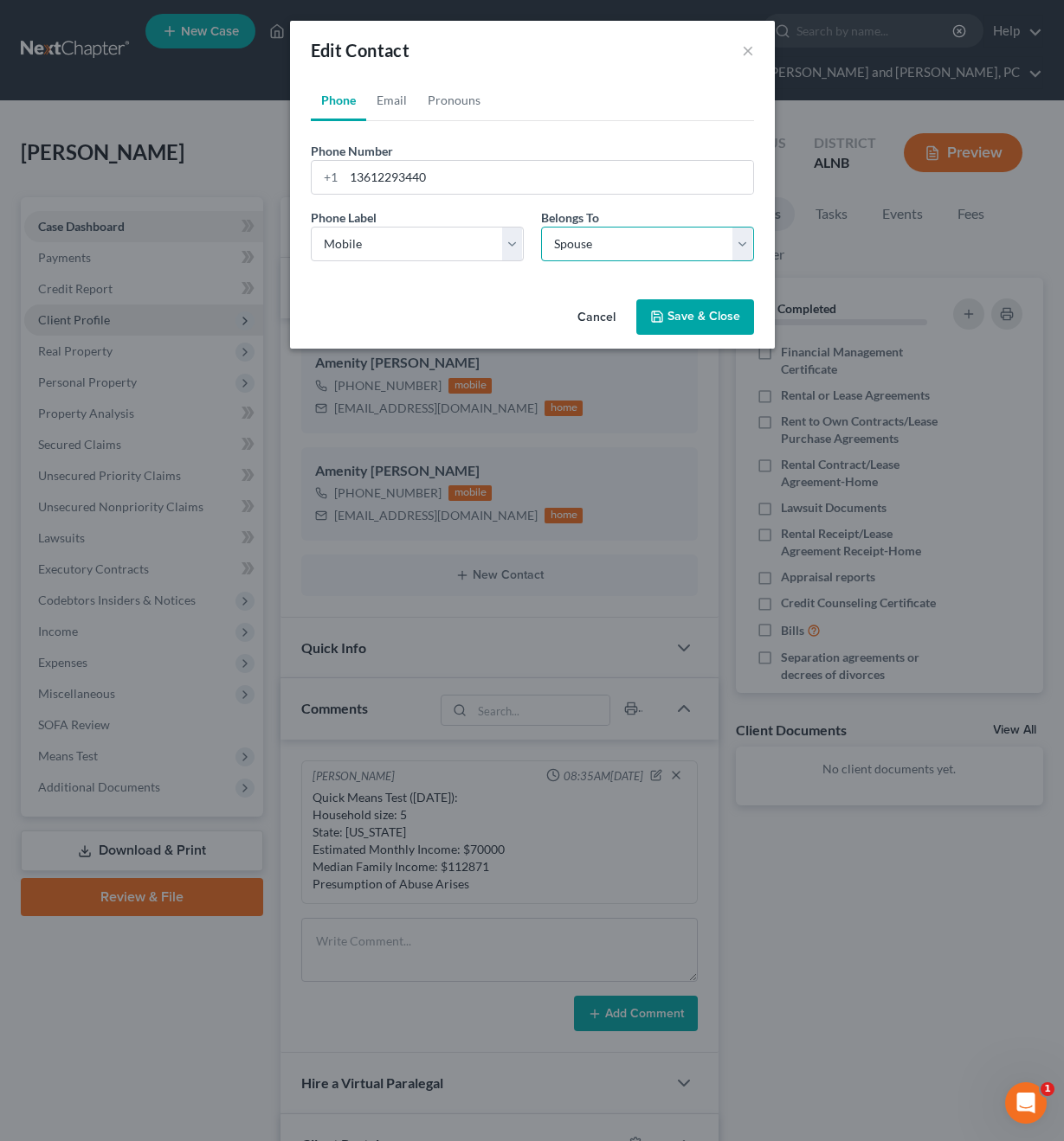
select select "0"
click at [658, 343] on div "Cancel Save & Close" at bounding box center [532, 321] width 485 height 57
click at [666, 329] on button "Save & Close" at bounding box center [695, 317] width 118 height 36
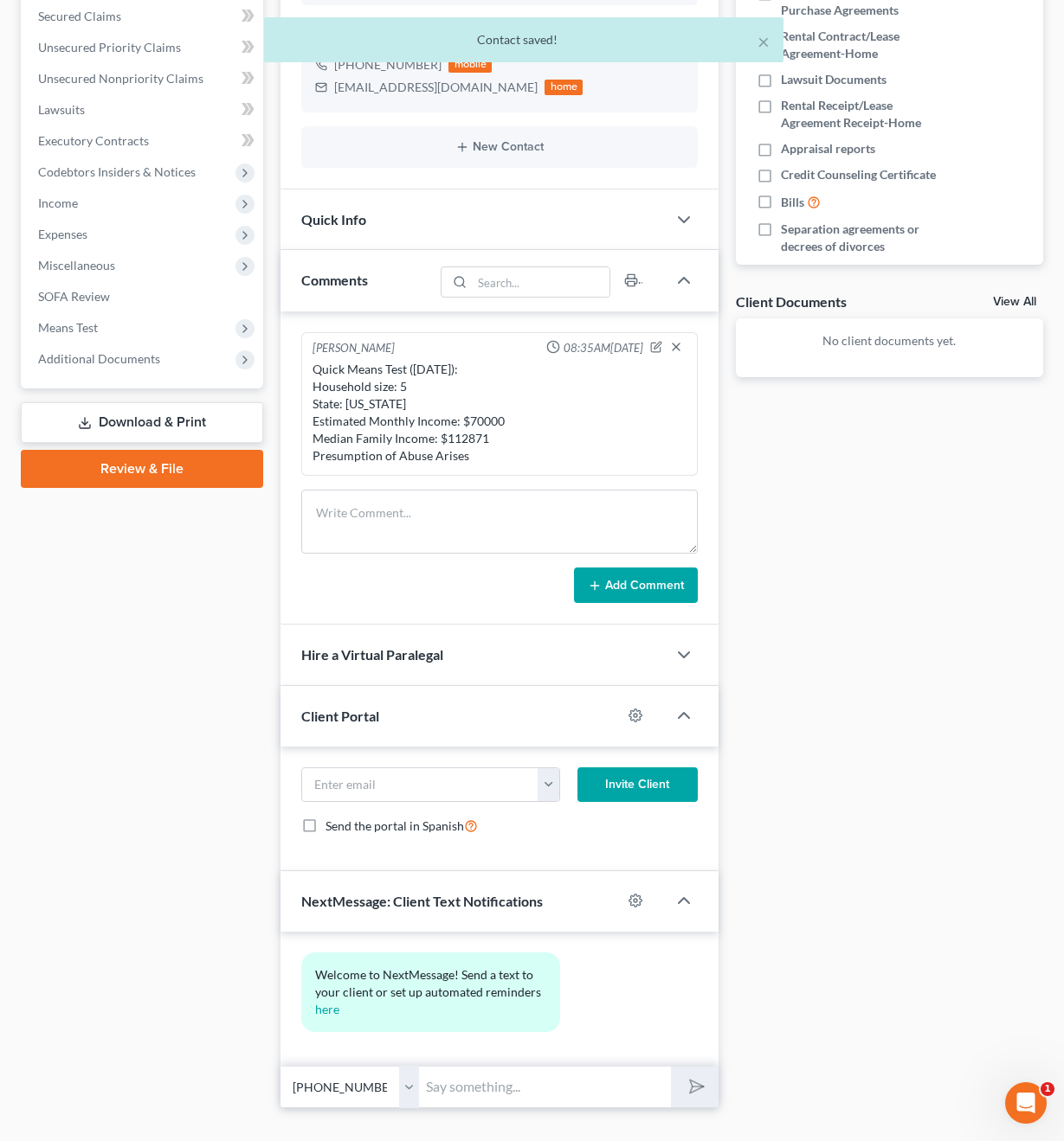
scroll to position [426, 0]
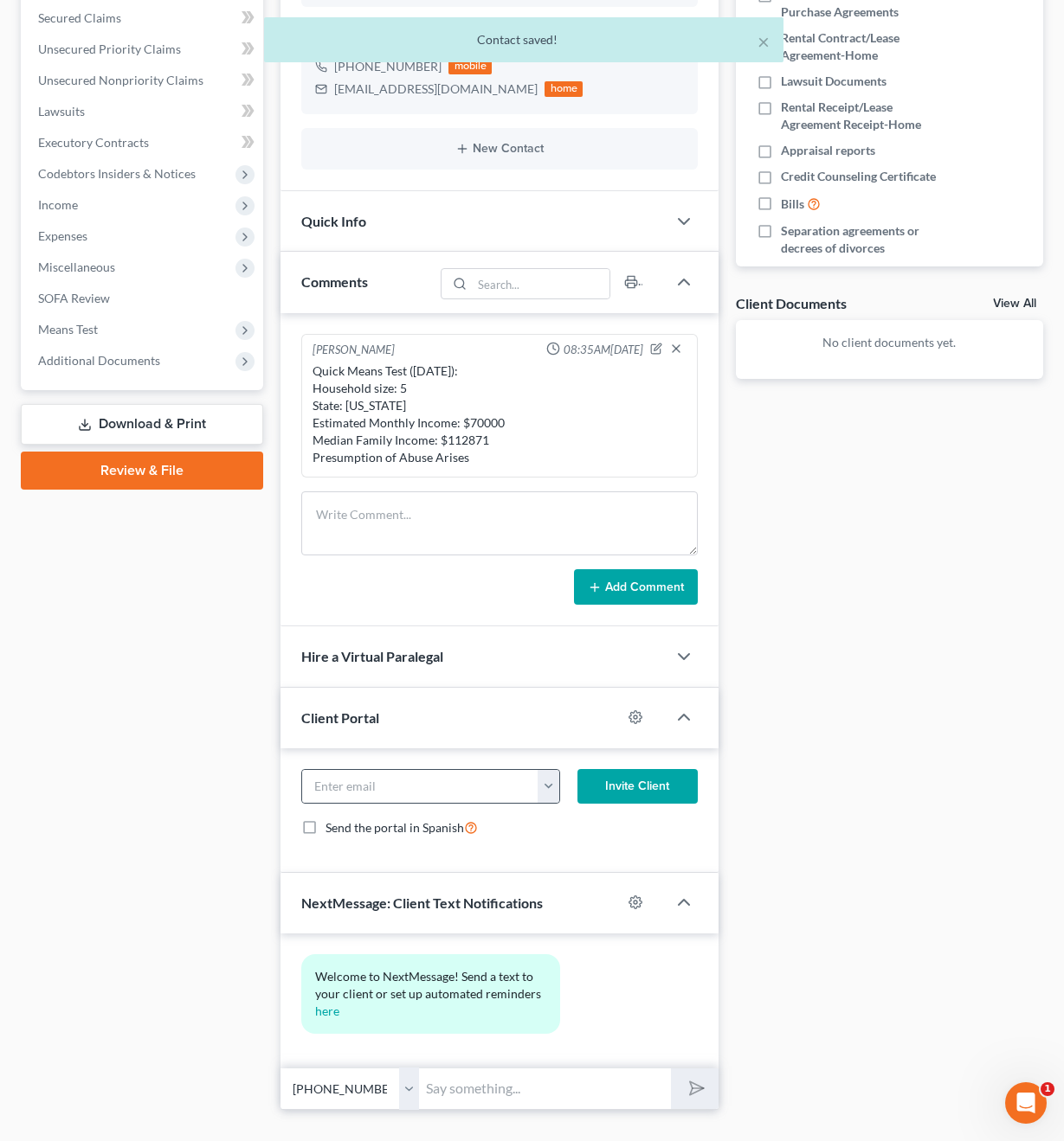
click at [541, 770] on button "button" at bounding box center [547, 786] width 20 height 33
click at [588, 810] on link "[EMAIL_ADDRESS][DOMAIN_NAME]" at bounding box center [655, 824] width 236 height 29
type input "[EMAIL_ADDRESS][DOMAIN_NAME]"
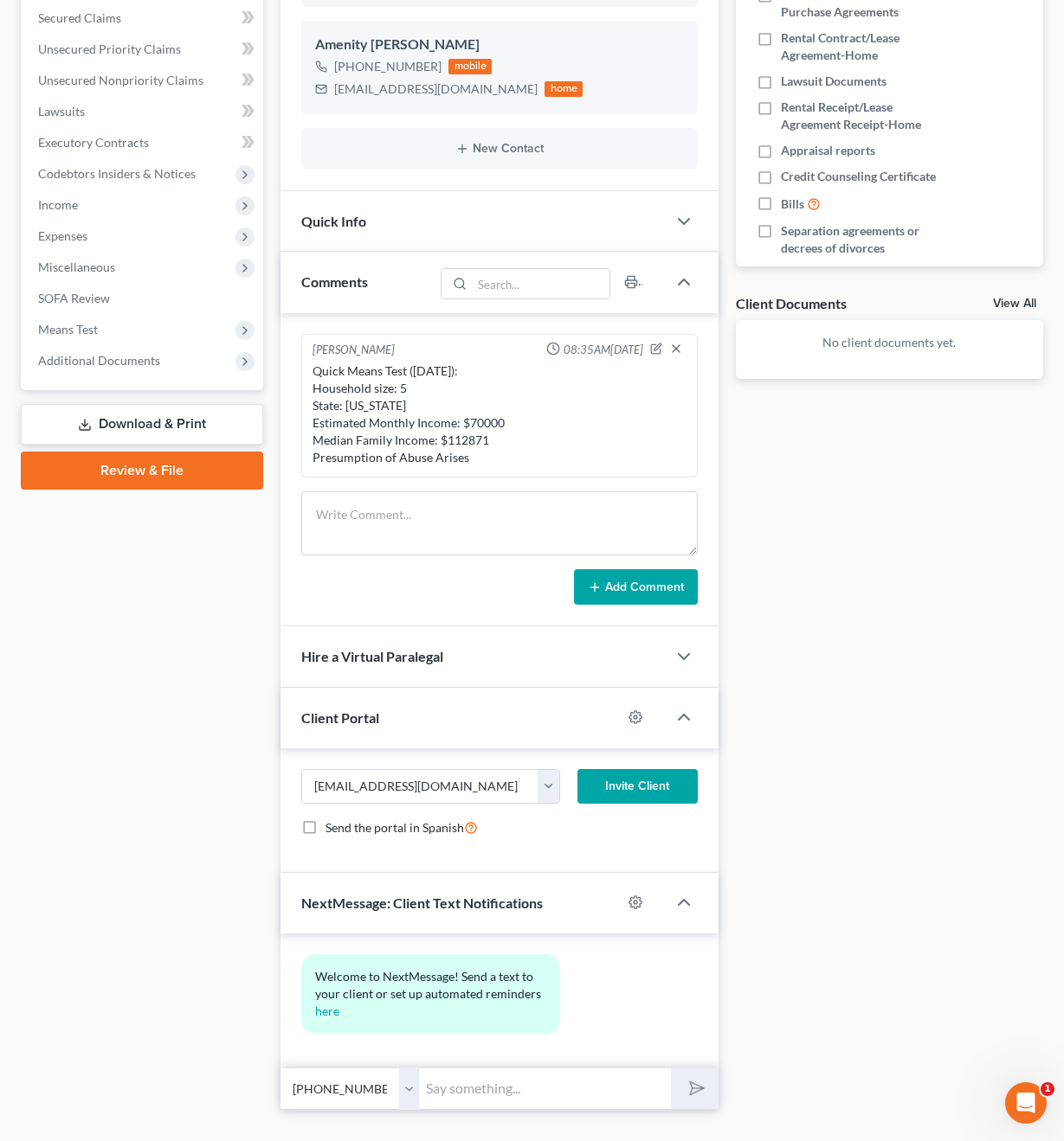
click at [648, 769] on button "Invite Client" at bounding box center [637, 786] width 120 height 35
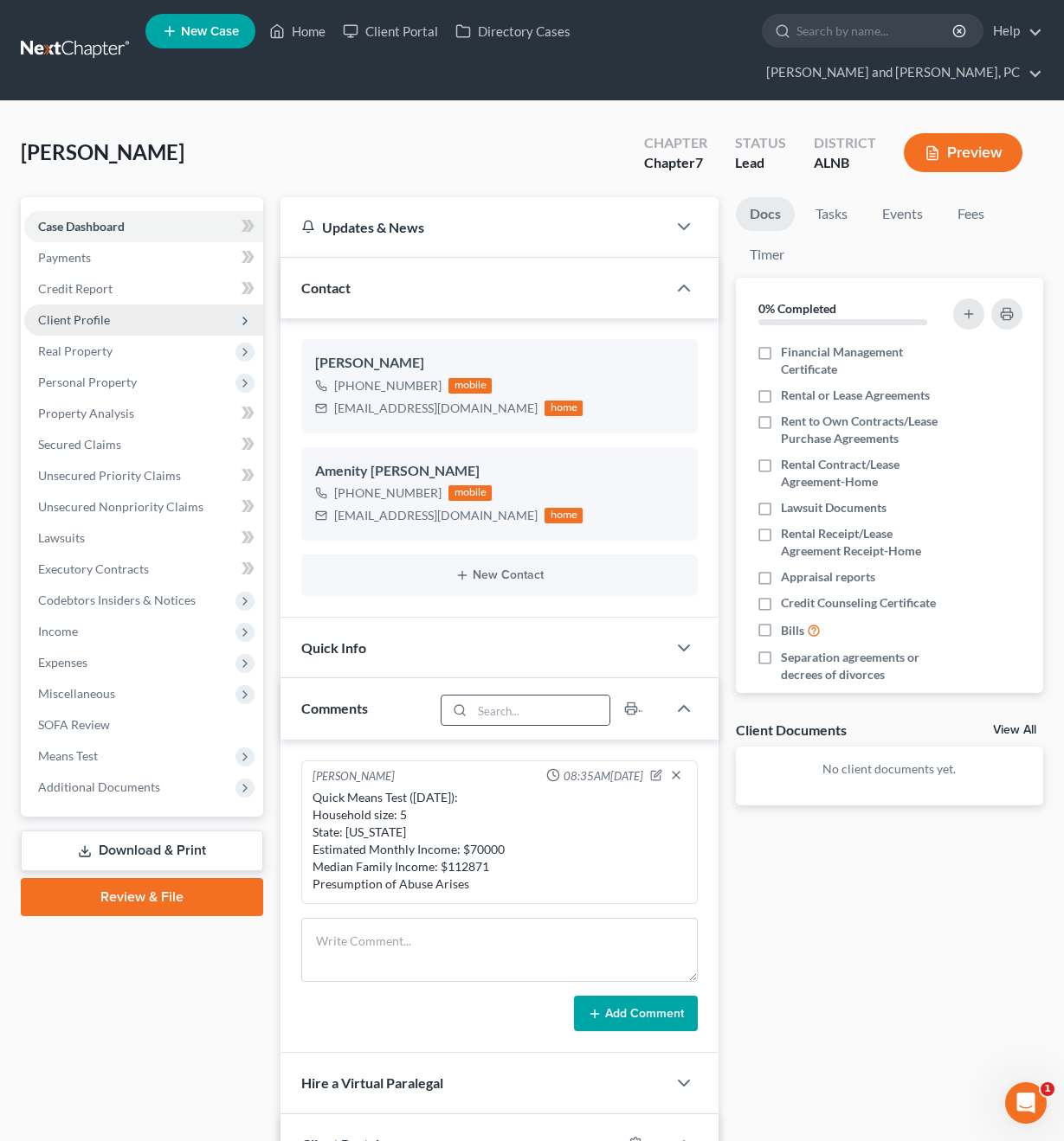
scroll to position [0, 0]
click at [385, 620] on div "Quick Info" at bounding box center [473, 647] width 385 height 59
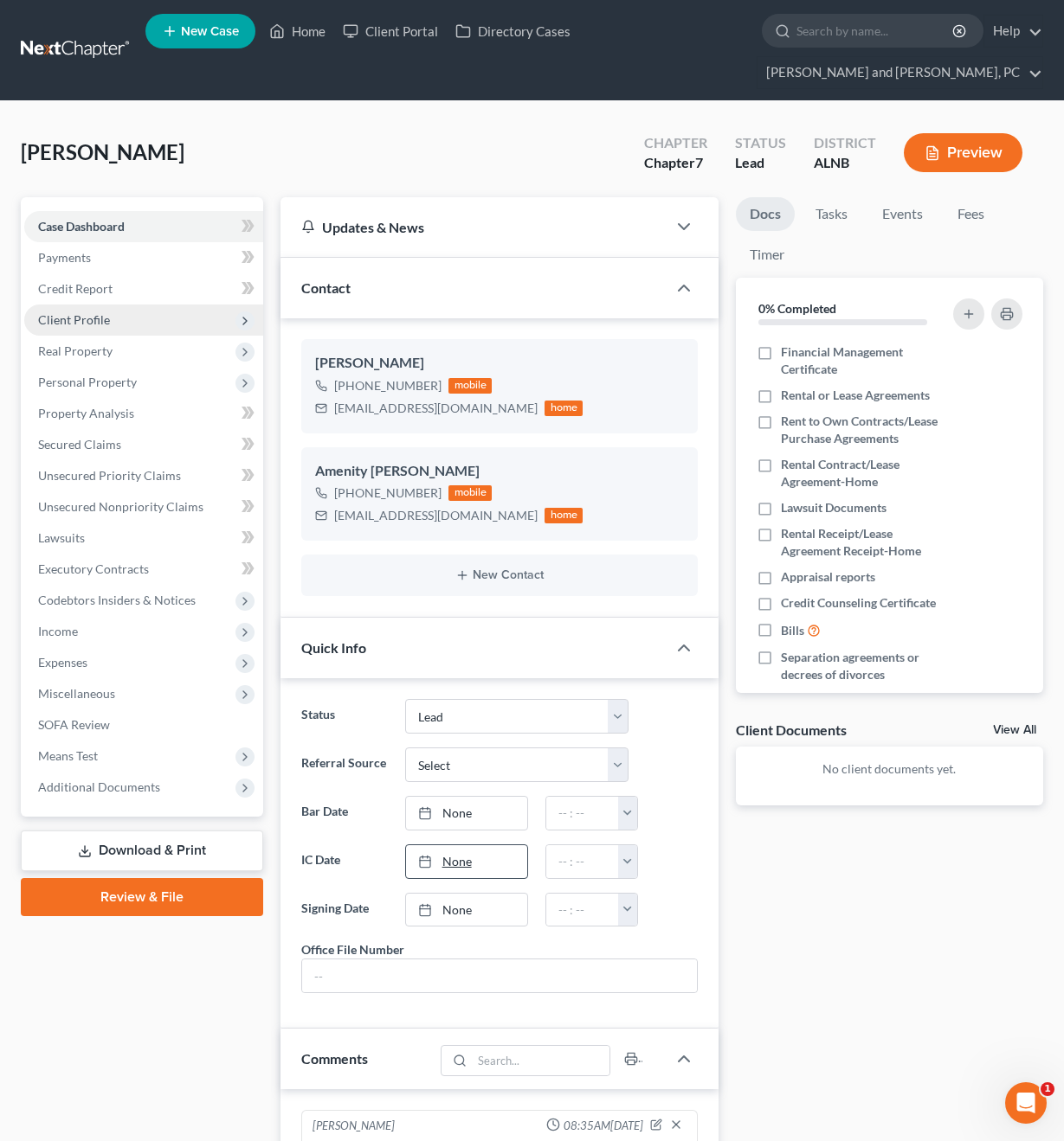
click at [494, 845] on link "None" at bounding box center [466, 861] width 121 height 33
click at [633, 845] on button "button" at bounding box center [627, 861] width 19 height 33
click at [668, 875] on link "8:00am" at bounding box center [666, 889] width 97 height 29
type input "8:00am"
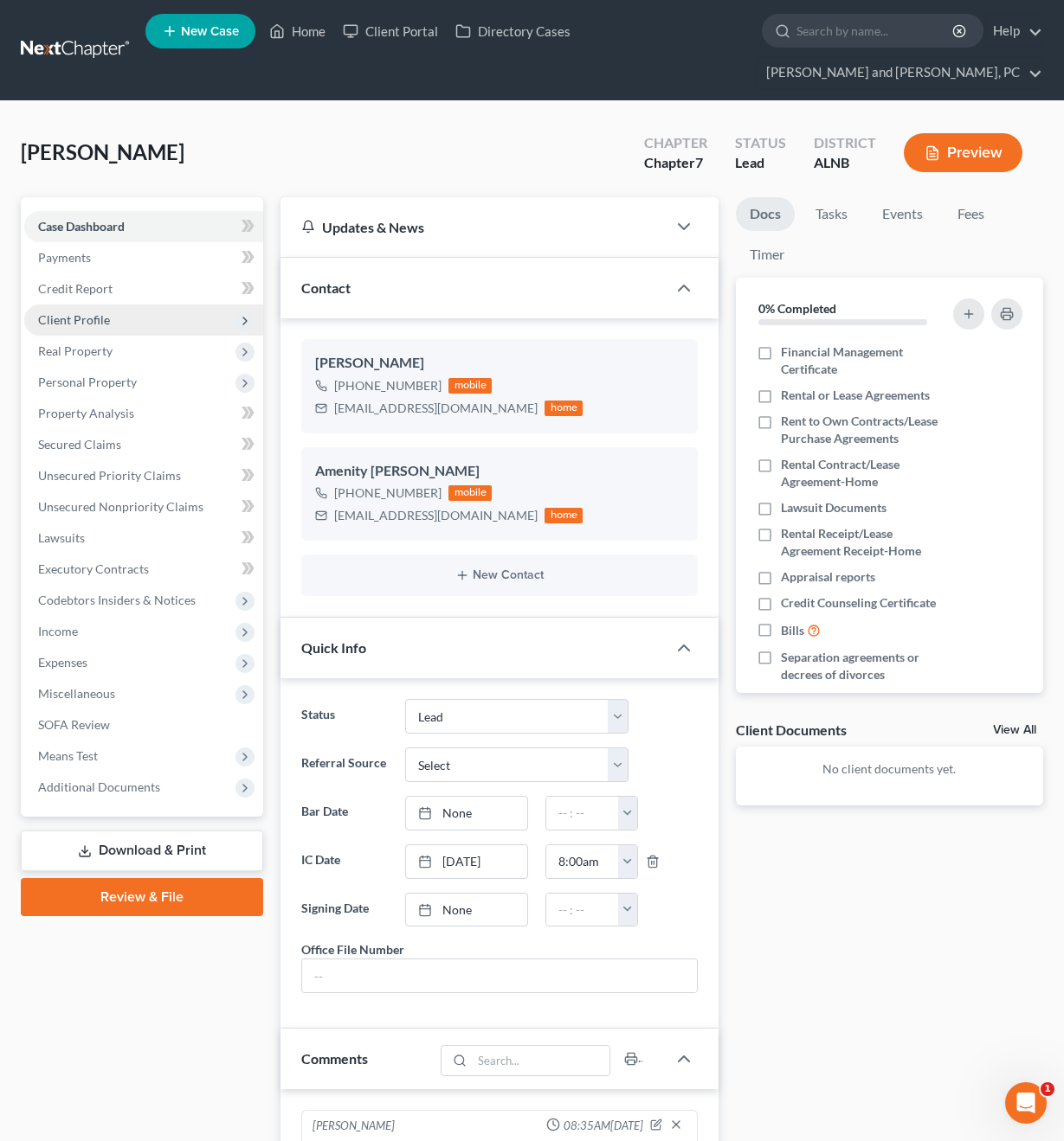
click at [752, 883] on div "Docs Tasks Events Fees Timer 0% Completed Nothing here yet! Financial Managemen…" at bounding box center [889, 1034] width 324 height 1674
click at [692, 940] on div "Office File Number" at bounding box center [498, 966] width 395 height 52
